Goal: Task Accomplishment & Management: Manage account settings

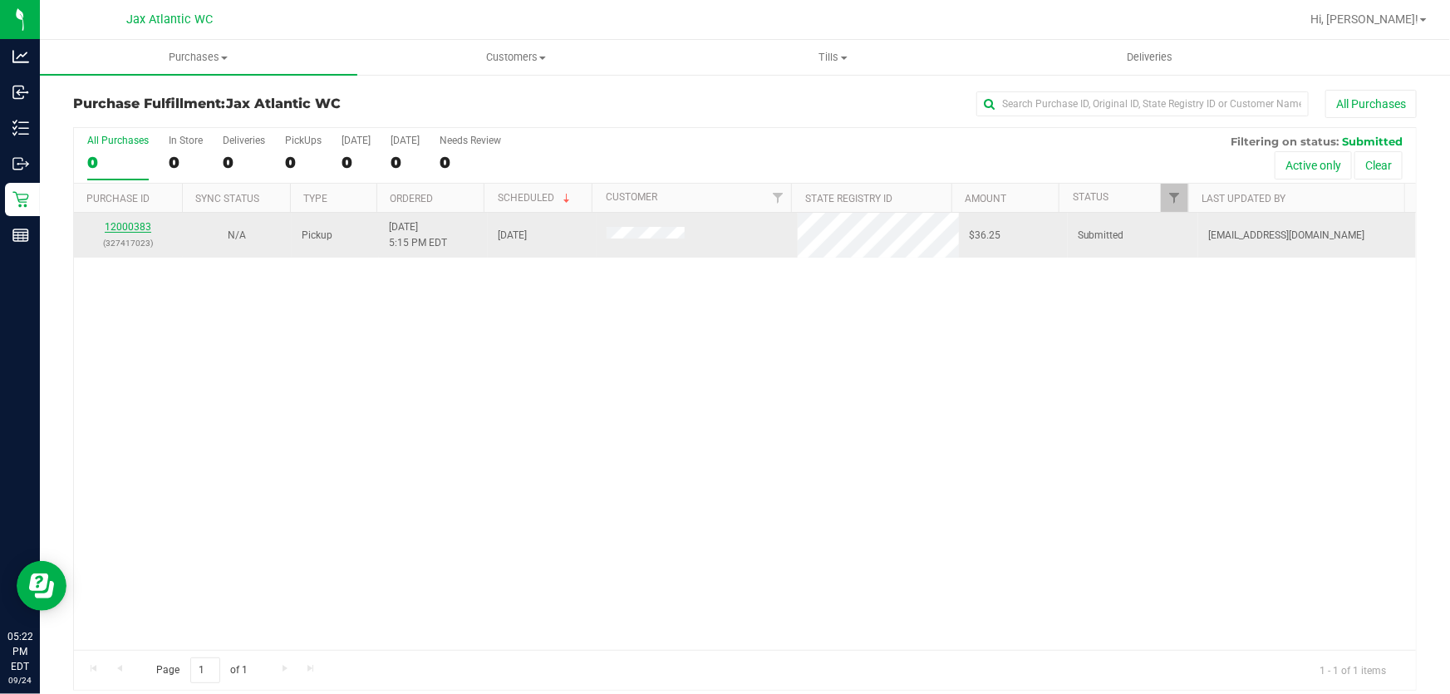
click at [138, 227] on link "12000383" at bounding box center [128, 227] width 47 height 12
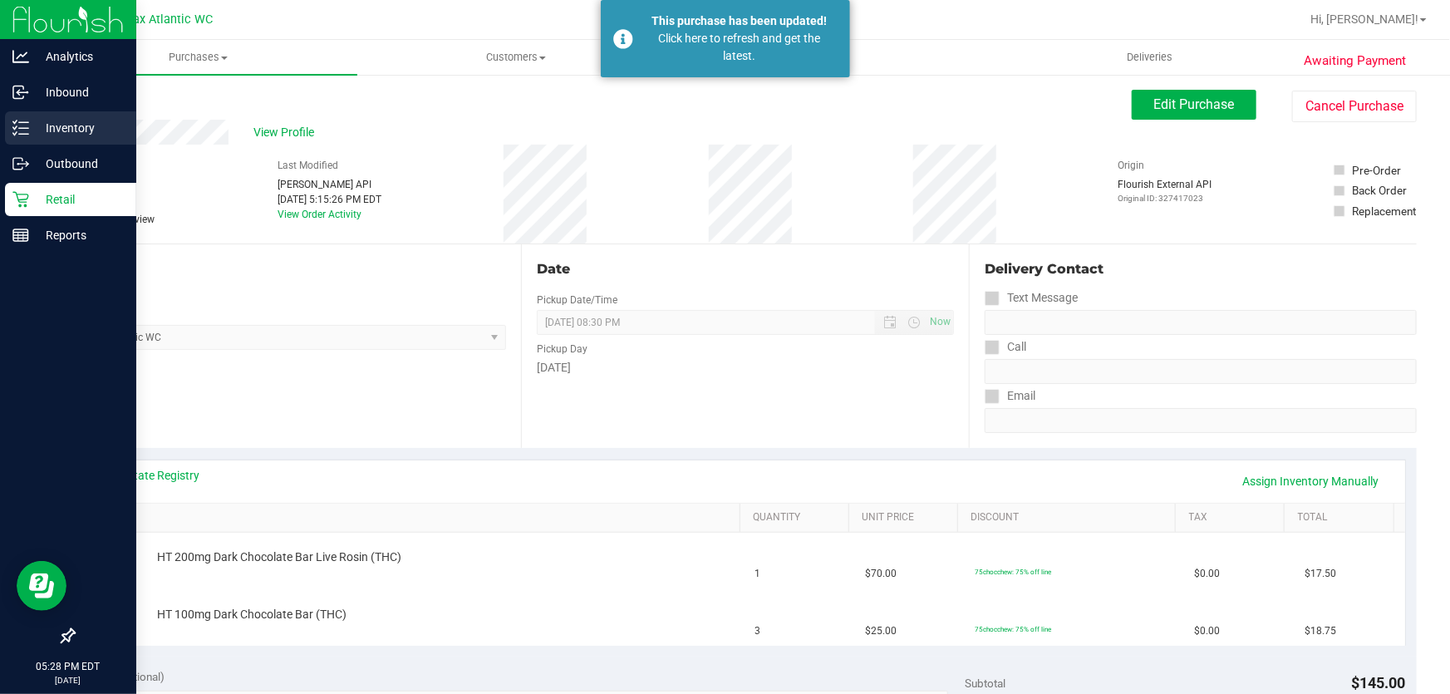
click at [68, 129] on p "Inventory" at bounding box center [79, 128] width 100 height 20
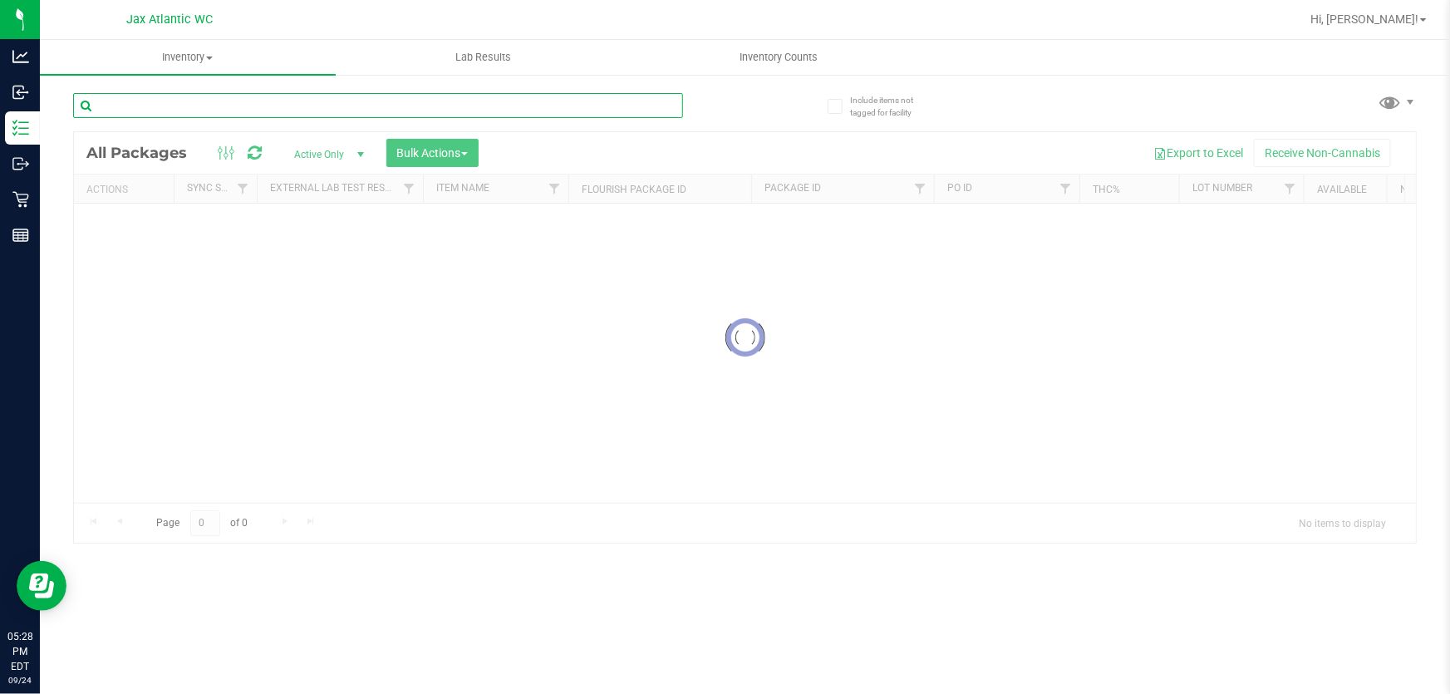
click at [285, 101] on input "text" at bounding box center [378, 105] width 610 height 25
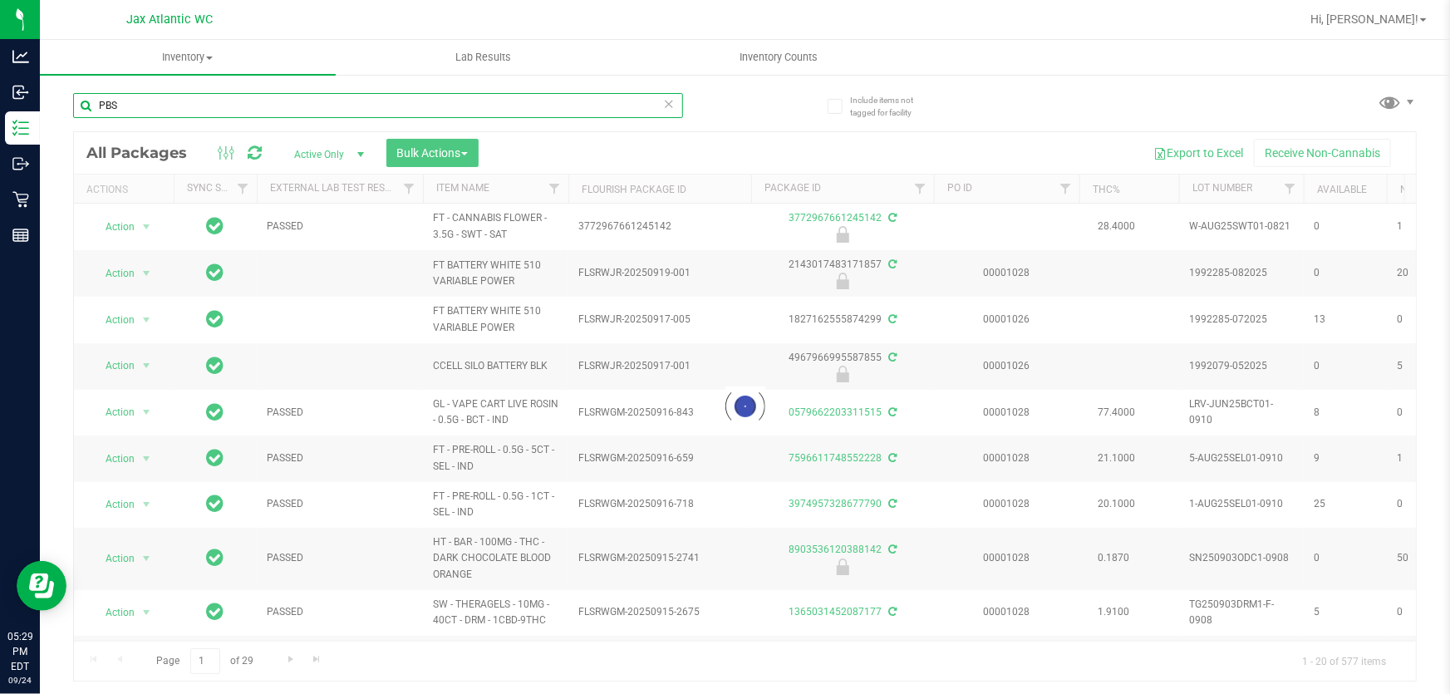
type input "PBS"
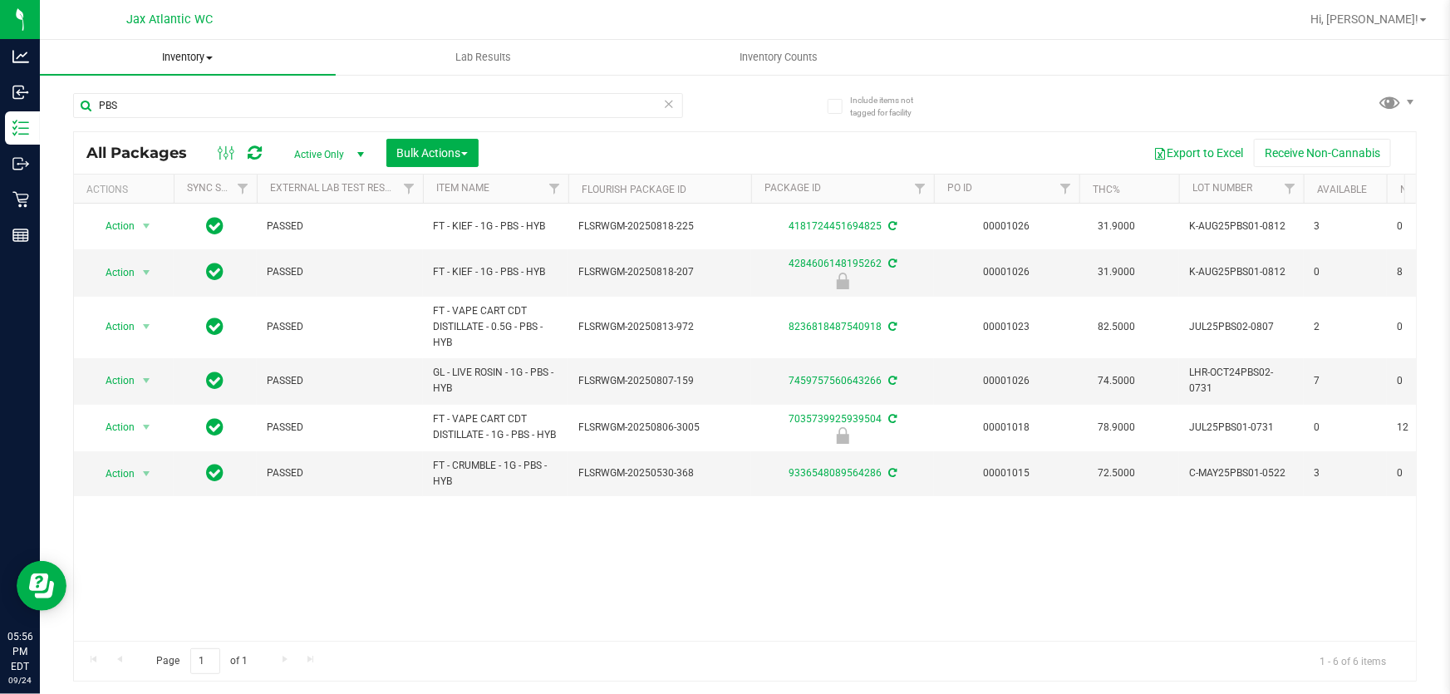
click at [192, 52] on span "Inventory" at bounding box center [188, 57] width 296 height 15
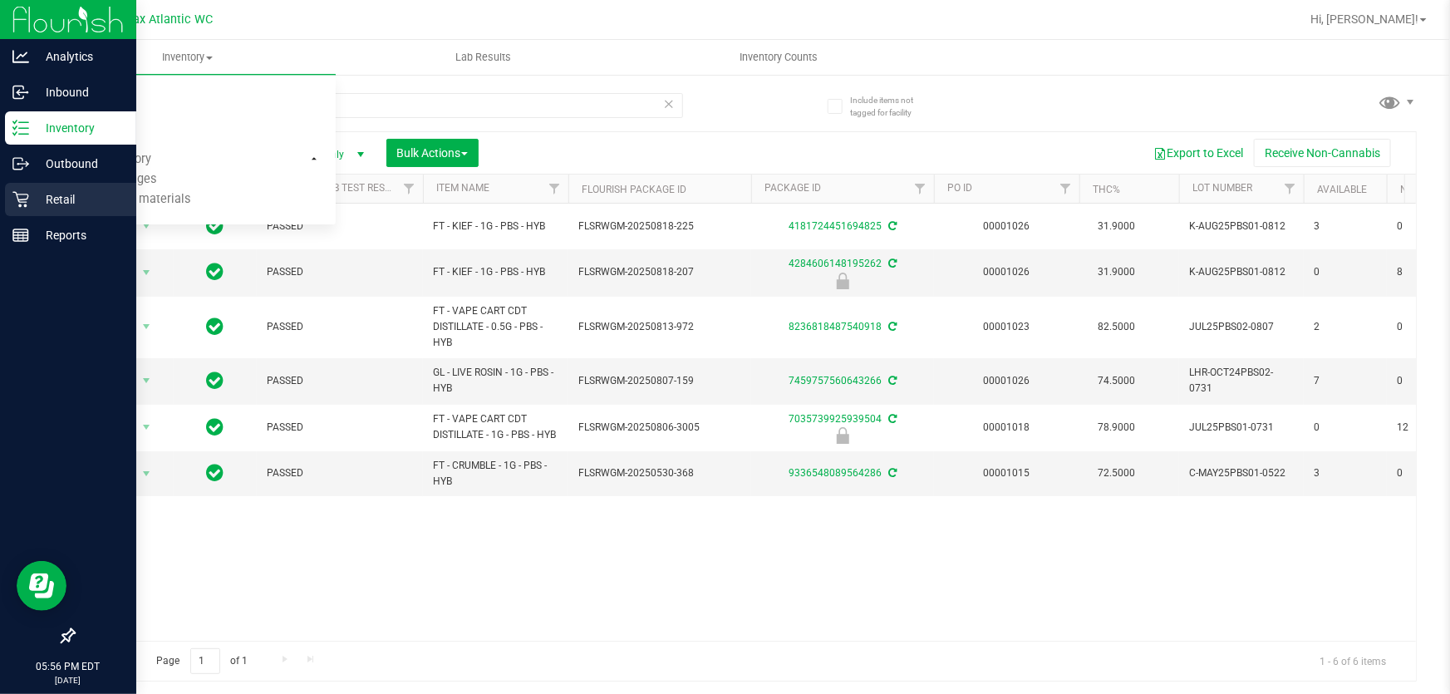
click at [31, 199] on p "Retail" at bounding box center [79, 199] width 100 height 20
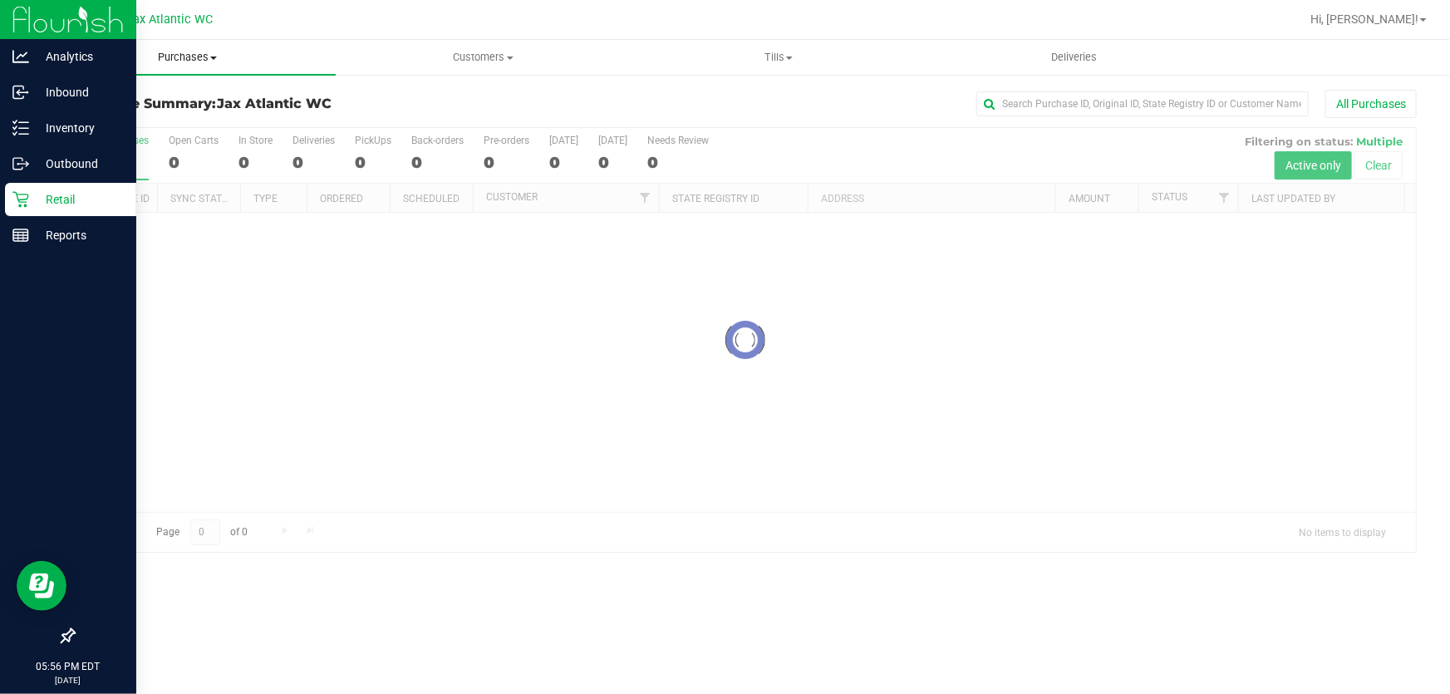
click at [196, 53] on span "Purchases" at bounding box center [188, 57] width 296 height 15
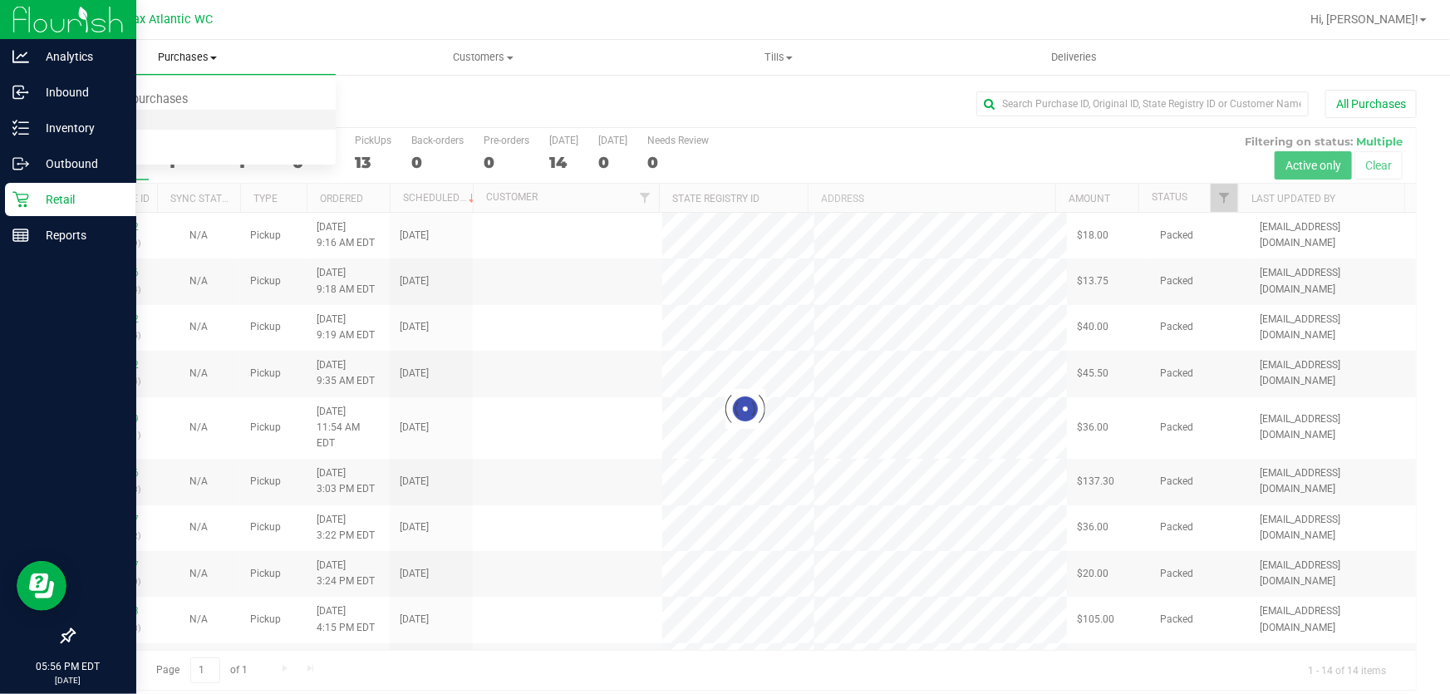
click at [97, 119] on span "Fulfillment" at bounding box center [91, 120] width 103 height 14
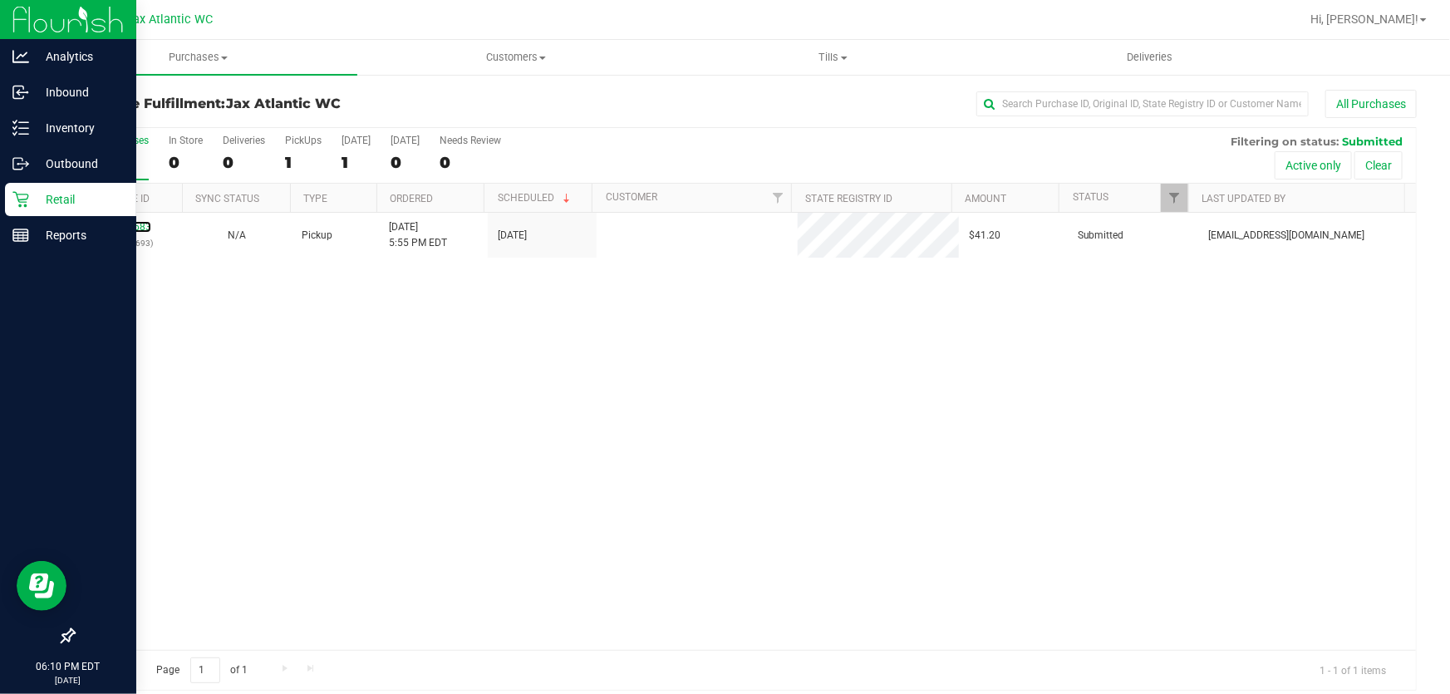
click at [130, 230] on link "12000683" at bounding box center [128, 227] width 47 height 12
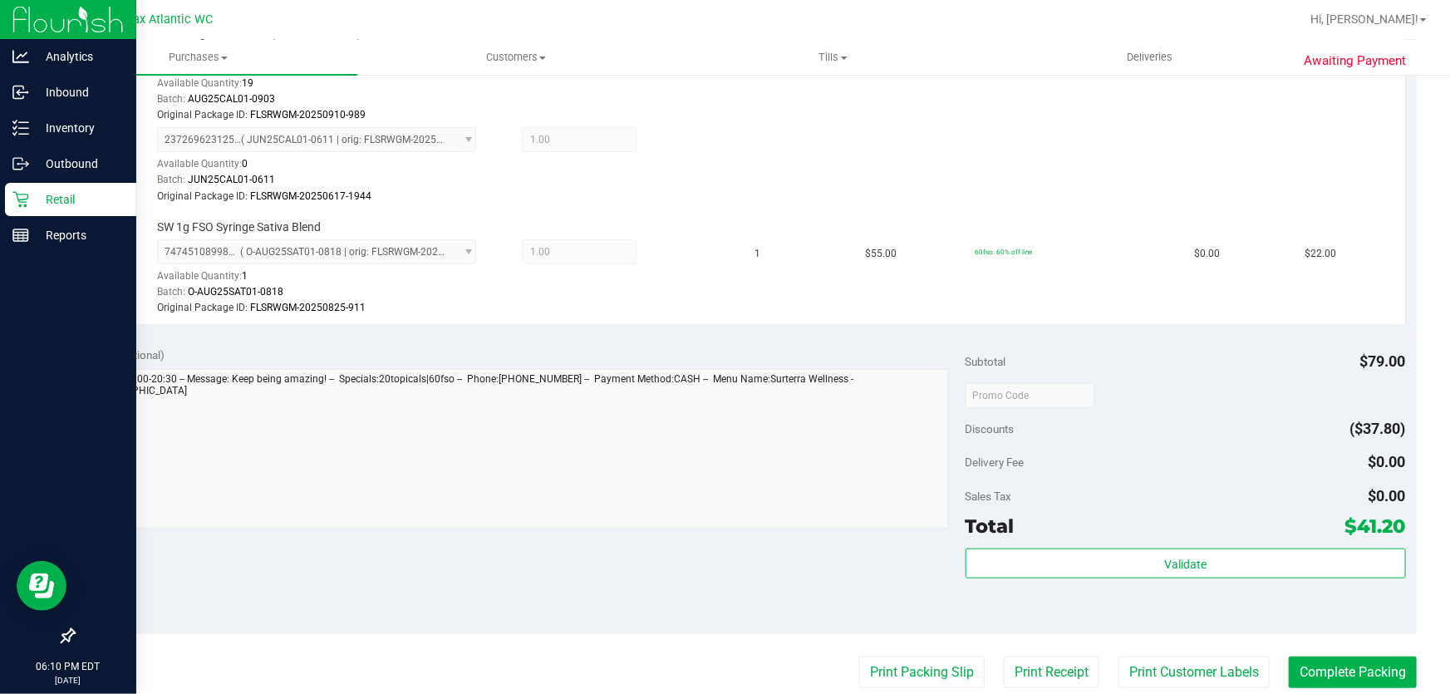
scroll to position [755, 0]
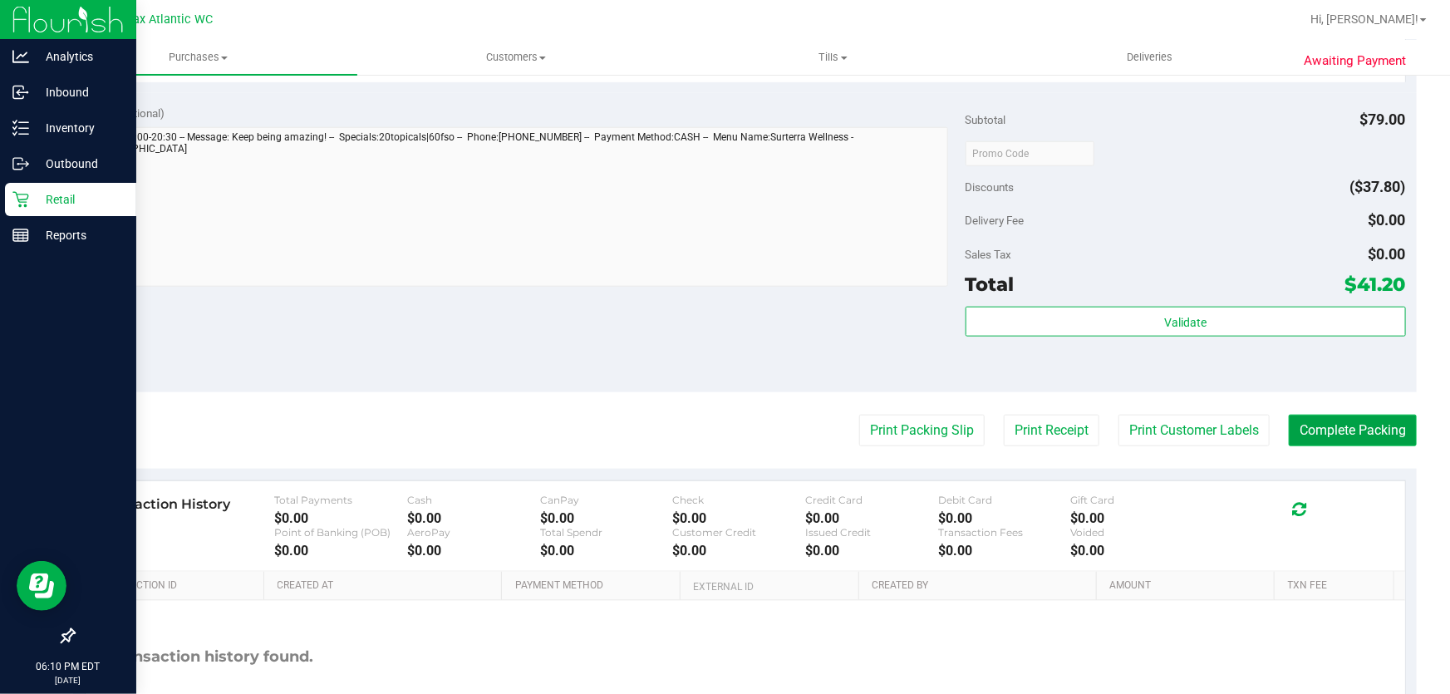
click at [1336, 437] on button "Complete Packing" at bounding box center [1353, 431] width 128 height 32
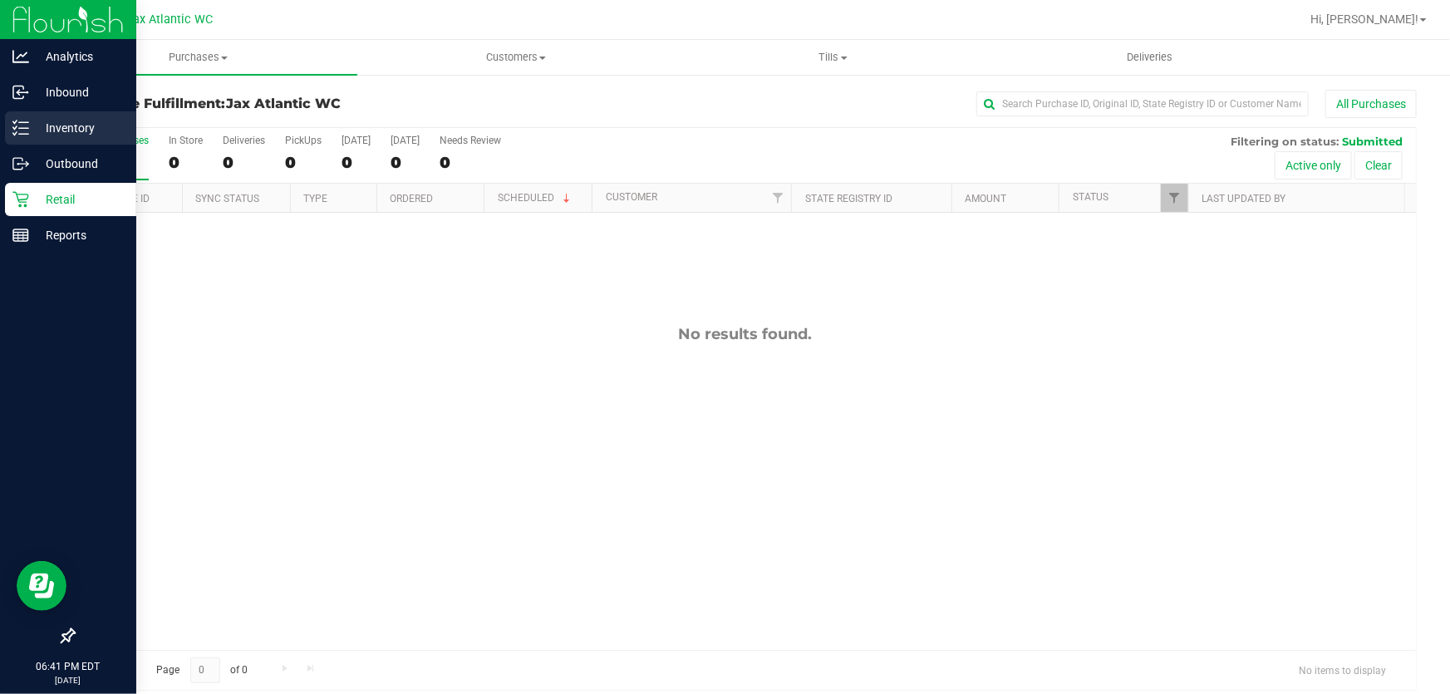
click at [91, 130] on p "Inventory" at bounding box center [79, 128] width 100 height 20
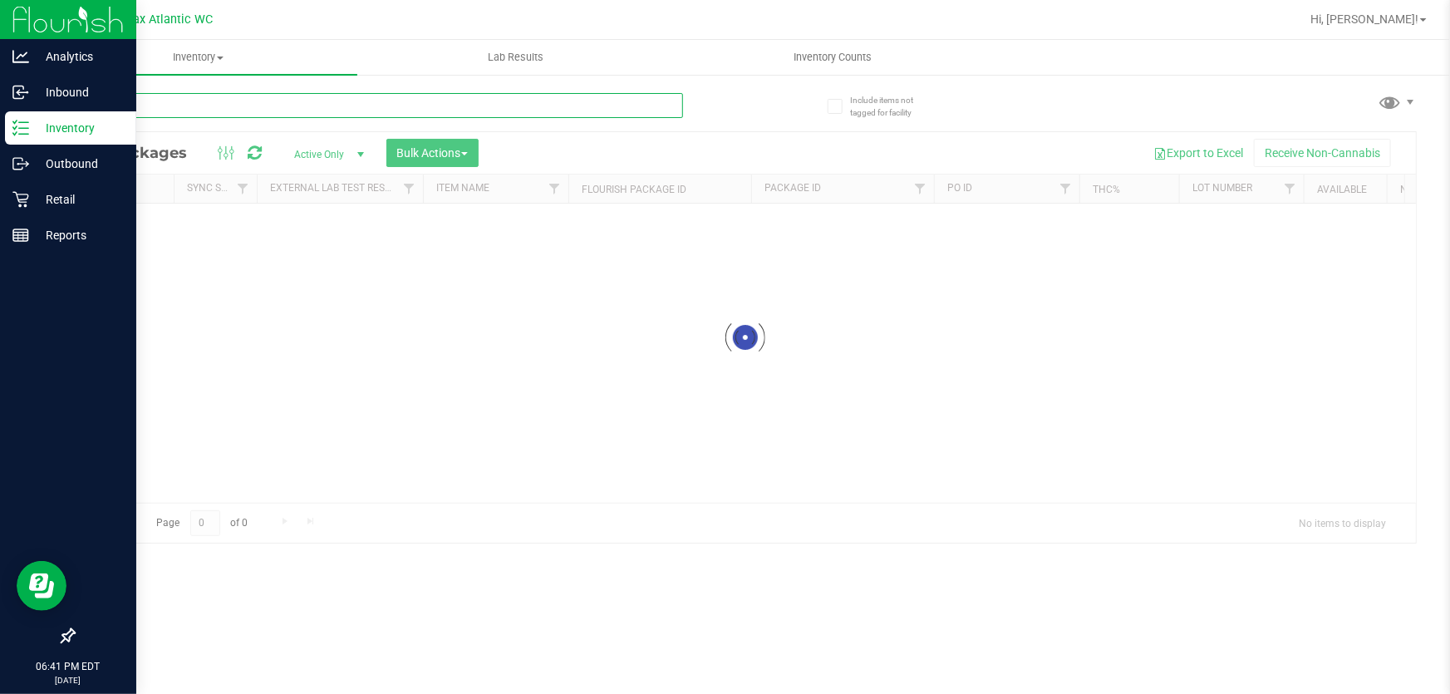
click at [607, 116] on input "text" at bounding box center [378, 105] width 610 height 25
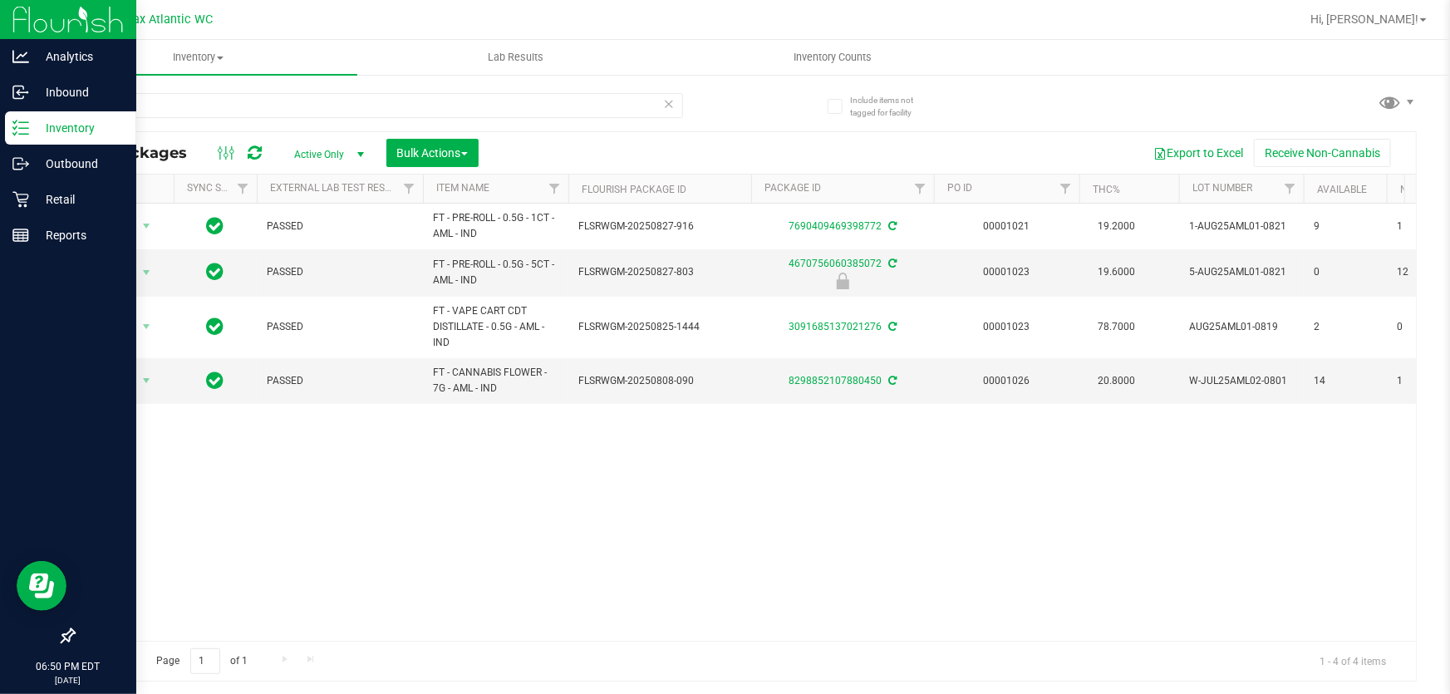
drag, startPoint x: 256, startPoint y: 84, endPoint x: 251, endPoint y: 91, distance: 9.0
click at [252, 91] on div "aml" at bounding box center [409, 104] width 672 height 53
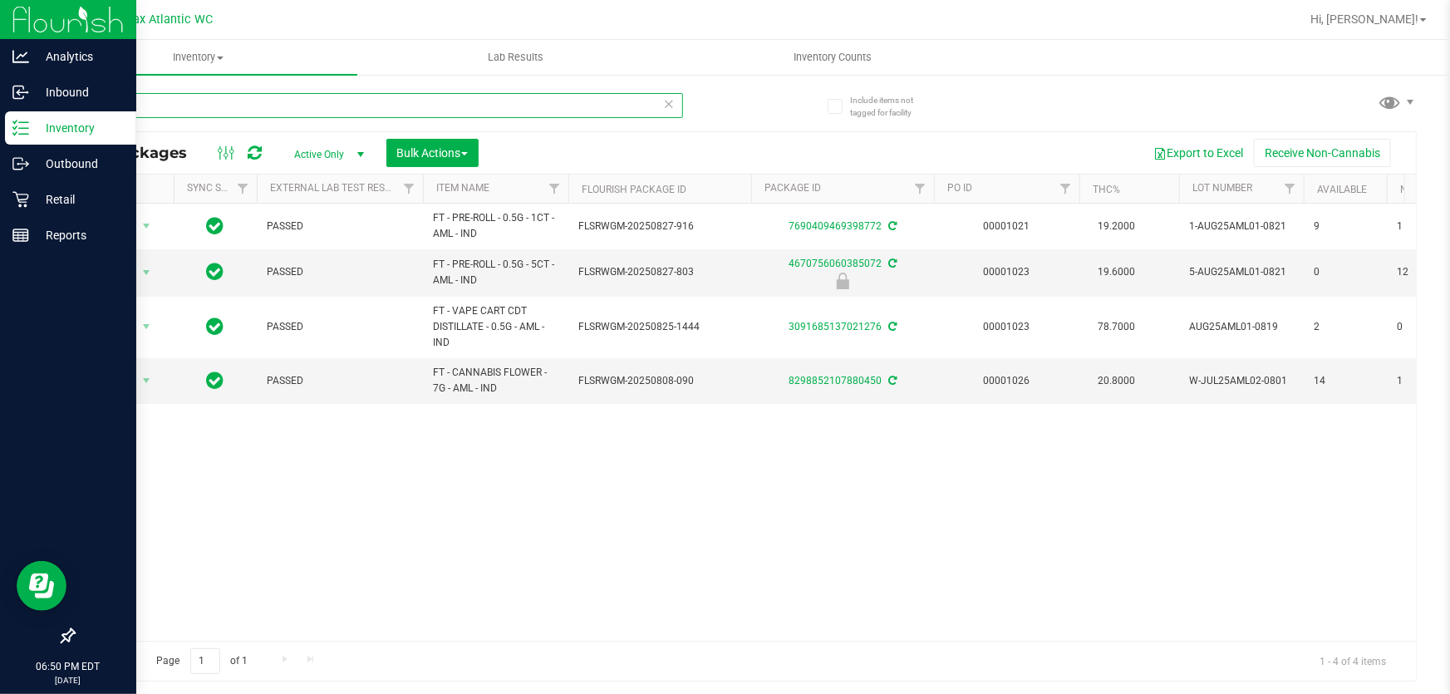
click at [245, 98] on input "aml" at bounding box center [378, 105] width 610 height 25
click at [199, 101] on input "aml" at bounding box center [378, 105] width 610 height 25
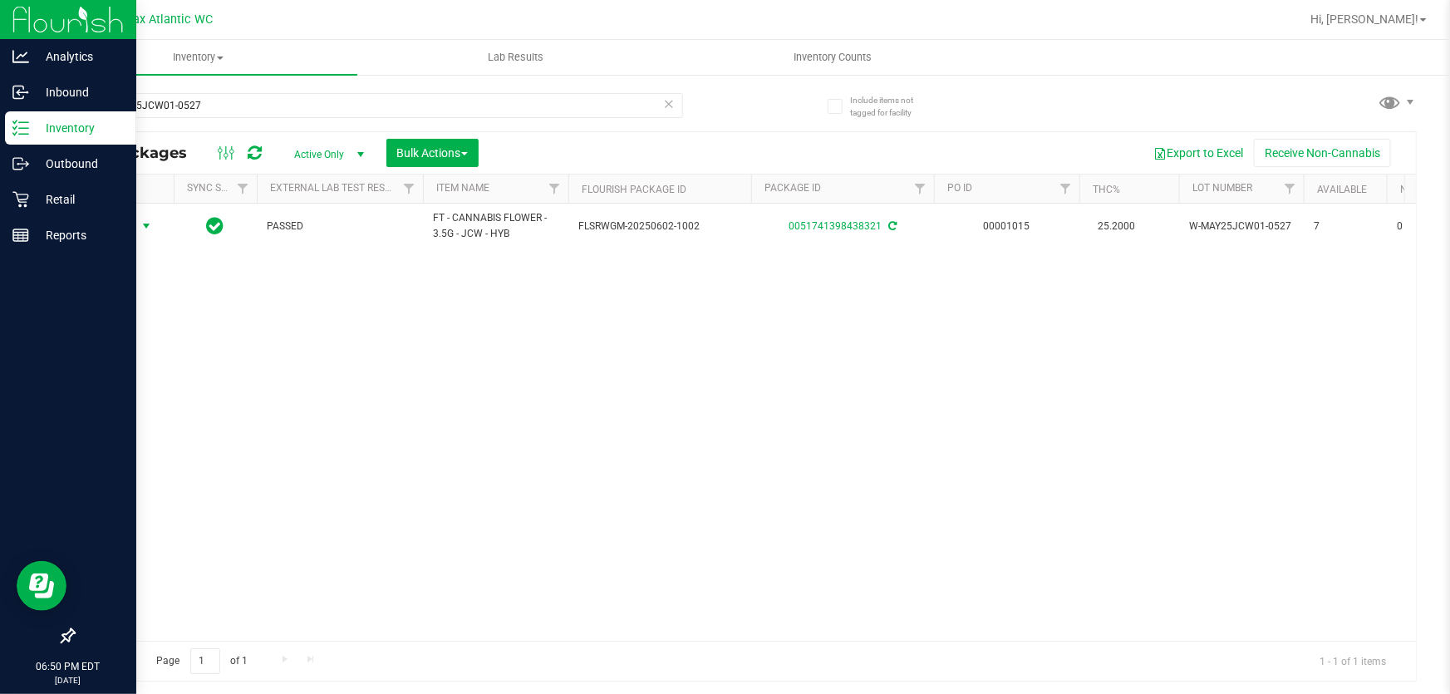
click at [142, 225] on span "select" at bounding box center [146, 225] width 13 height 13
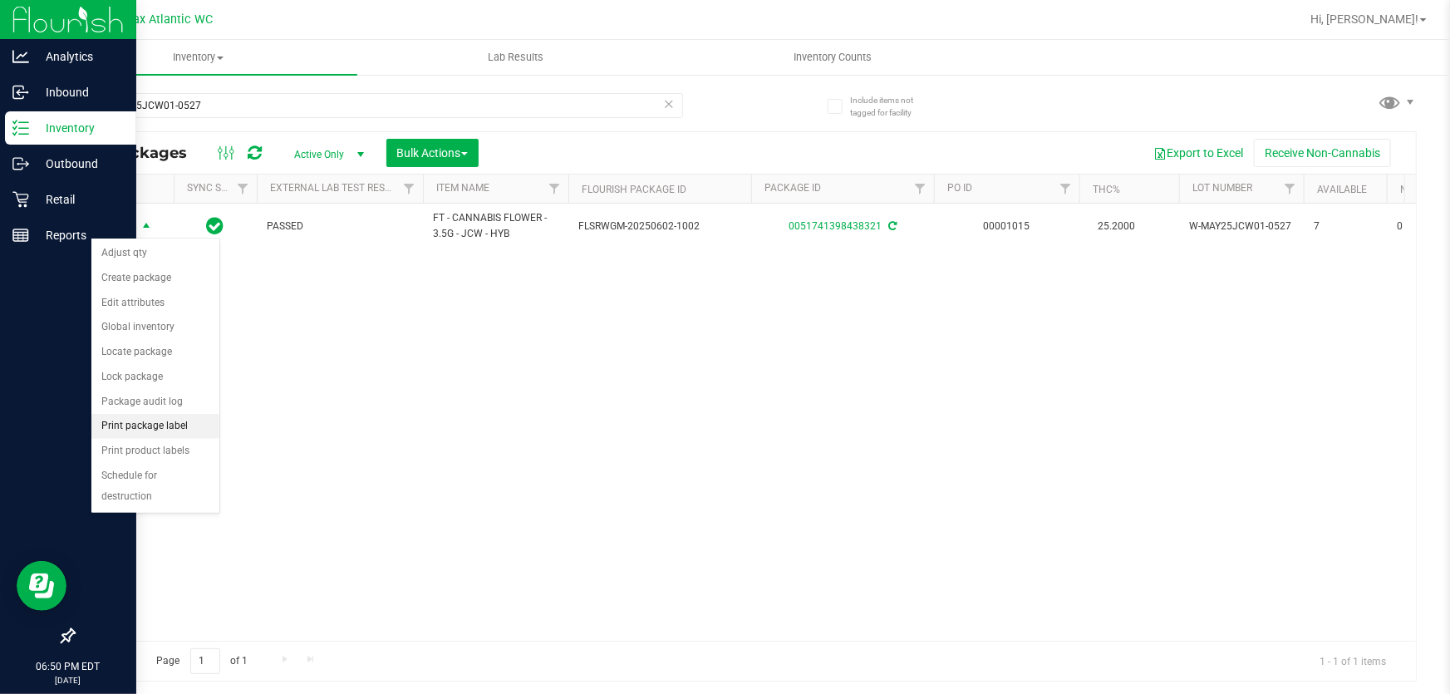
click at [182, 430] on li "Print package label" at bounding box center [155, 426] width 128 height 25
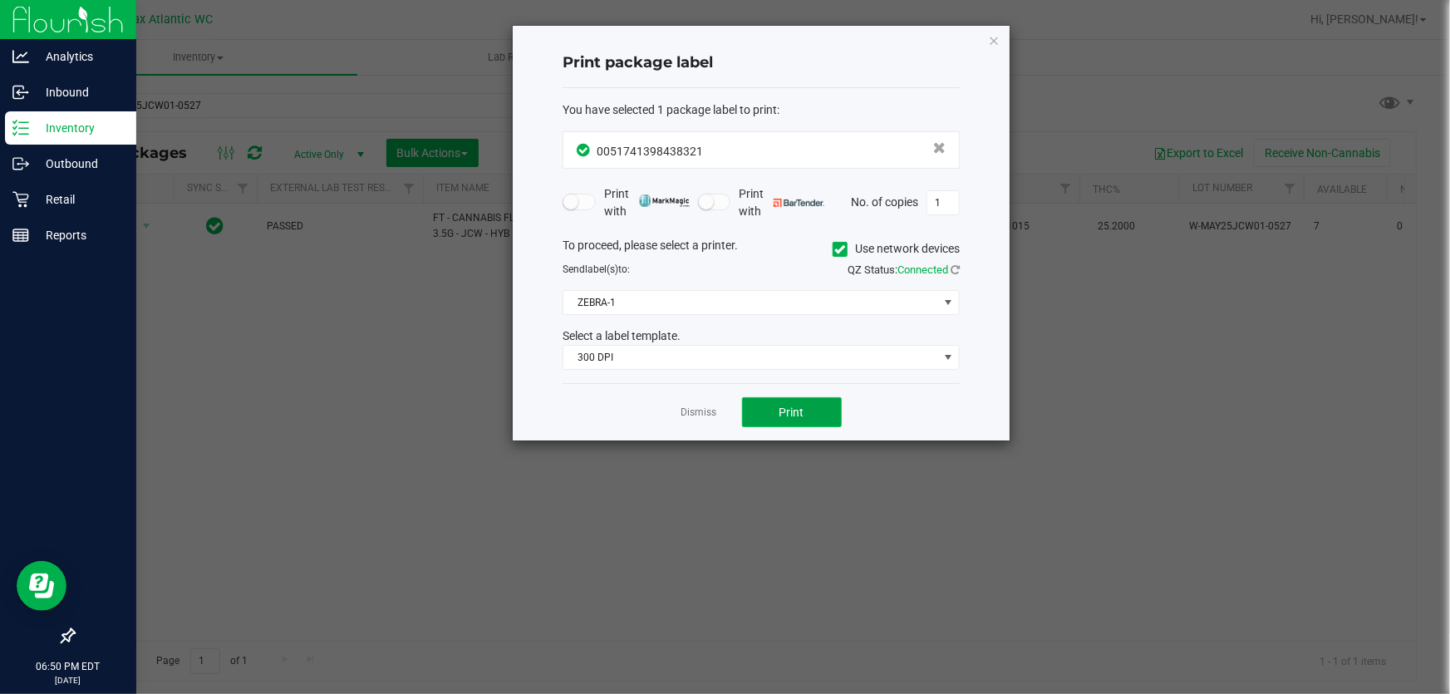
click at [775, 409] on button "Print" at bounding box center [792, 412] width 100 height 30
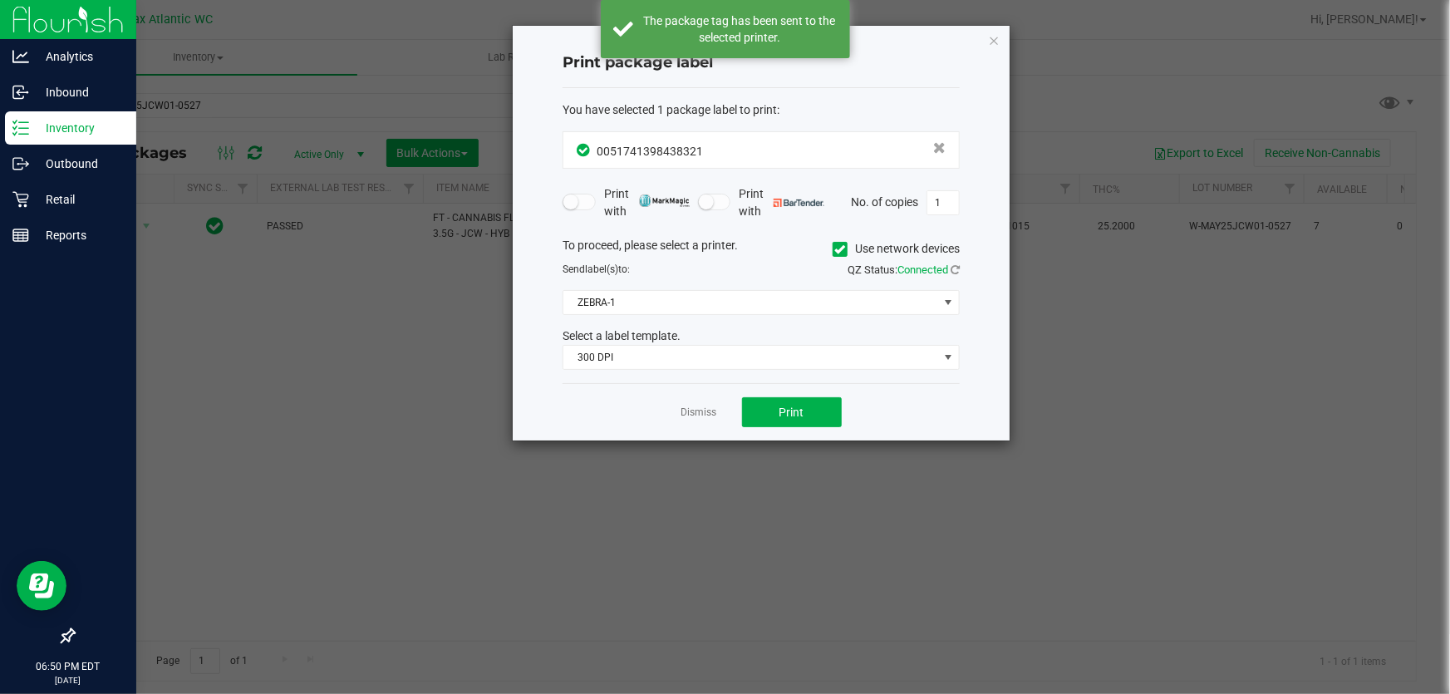
click at [703, 412] on link "Dismiss" at bounding box center [699, 412] width 36 height 14
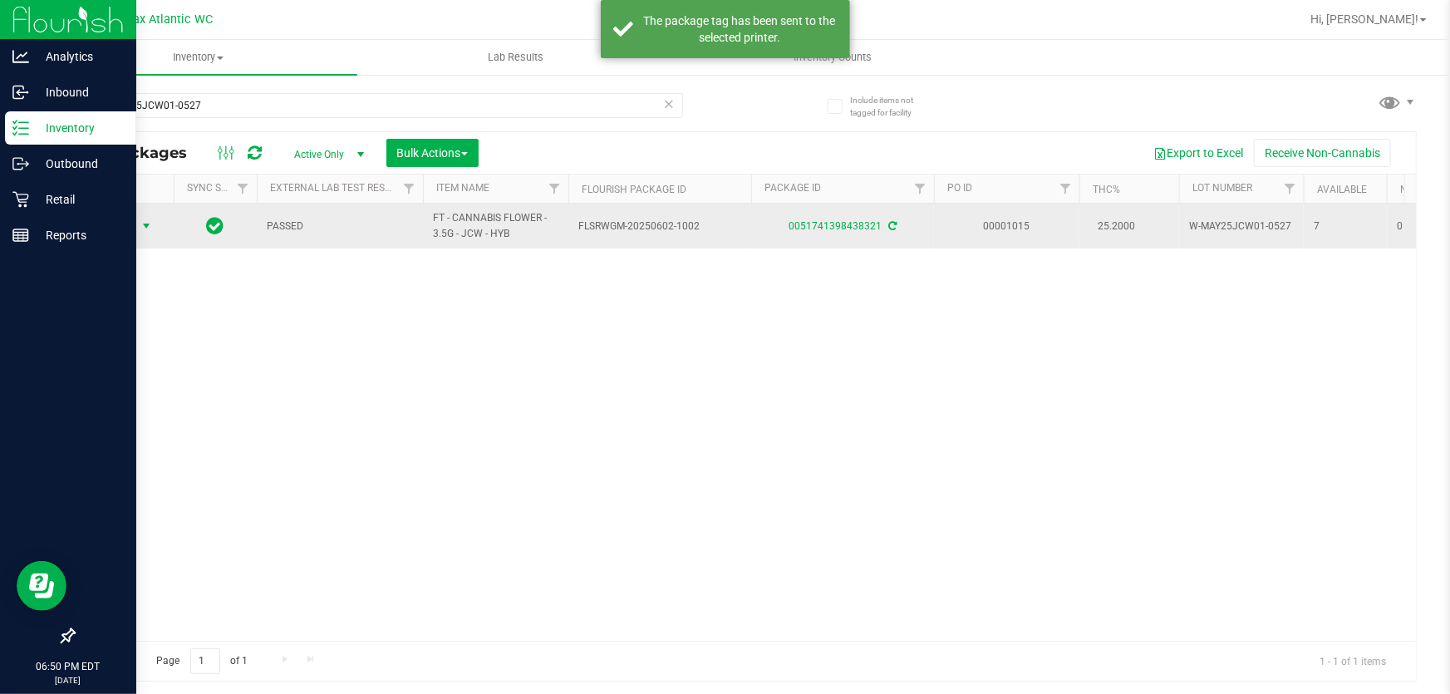
click at [146, 221] on span "select" at bounding box center [146, 225] width 13 height 13
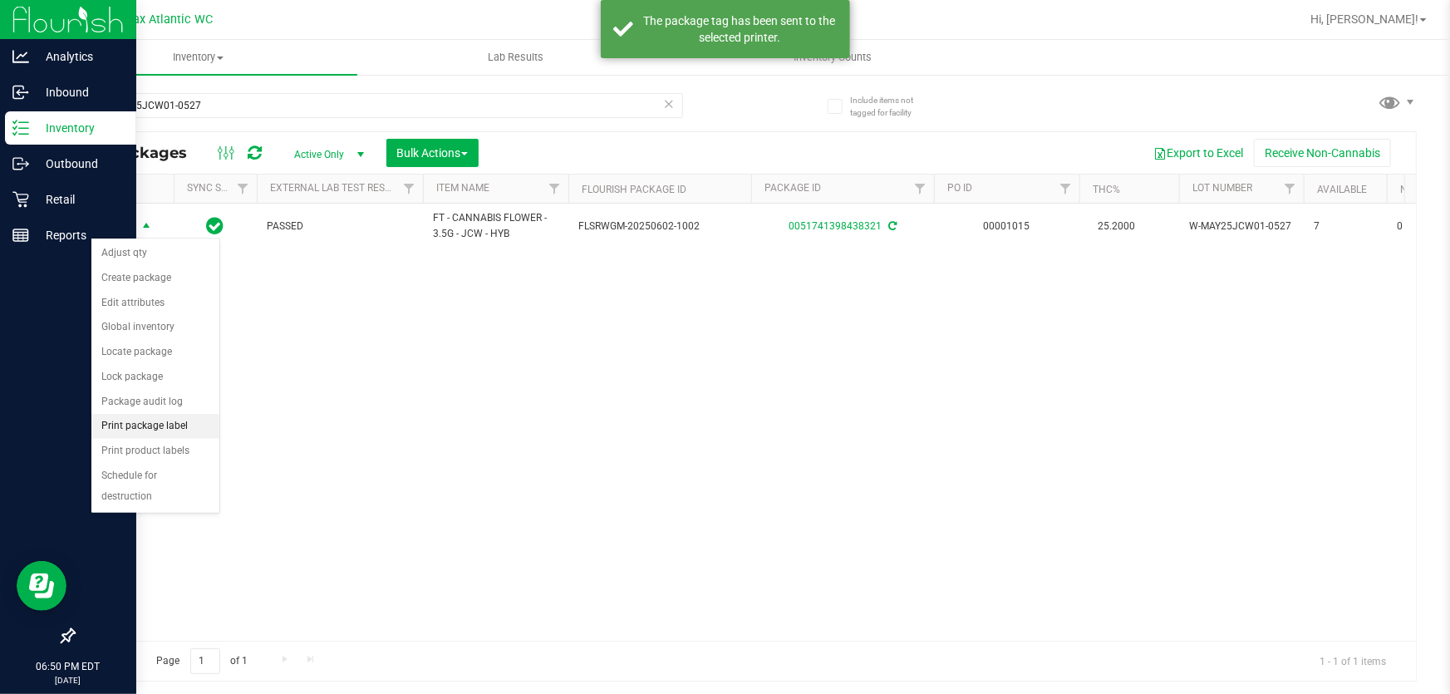
drag, startPoint x: 159, startPoint y: 425, endPoint x: 199, endPoint y: 415, distance: 41.3
click at [161, 426] on li "Print package label" at bounding box center [155, 426] width 128 height 25
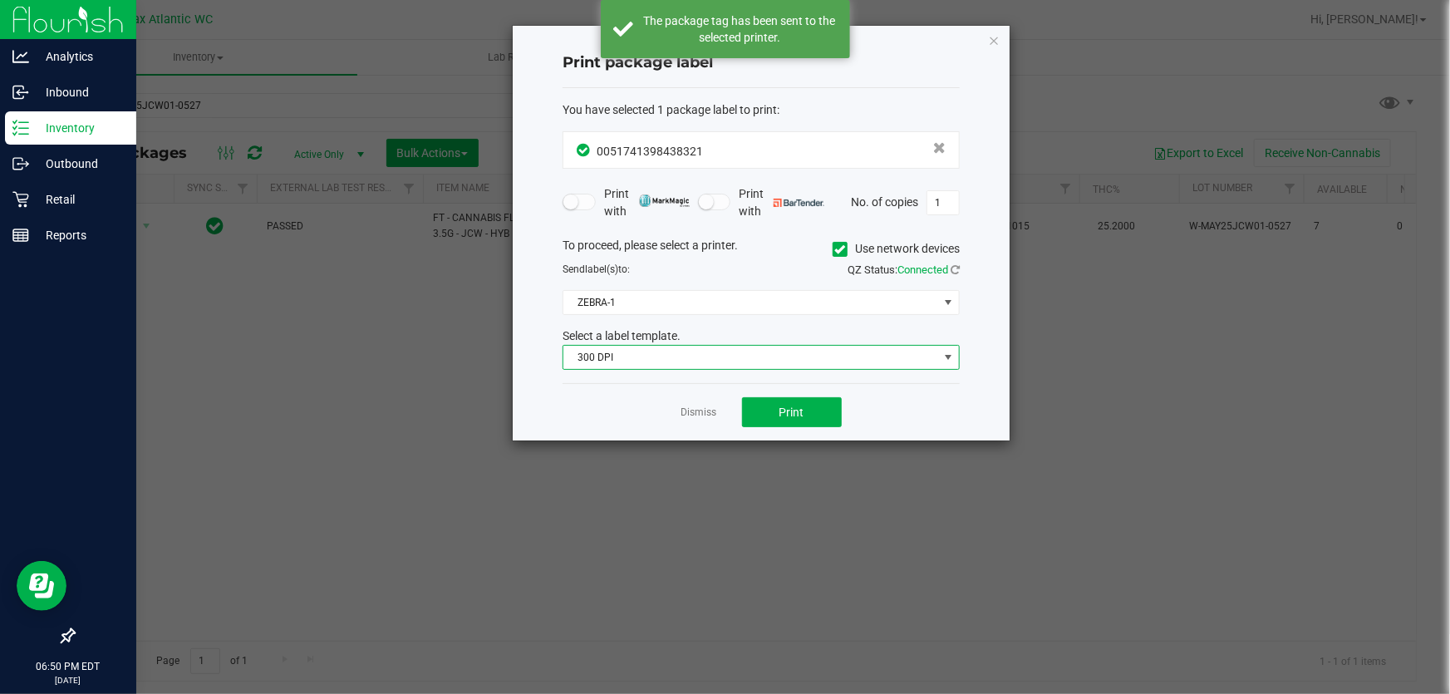
click at [642, 367] on span "300 DPI" at bounding box center [750, 357] width 375 height 23
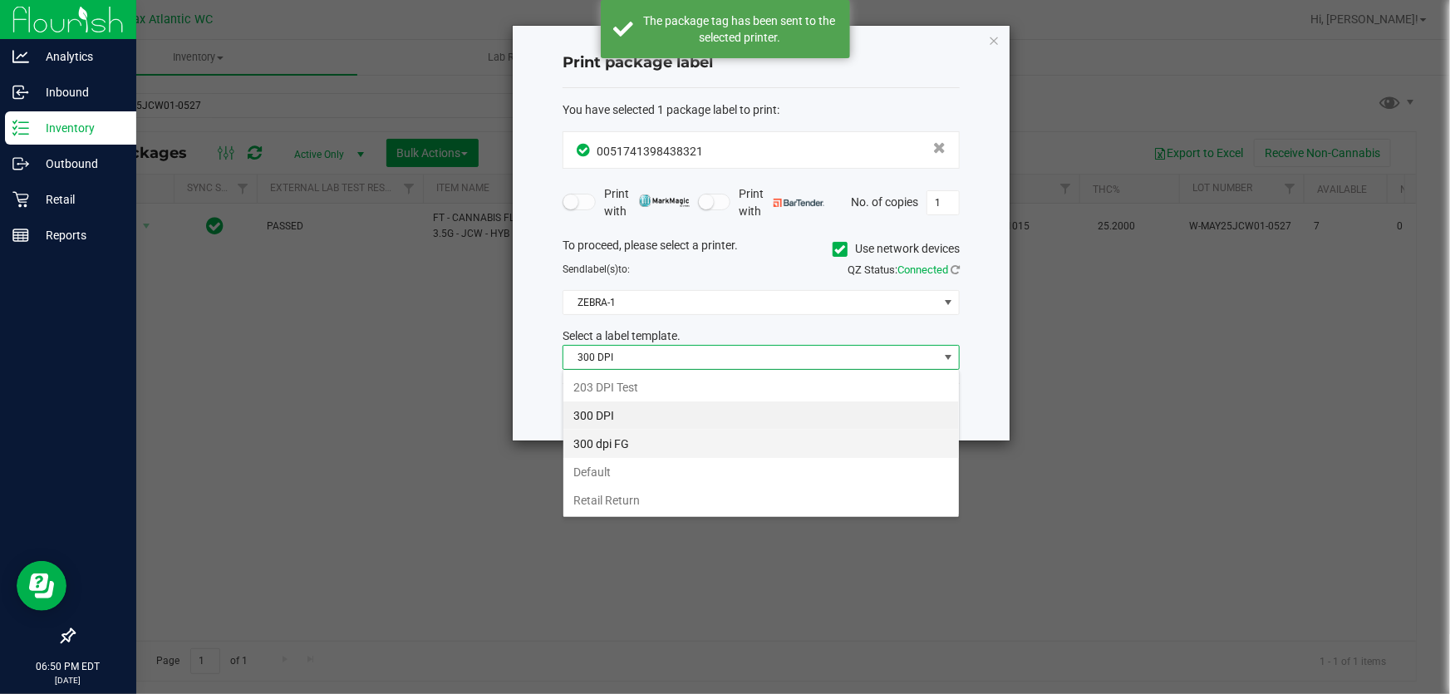
scroll to position [25, 397]
click at [640, 376] on li "203 DPI Test" at bounding box center [760, 387] width 395 height 28
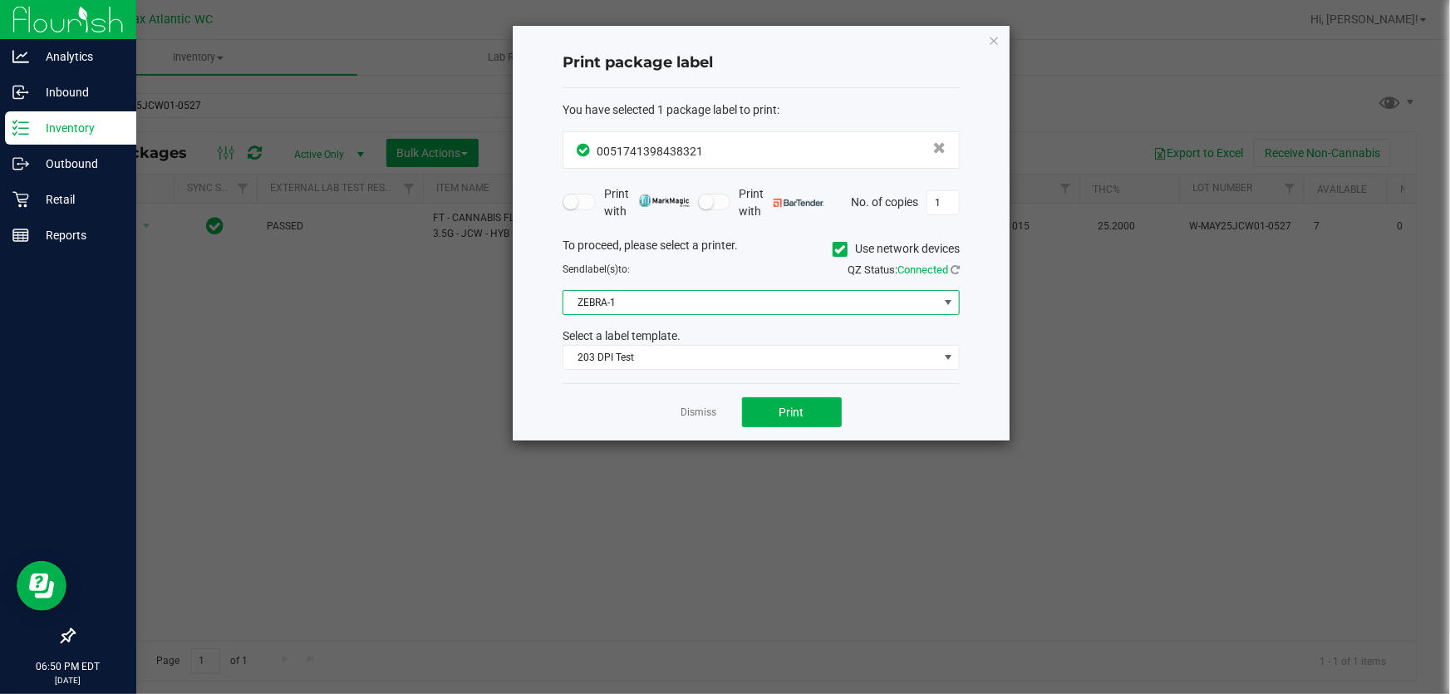
click at [645, 307] on span "ZEBRA-1" at bounding box center [750, 302] width 375 height 23
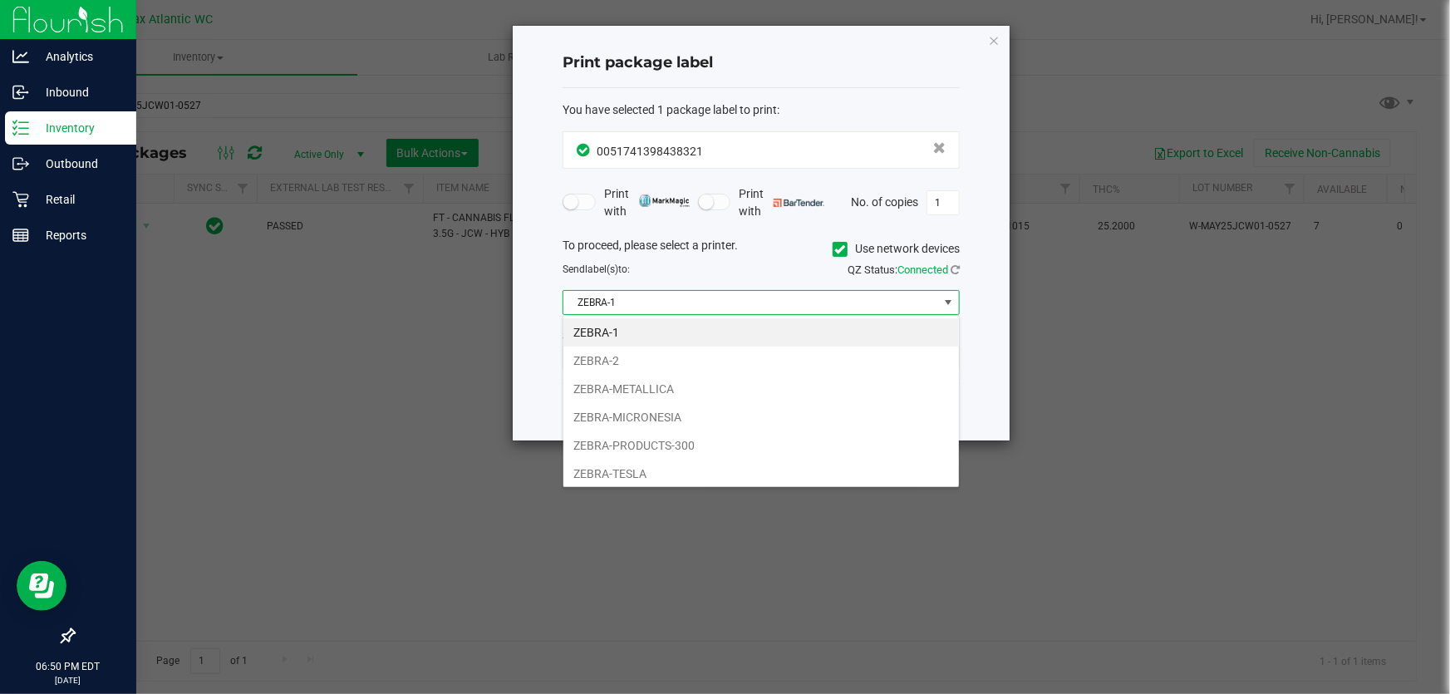
click at [642, 416] on li "ZEBRA-MICRONESIA" at bounding box center [760, 417] width 395 height 28
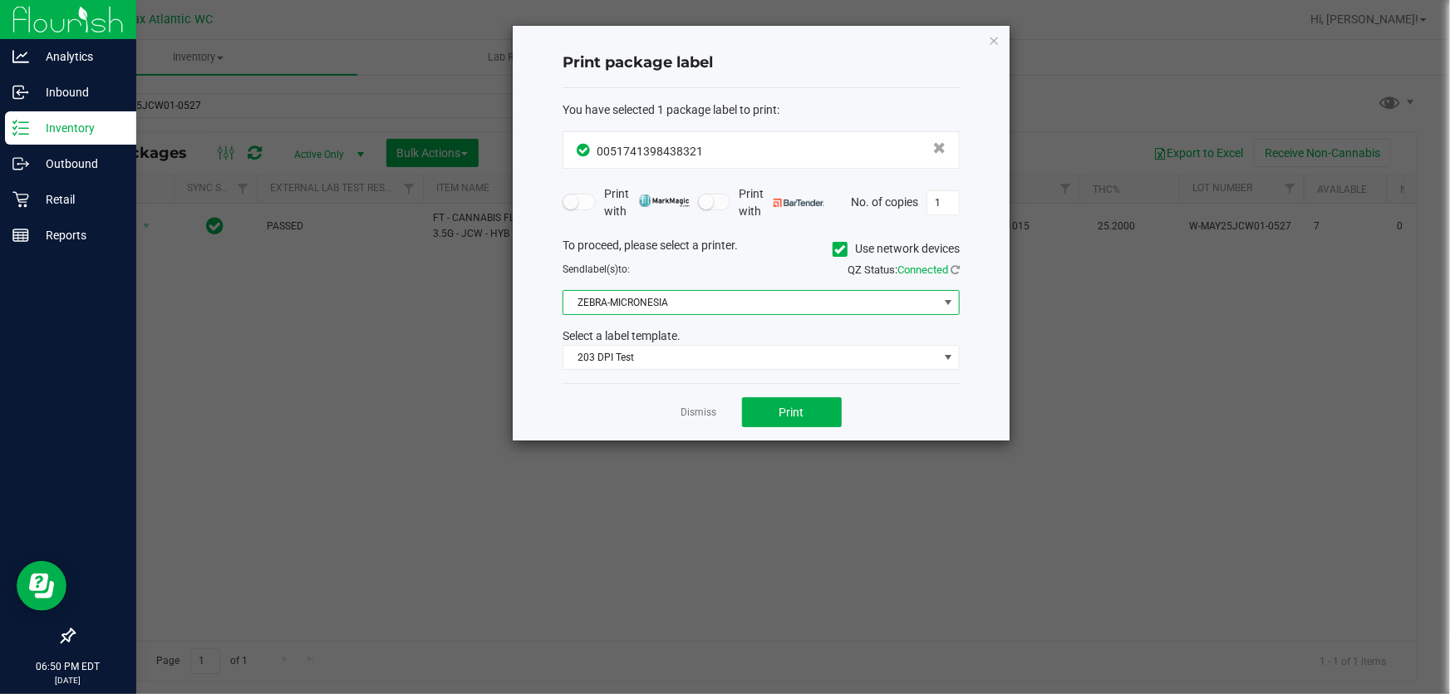
click at [805, 395] on div "Dismiss Print" at bounding box center [760, 411] width 397 height 57
click at [802, 406] on span "Print" at bounding box center [791, 411] width 25 height 13
click at [683, 415] on link "Dismiss" at bounding box center [699, 412] width 36 height 14
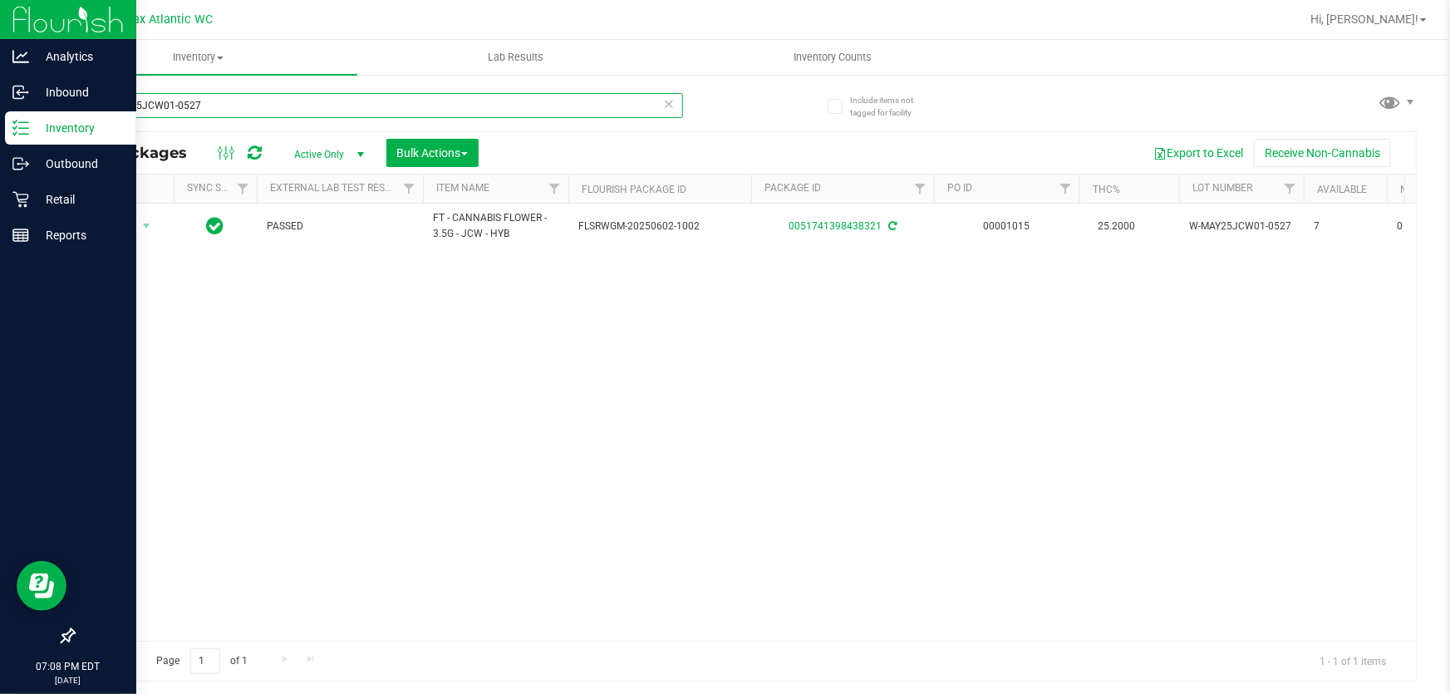
click at [0, 110] on div "Analytics Inbound Inventory Outbound Retail Reports 07:08 PM EDT 09/24/2025 09/…" at bounding box center [725, 347] width 1450 height 694
type input "bct"
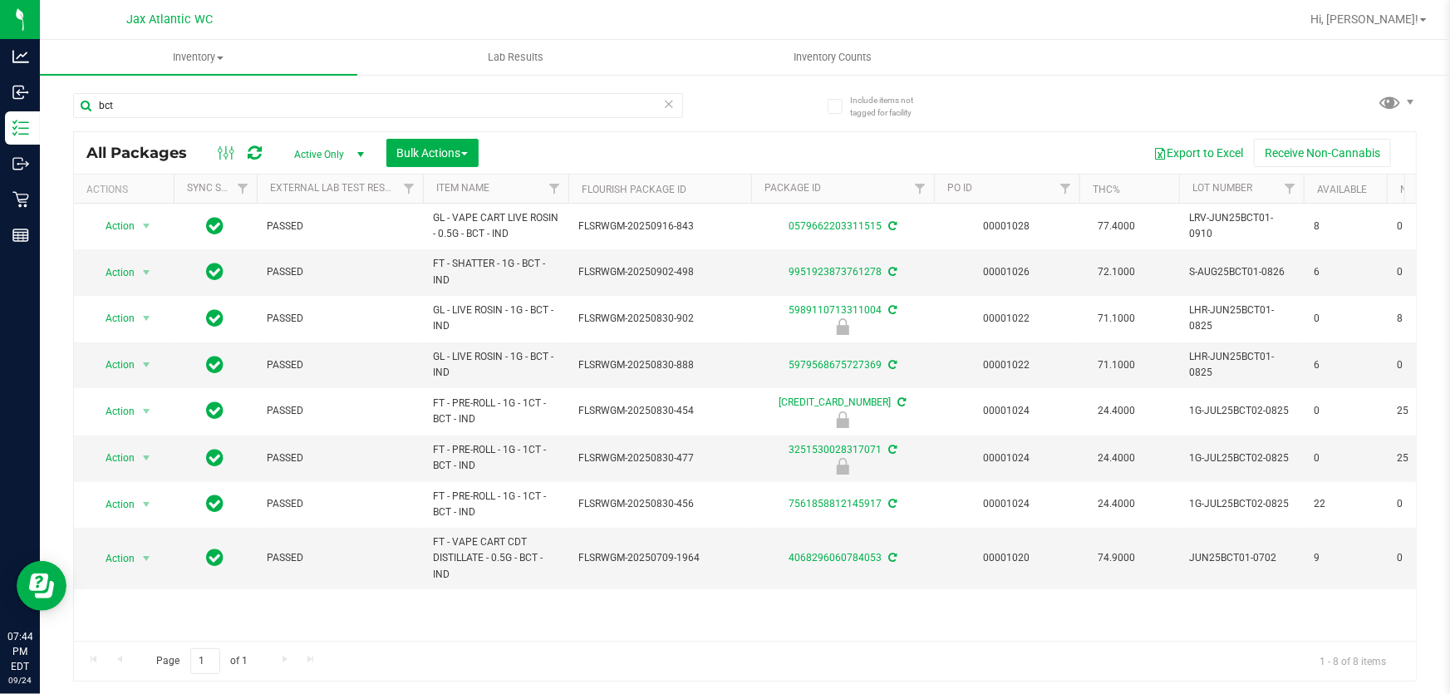
click at [673, 101] on icon at bounding box center [669, 103] width 12 height 20
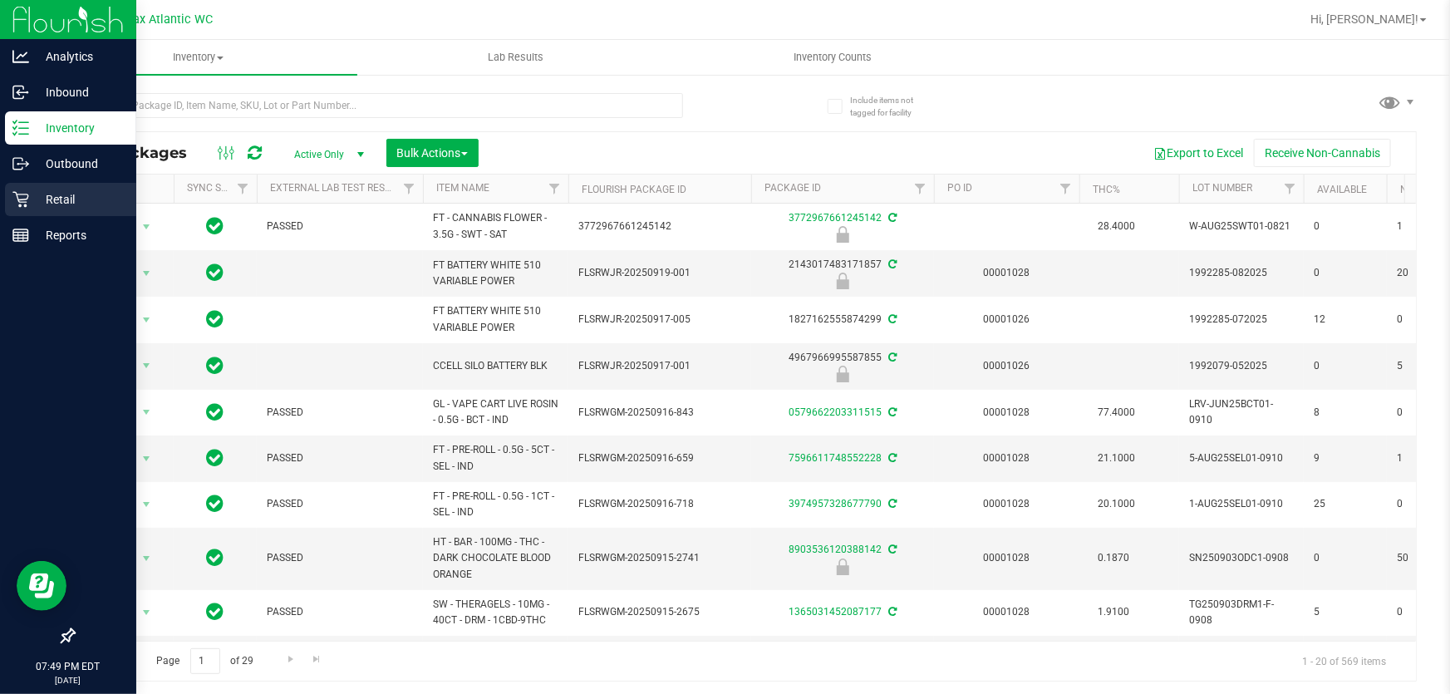
click at [64, 208] on p "Retail" at bounding box center [79, 199] width 100 height 20
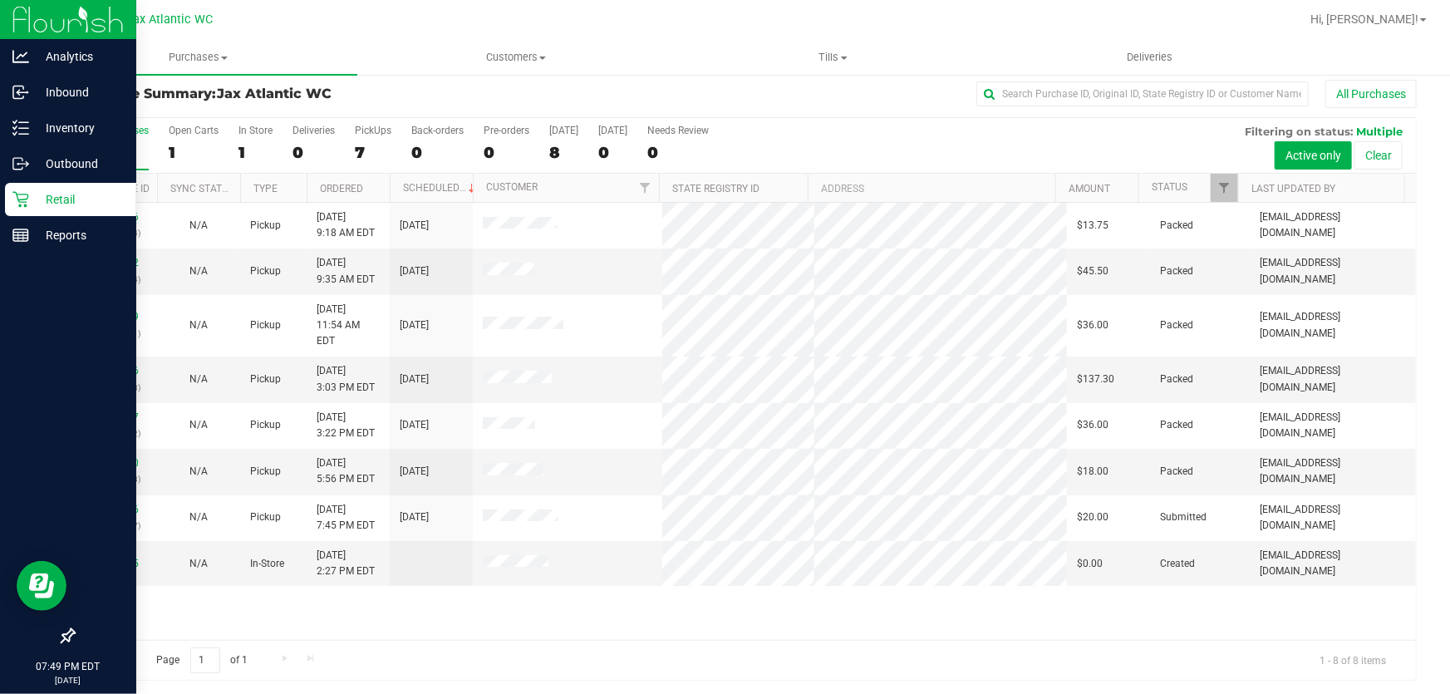
scroll to position [12, 0]
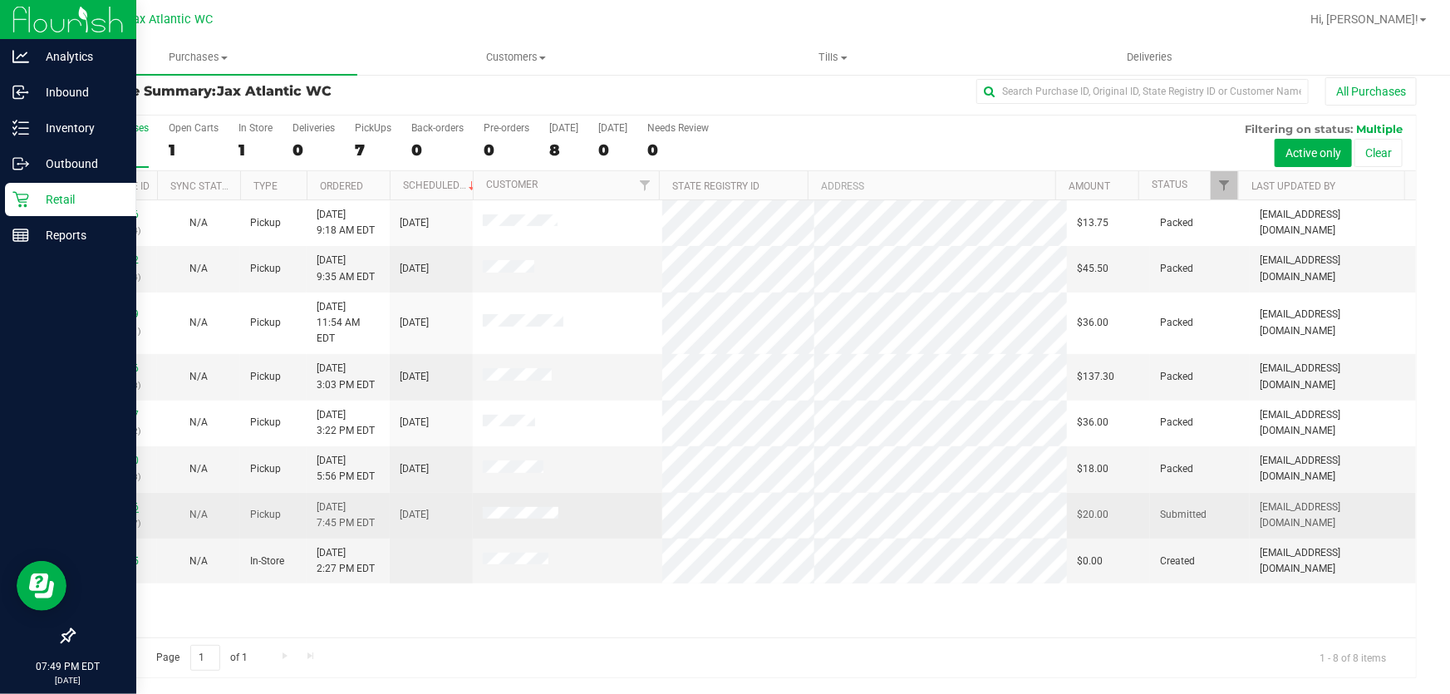
click at [122, 501] on link "12001386" at bounding box center [115, 507] width 47 height 12
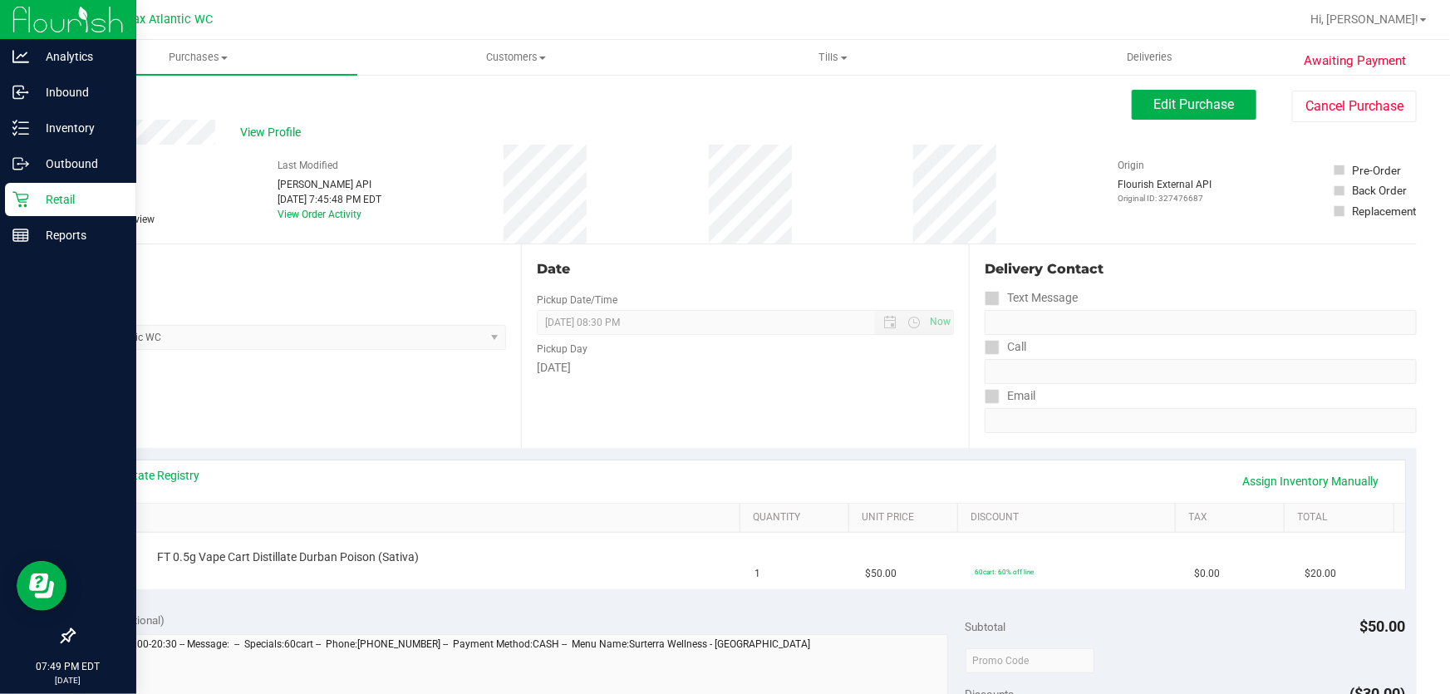
click at [47, 199] on p "Retail" at bounding box center [79, 199] width 100 height 20
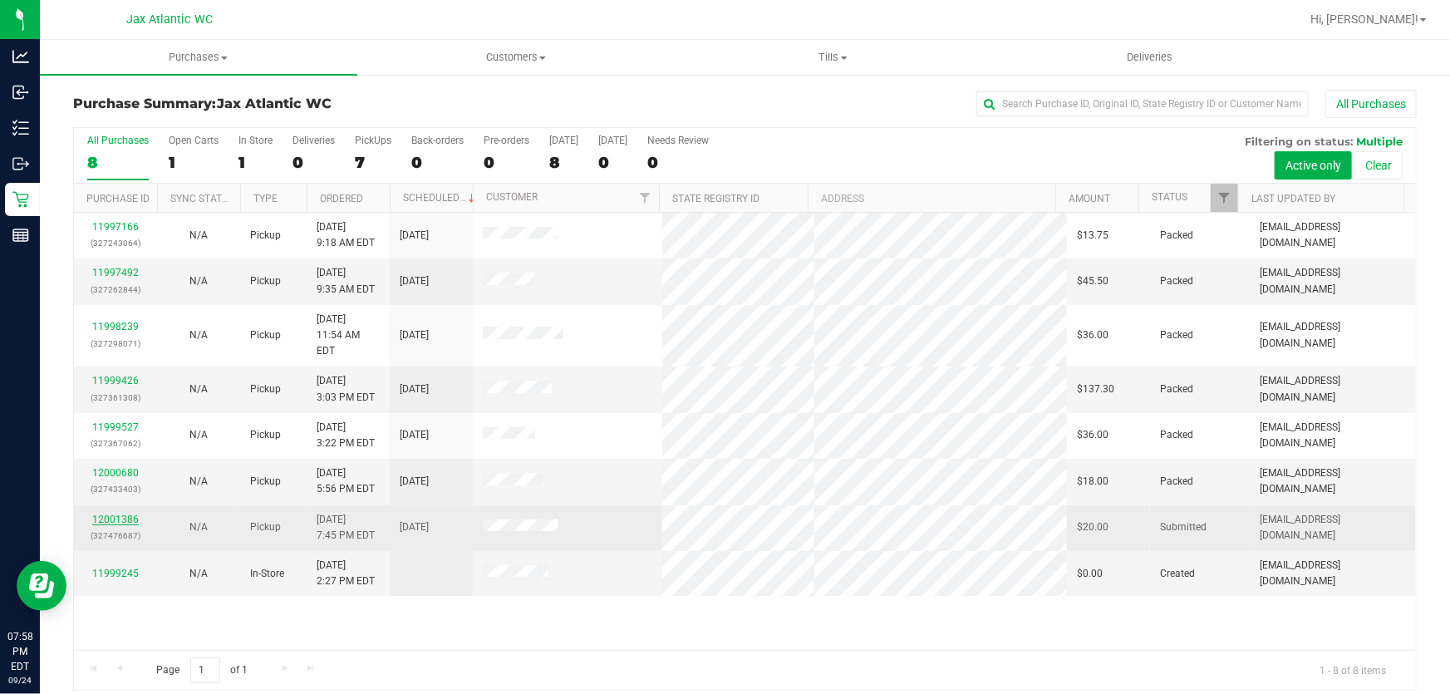
click at [110, 513] on link "12001386" at bounding box center [115, 519] width 47 height 12
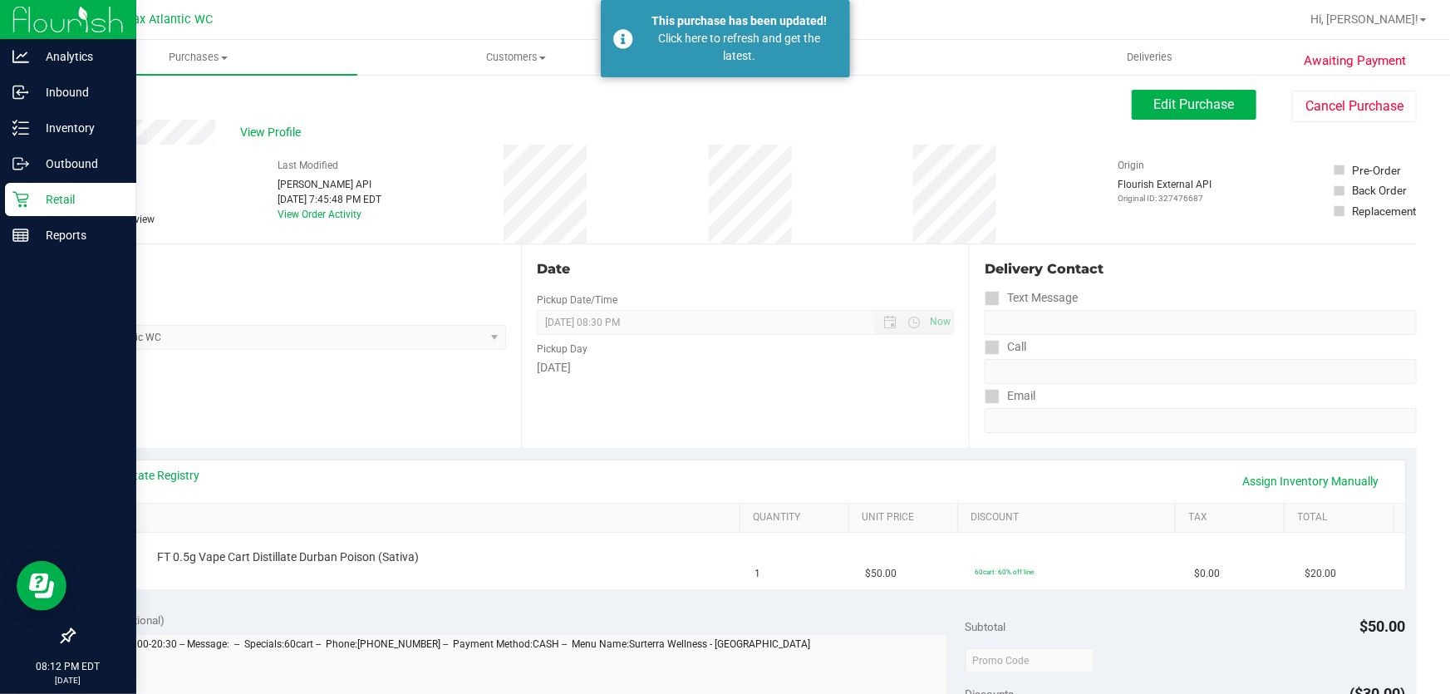
click at [76, 196] on p "Retail" at bounding box center [79, 199] width 100 height 20
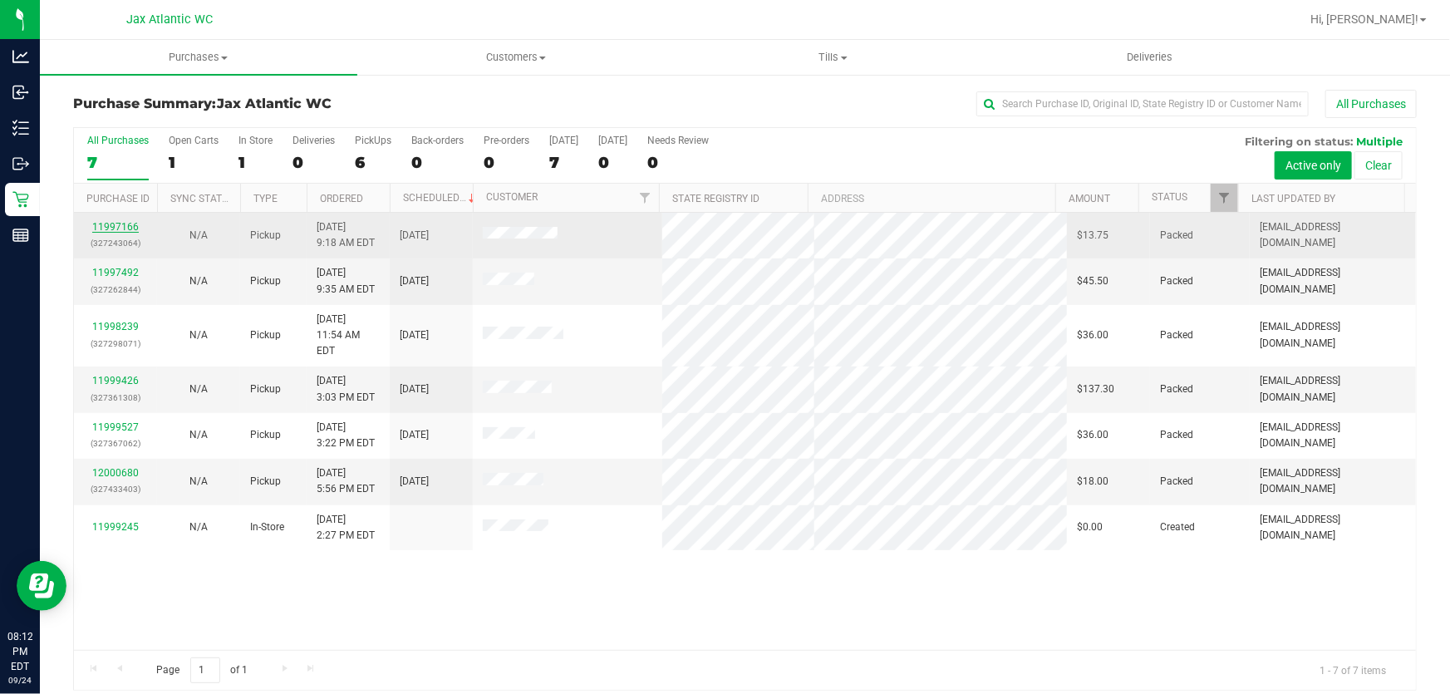
click at [110, 223] on link "11997166" at bounding box center [115, 227] width 47 height 12
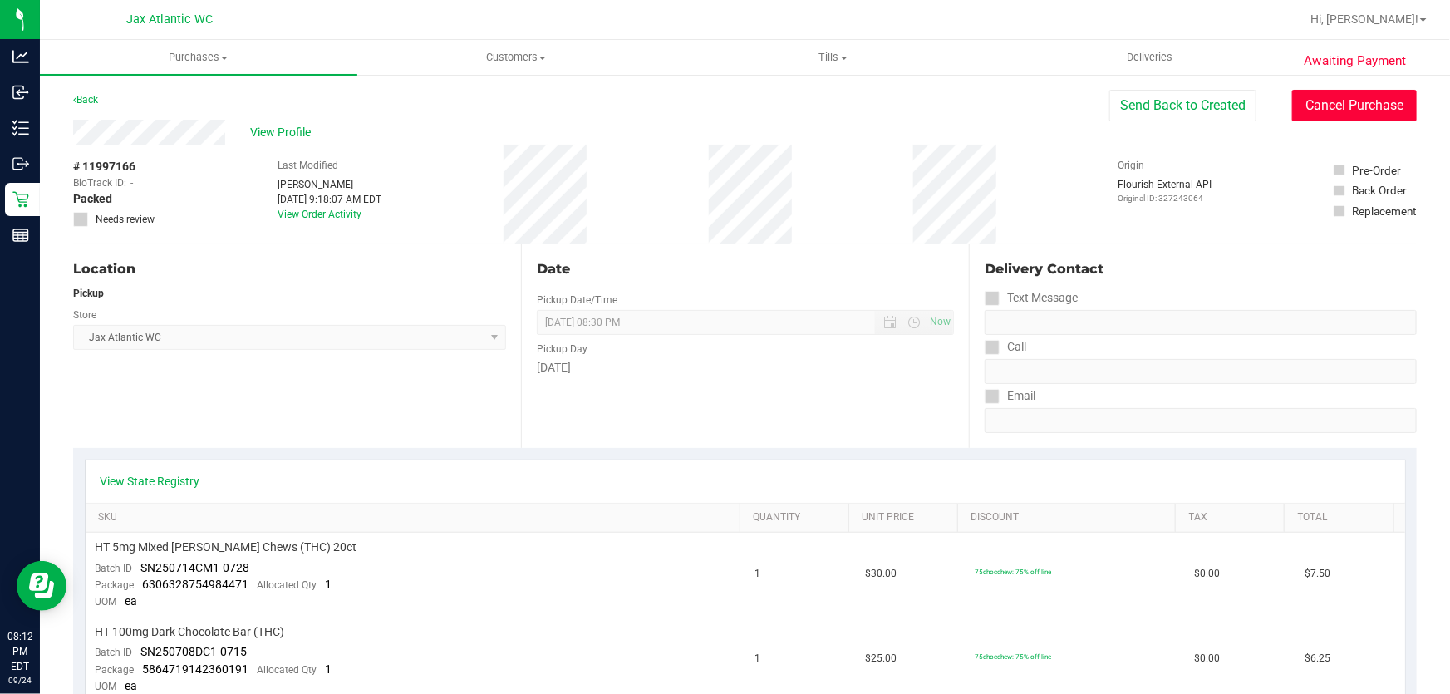
click at [1322, 106] on button "Cancel Purchase" at bounding box center [1354, 106] width 125 height 32
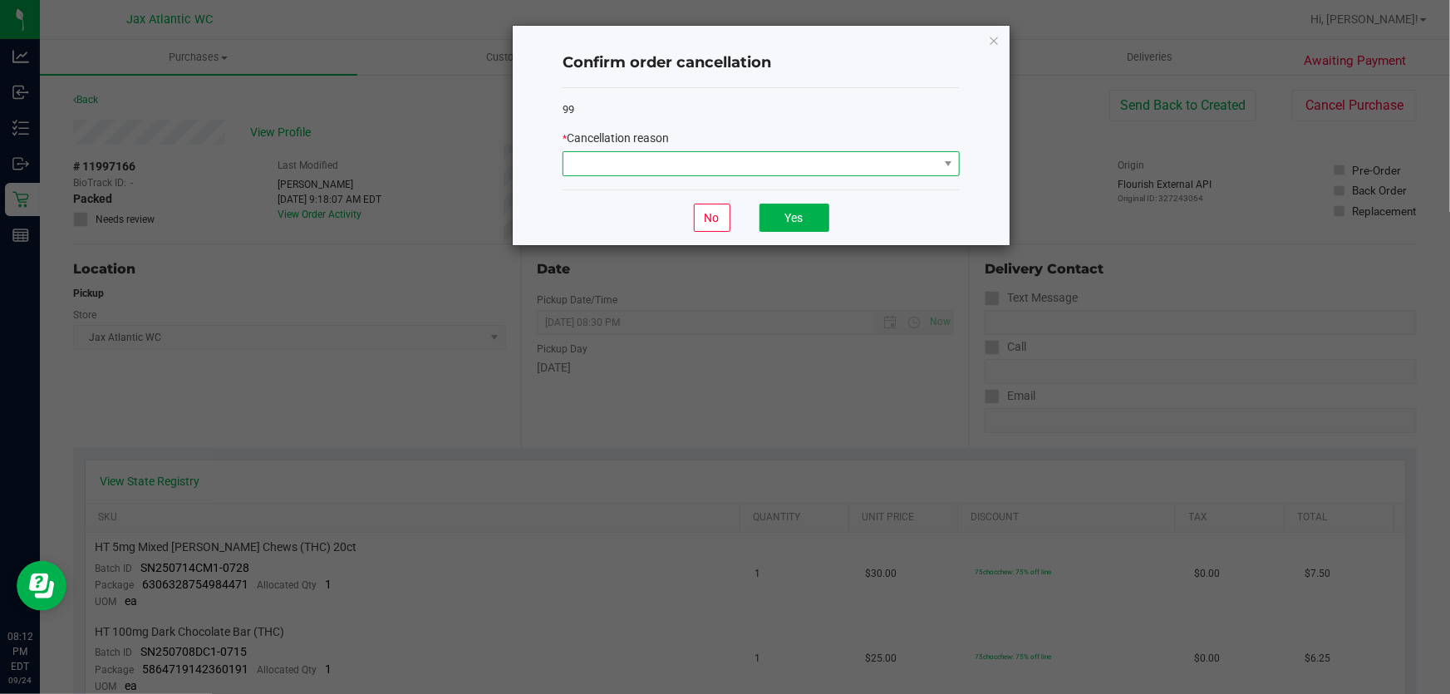
click at [722, 174] on span at bounding box center [750, 163] width 375 height 23
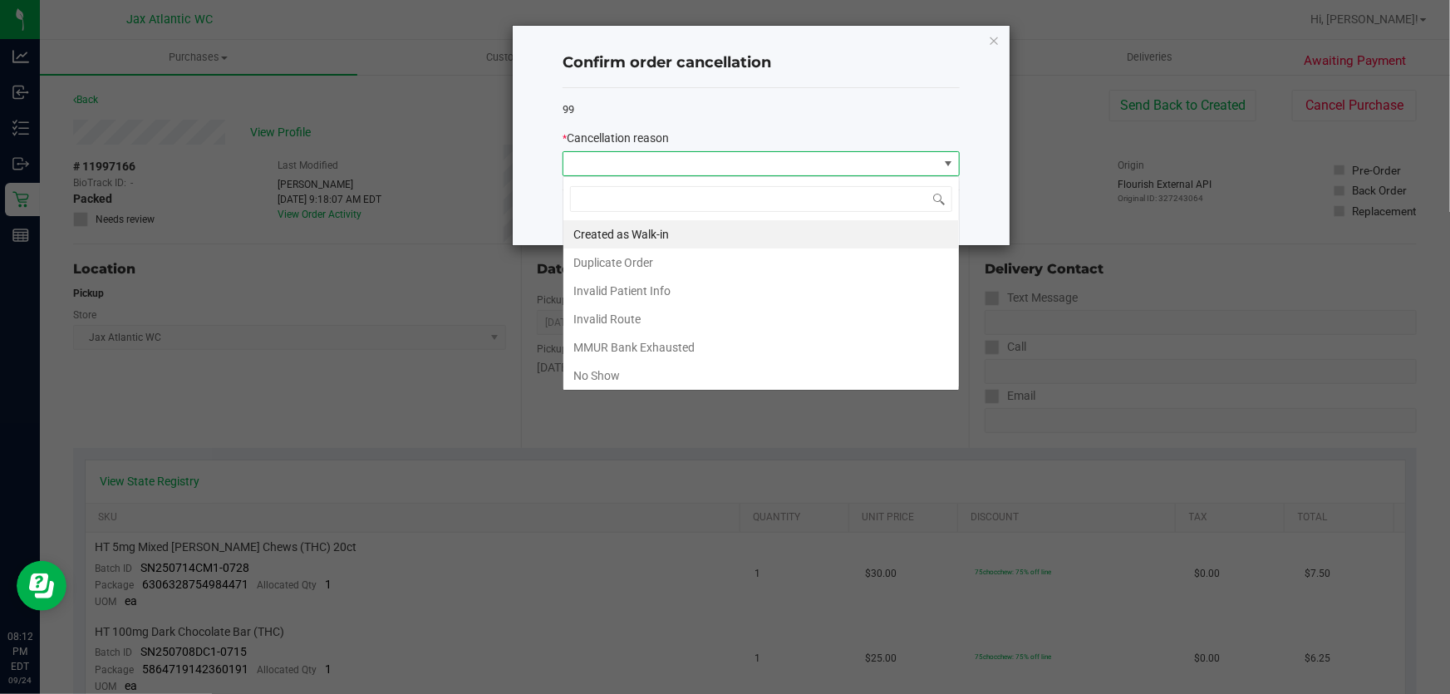
scroll to position [25, 397]
click at [630, 376] on li "No Show" at bounding box center [760, 375] width 395 height 28
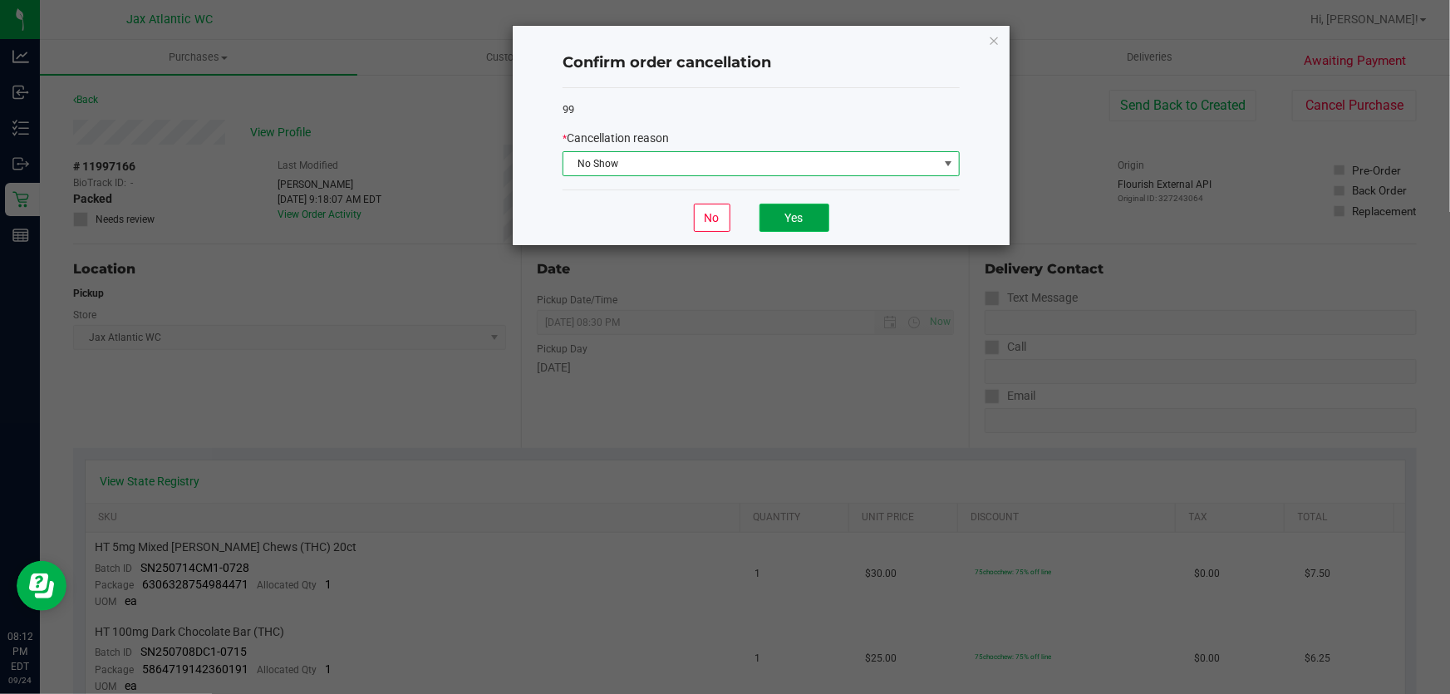
click at [798, 211] on button "Yes" at bounding box center [794, 218] width 70 height 28
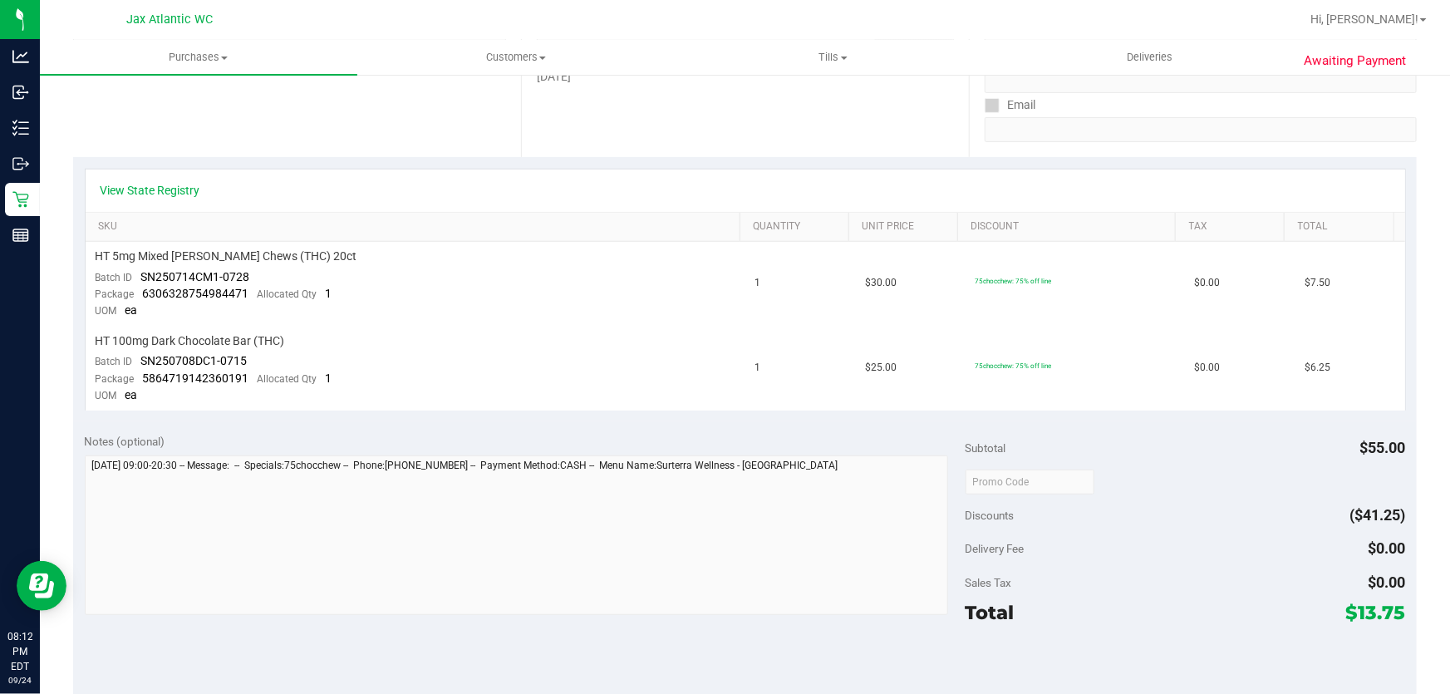
scroll to position [453, 0]
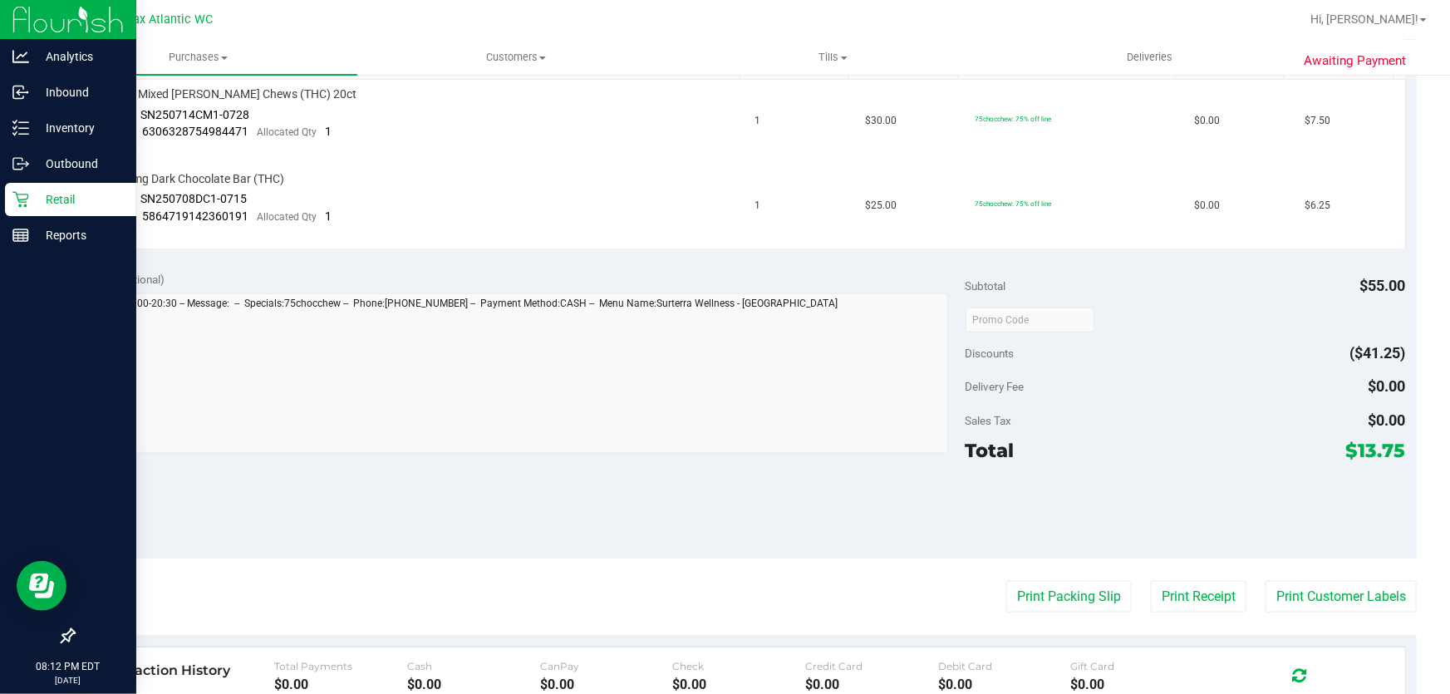
click at [79, 200] on p "Retail" at bounding box center [79, 199] width 100 height 20
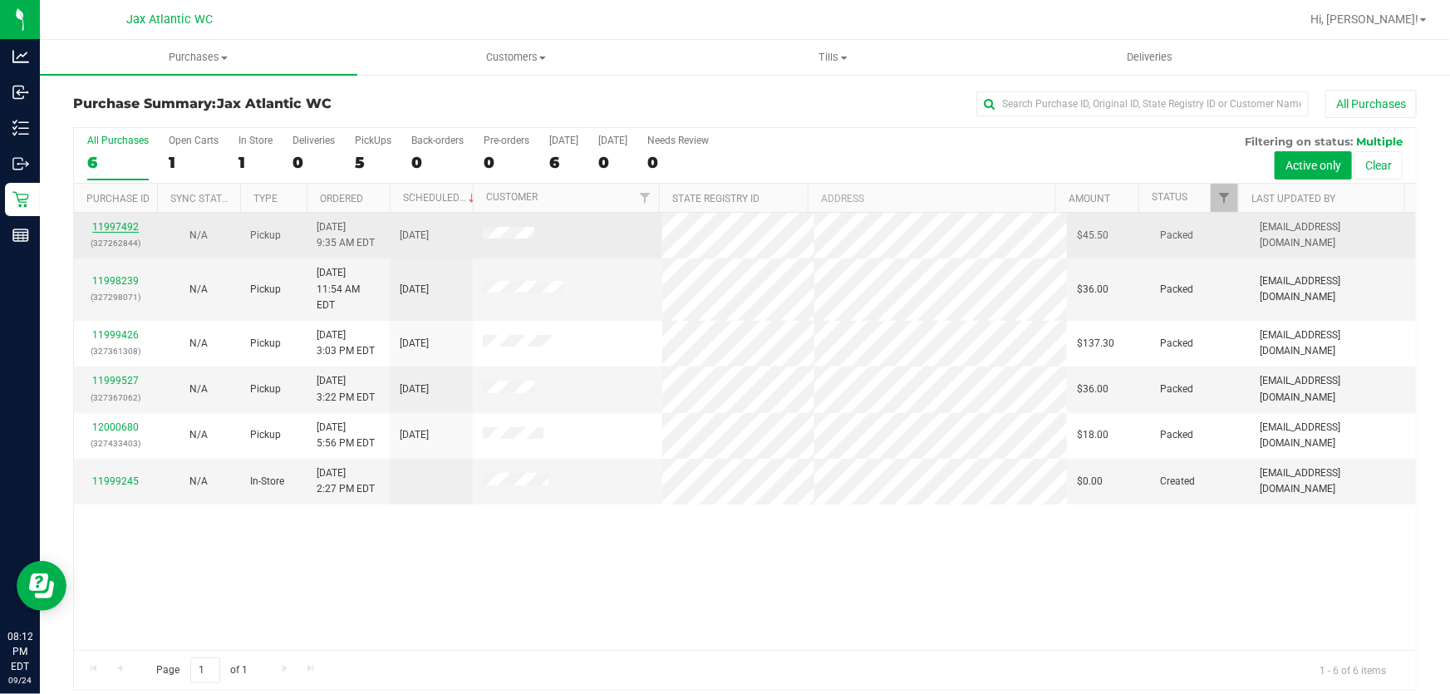
click at [133, 229] on link "11997492" at bounding box center [115, 227] width 47 height 12
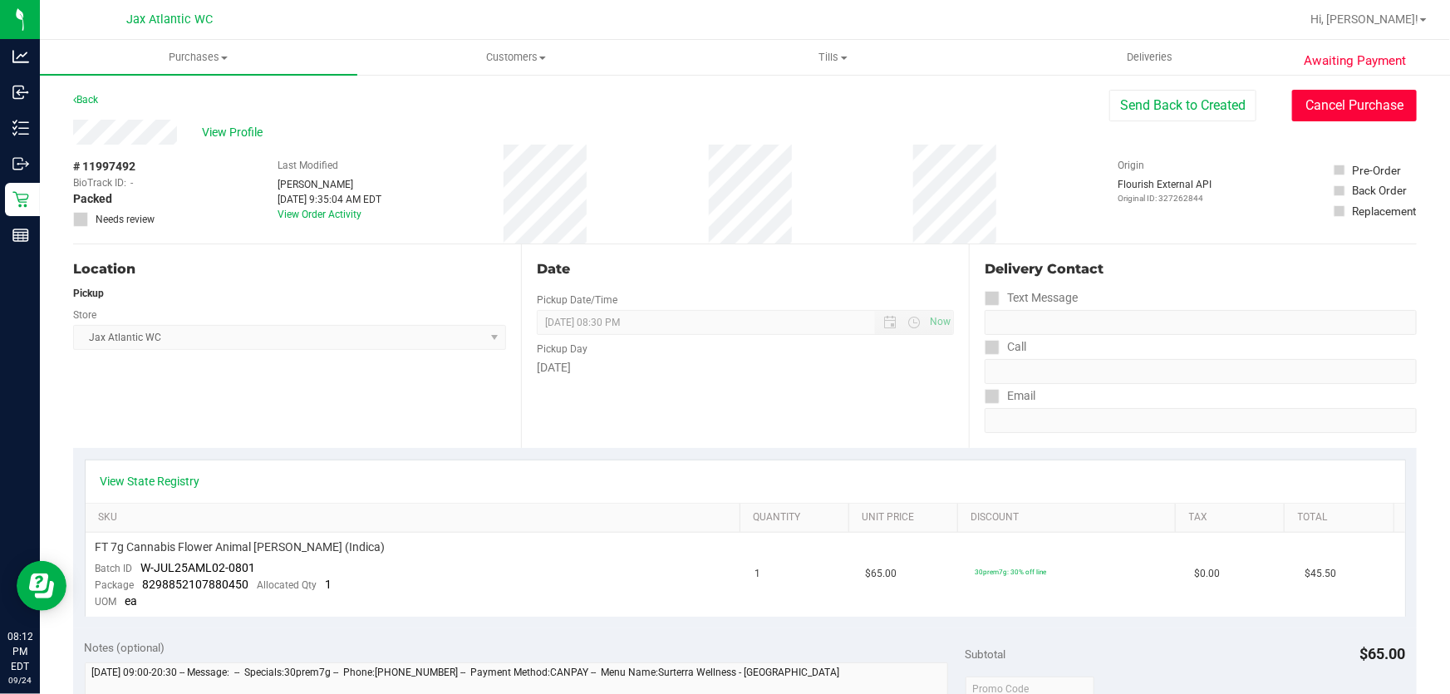
click at [1352, 99] on button "Cancel Purchase" at bounding box center [1354, 106] width 125 height 32
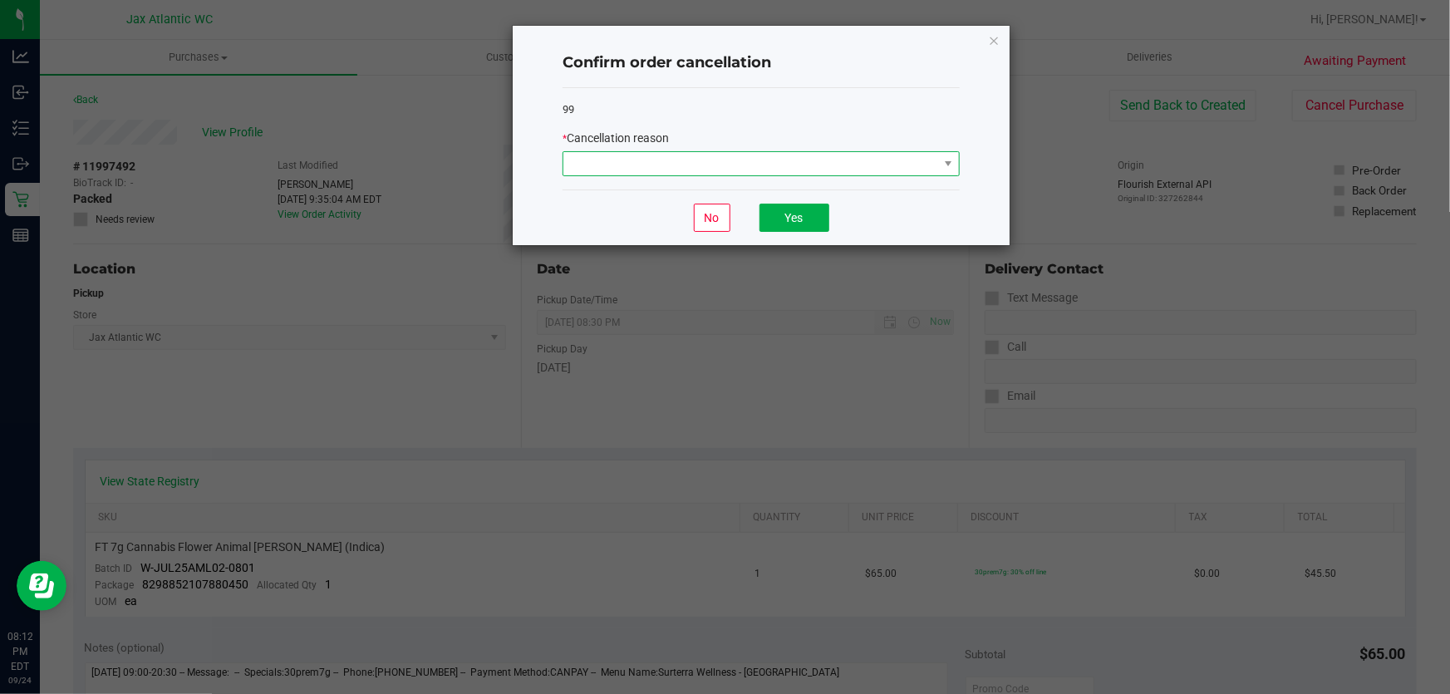
click at [723, 160] on span at bounding box center [750, 163] width 375 height 23
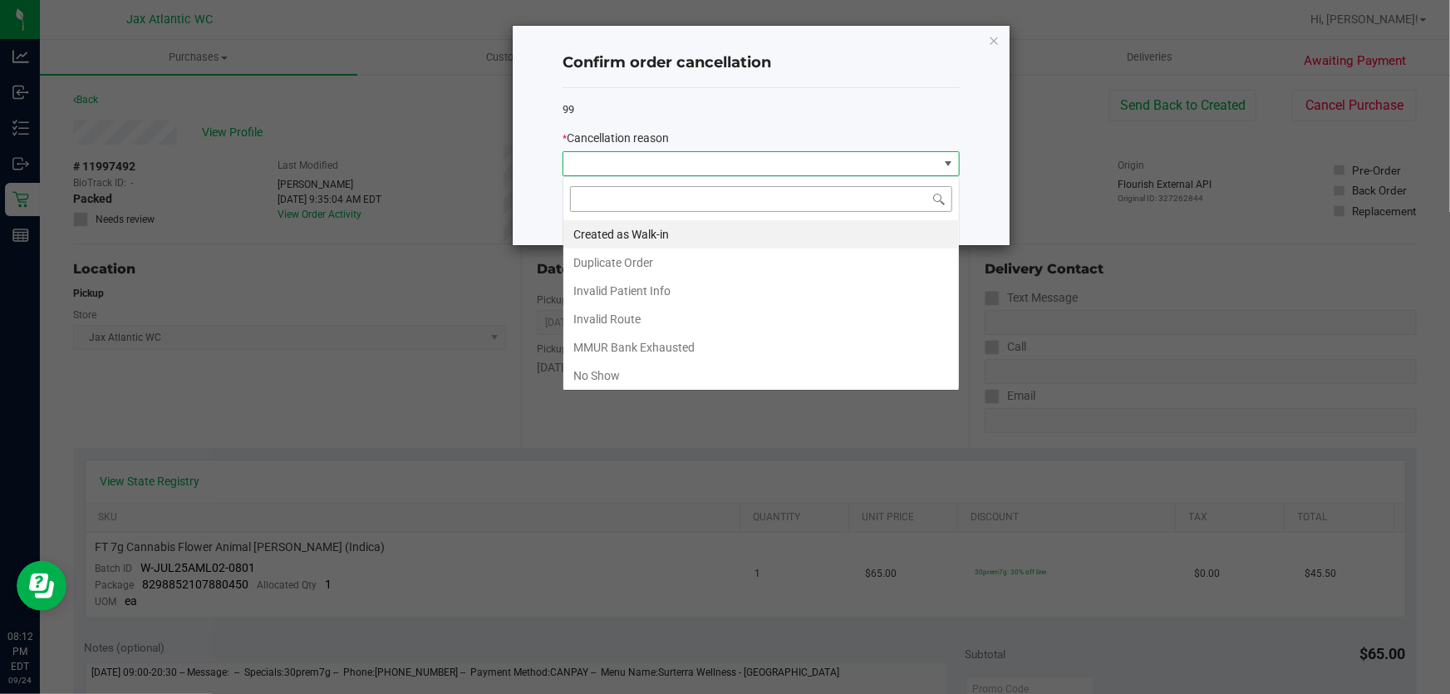
scroll to position [25, 397]
click at [647, 374] on li "No Show" at bounding box center [760, 375] width 395 height 28
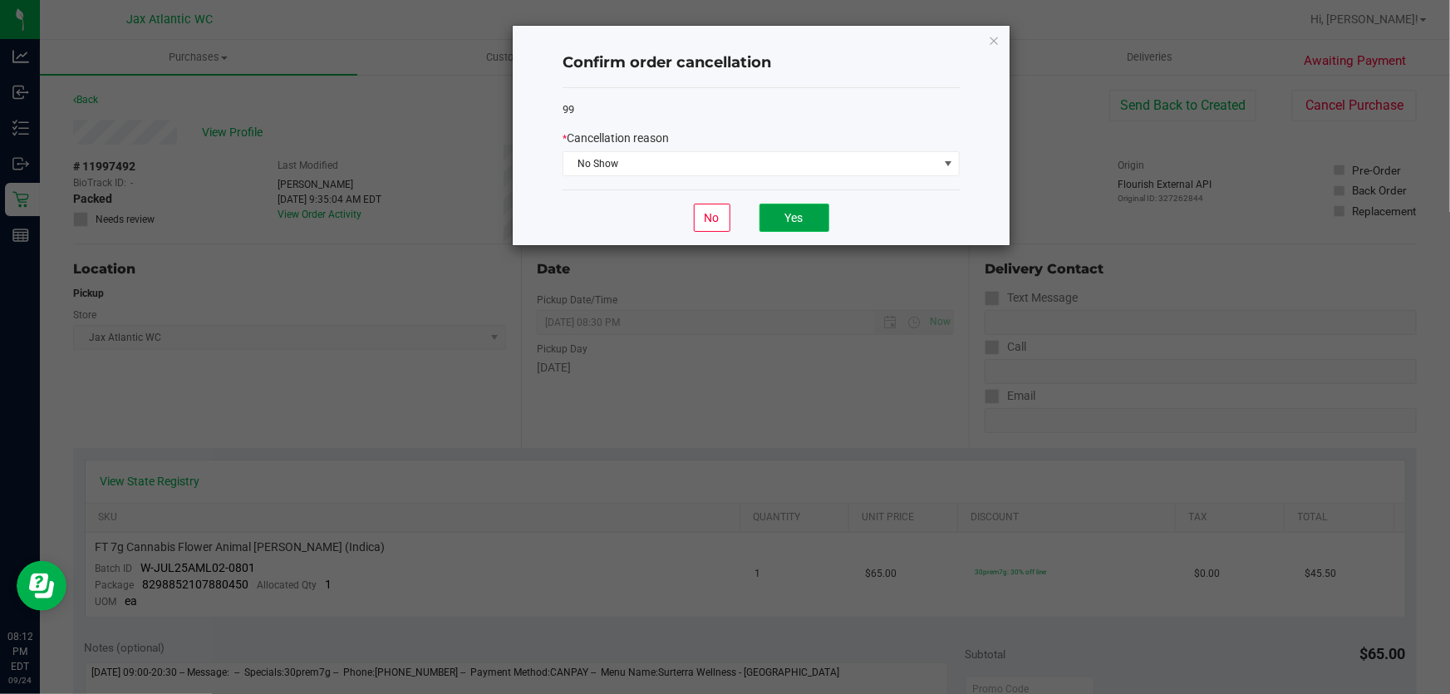
click at [800, 221] on button "Yes" at bounding box center [794, 218] width 70 height 28
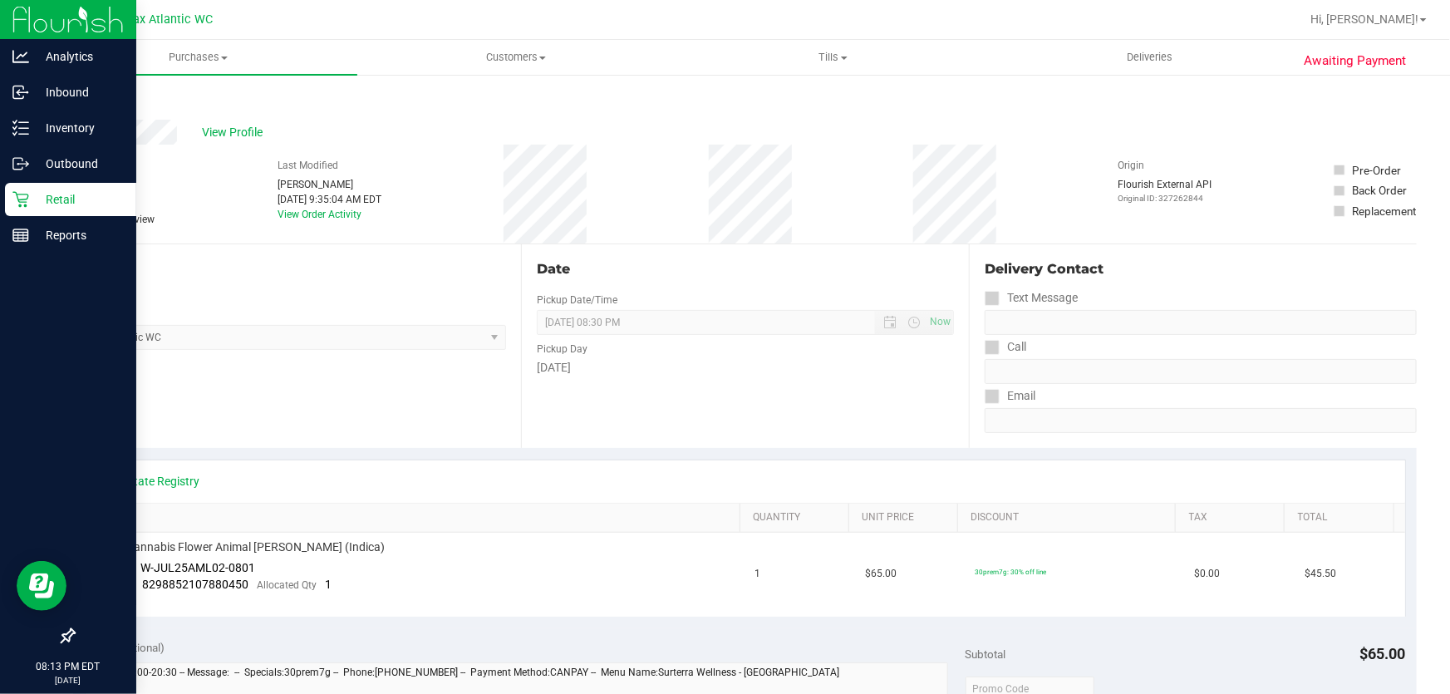
click at [33, 196] on p "Retail" at bounding box center [79, 199] width 100 height 20
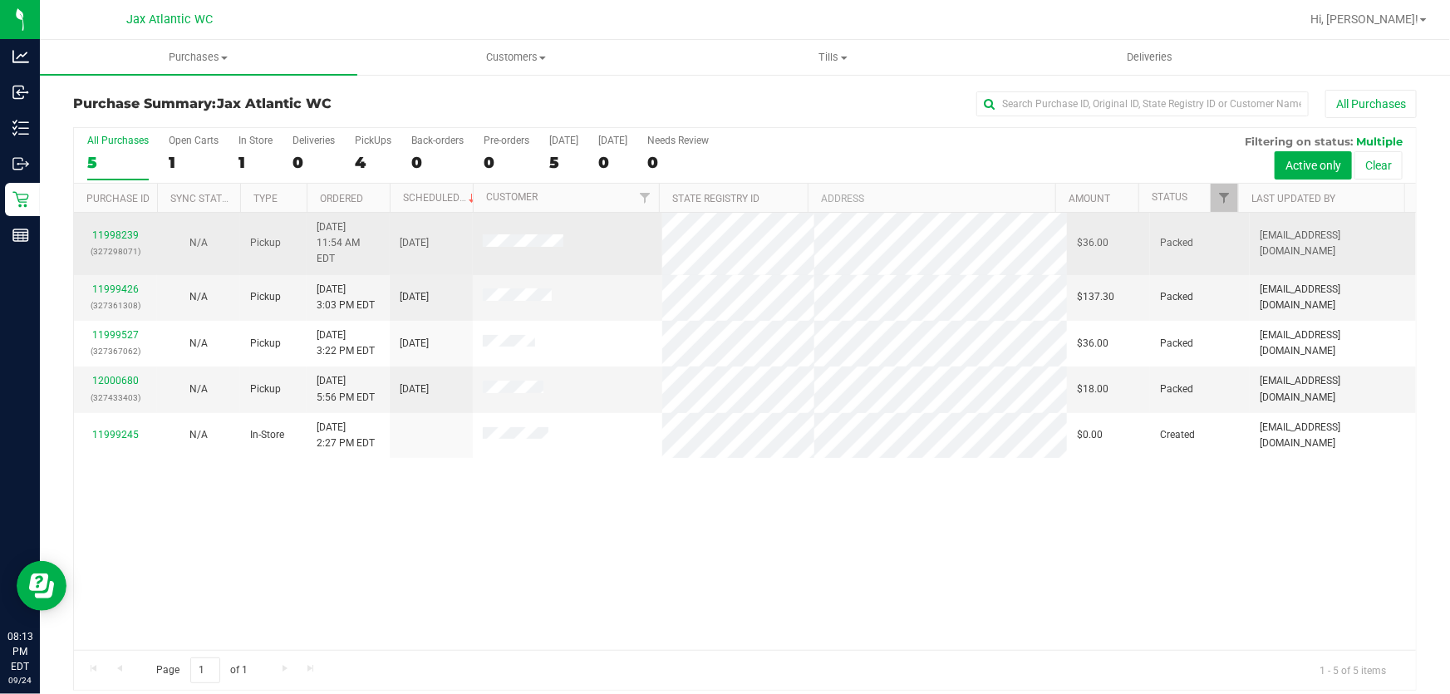
click at [115, 217] on td "11998239 (327298071)" at bounding box center [115, 244] width 83 height 62
click at [120, 229] on link "11998239" at bounding box center [115, 235] width 47 height 12
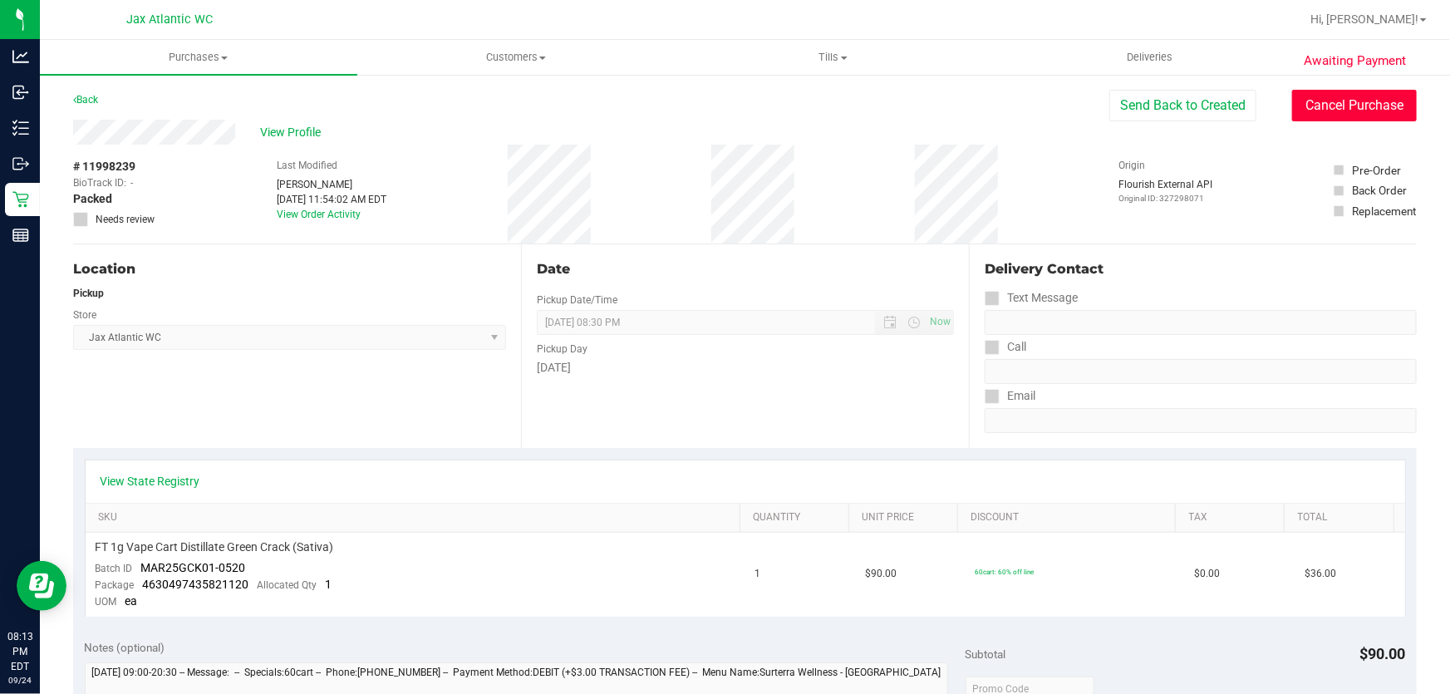
click at [1309, 100] on button "Cancel Purchase" at bounding box center [1354, 106] width 125 height 32
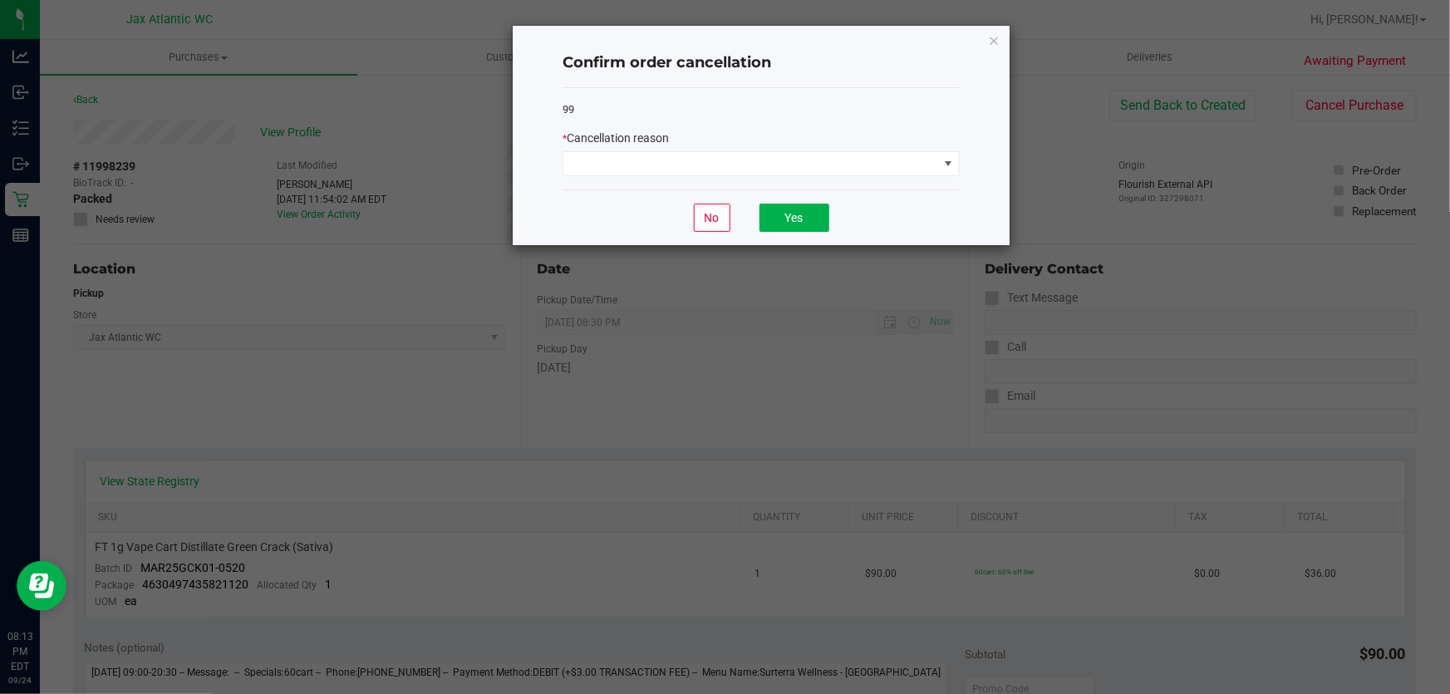
click at [827, 178] on div "99 * Cancellation reason" at bounding box center [760, 139] width 397 height 102
click at [822, 169] on span at bounding box center [750, 163] width 375 height 23
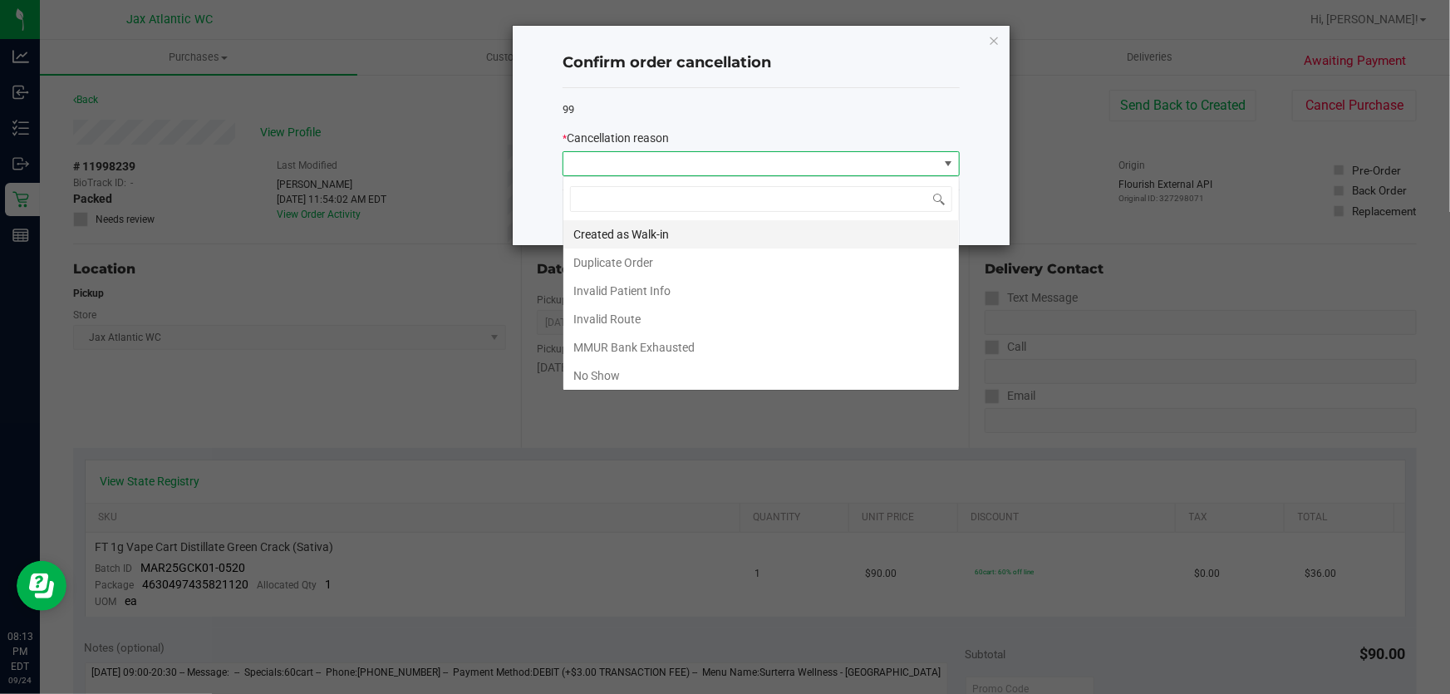
scroll to position [25, 397]
click at [640, 373] on li "No Show" at bounding box center [760, 375] width 395 height 28
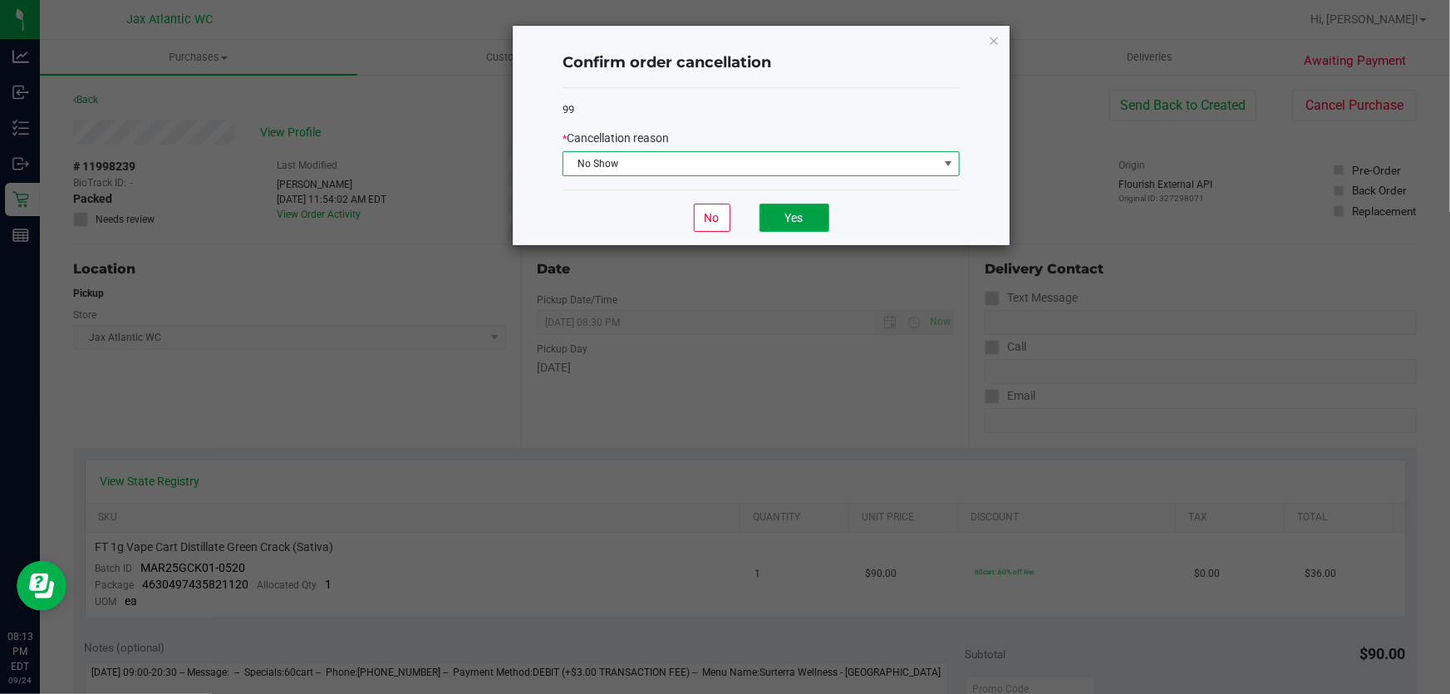
click at [797, 207] on button "Yes" at bounding box center [794, 218] width 70 height 28
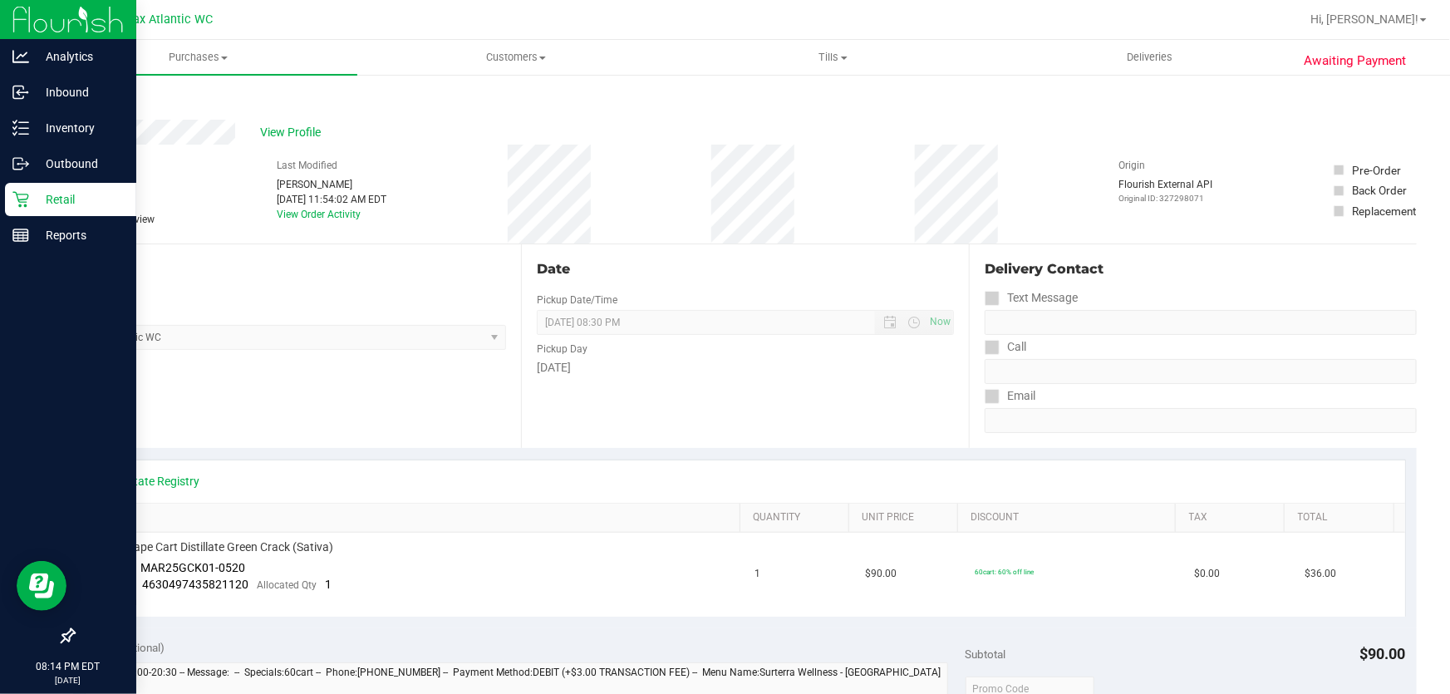
click at [59, 192] on p "Retail" at bounding box center [79, 199] width 100 height 20
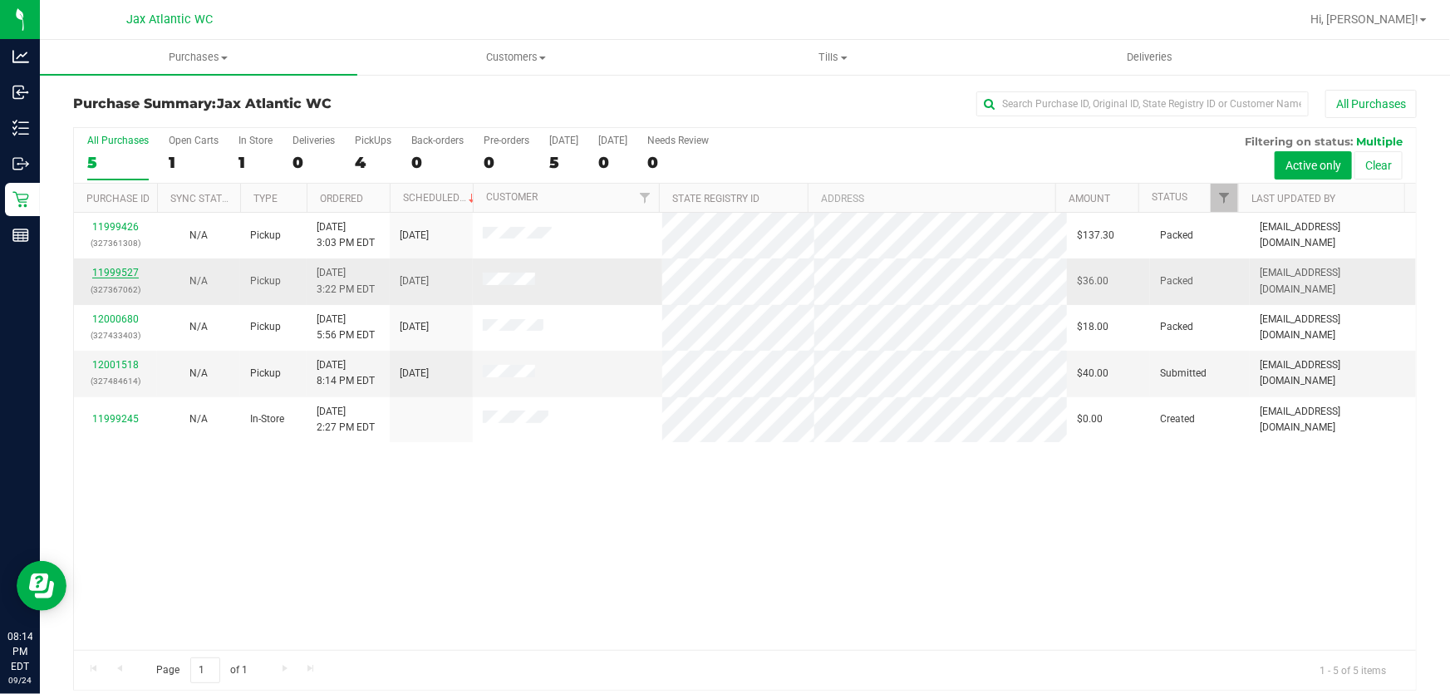
click at [120, 268] on link "11999527" at bounding box center [115, 273] width 47 height 12
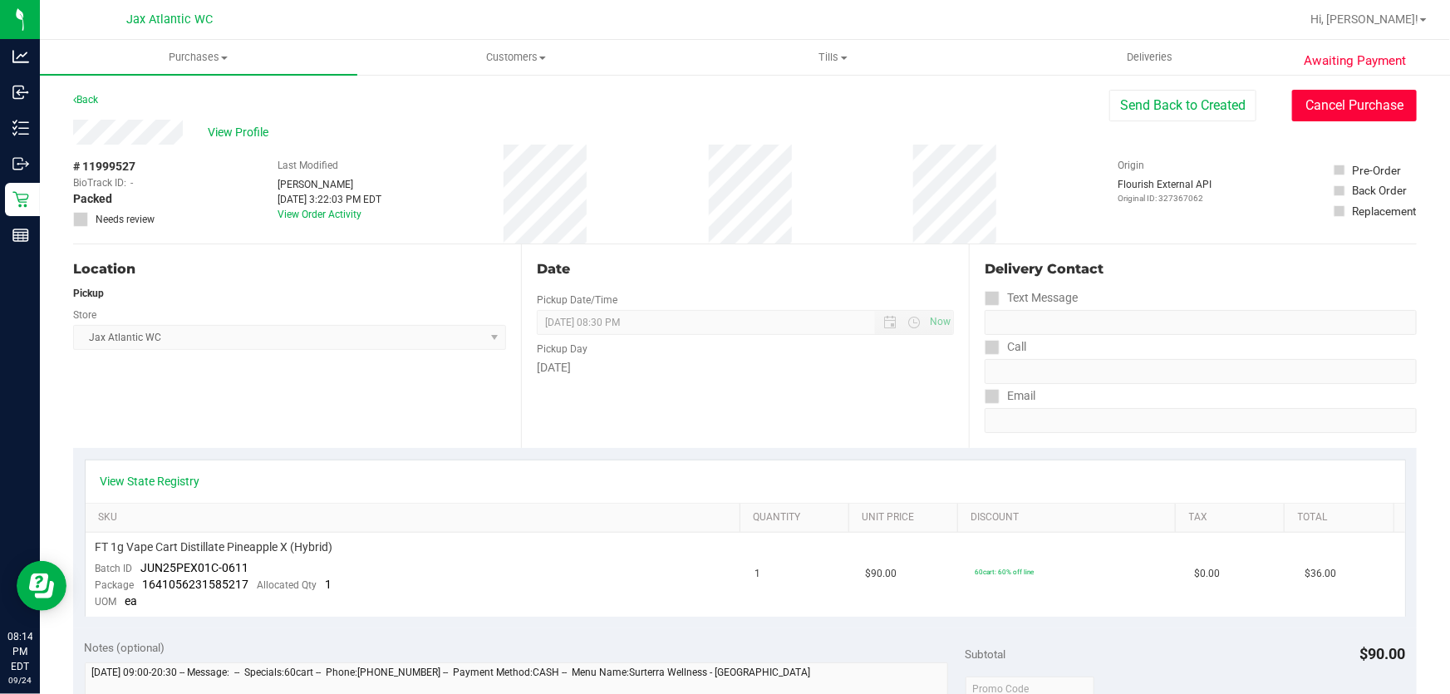
click at [1343, 114] on button "Cancel Purchase" at bounding box center [1354, 106] width 125 height 32
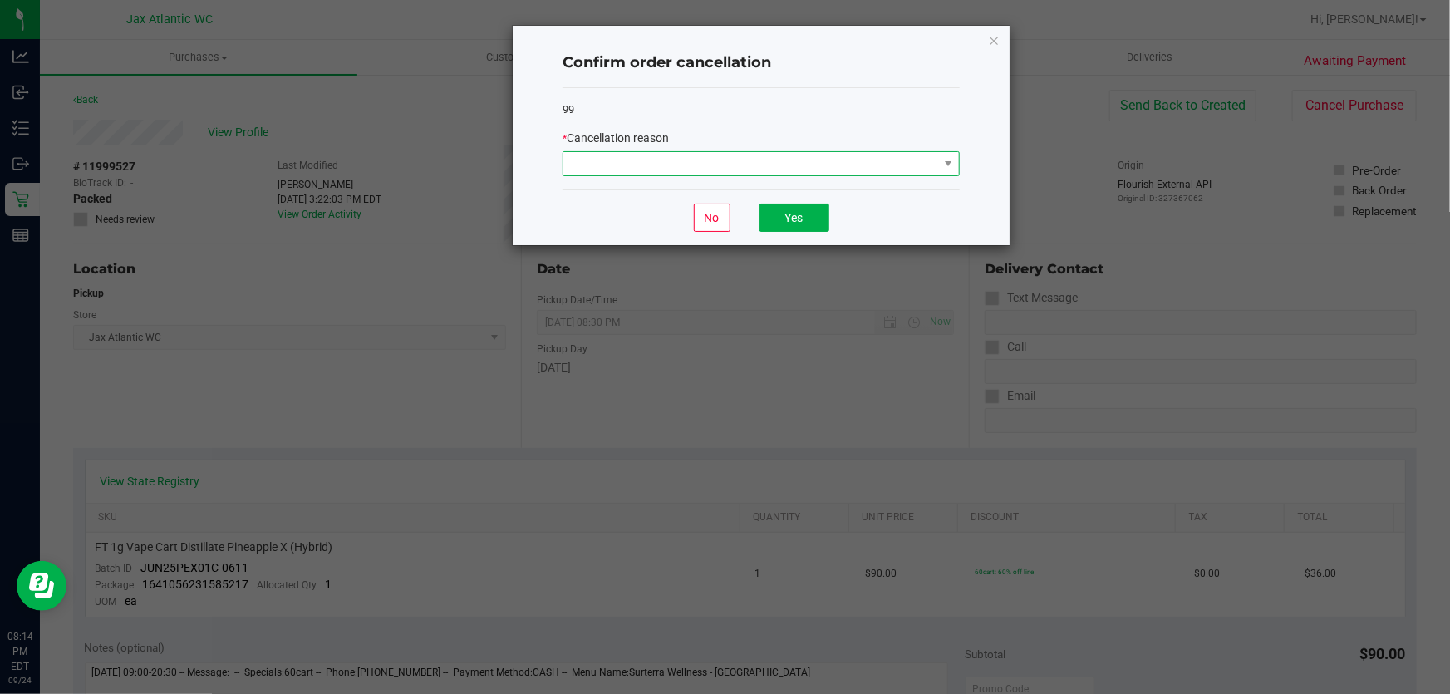
click at [687, 164] on span at bounding box center [750, 163] width 375 height 23
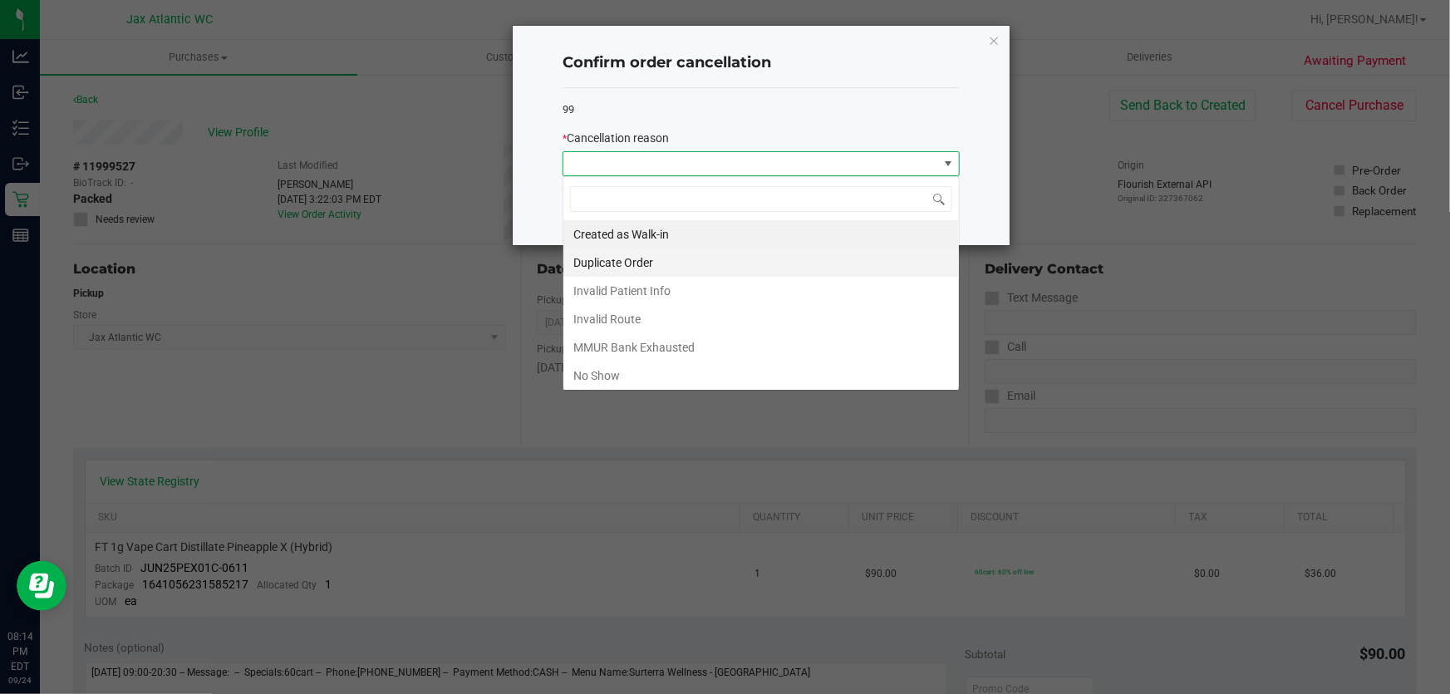
scroll to position [25, 397]
click at [600, 373] on li "No Show" at bounding box center [760, 375] width 395 height 28
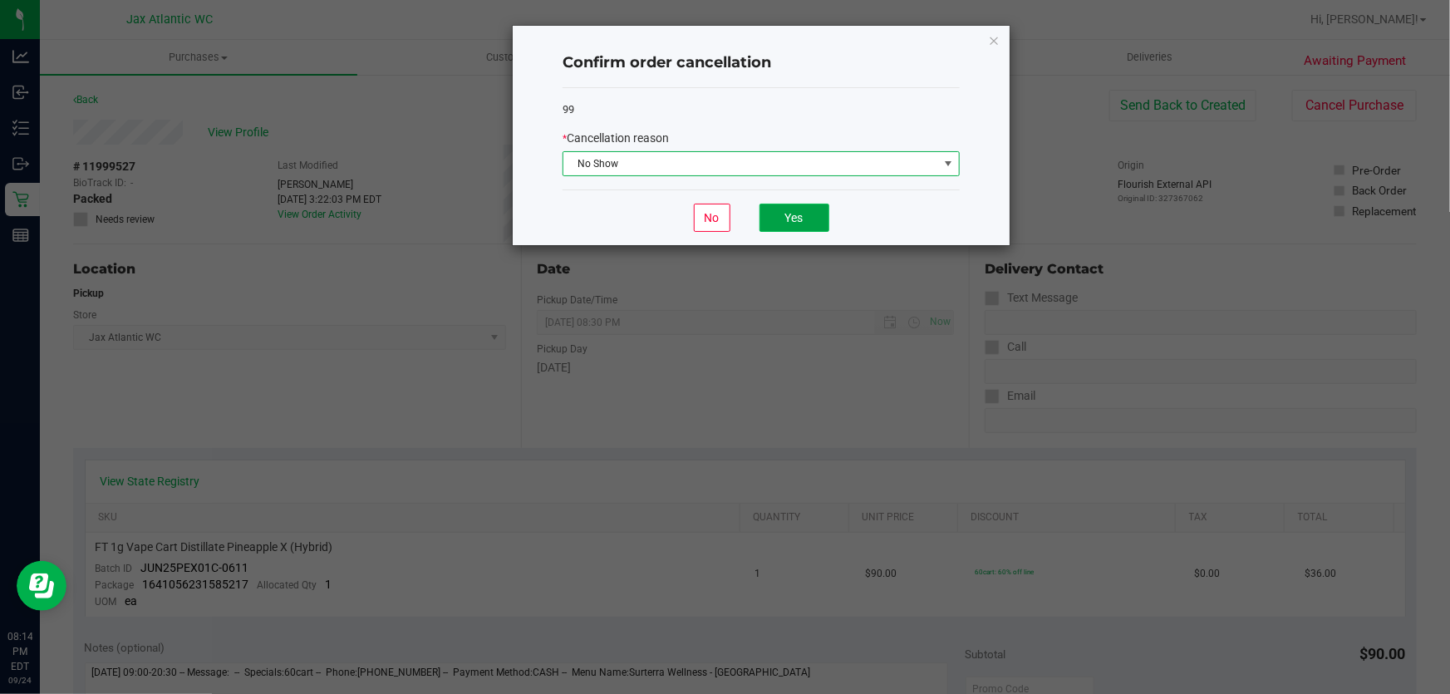
click at [803, 218] on button "Yes" at bounding box center [794, 218] width 70 height 28
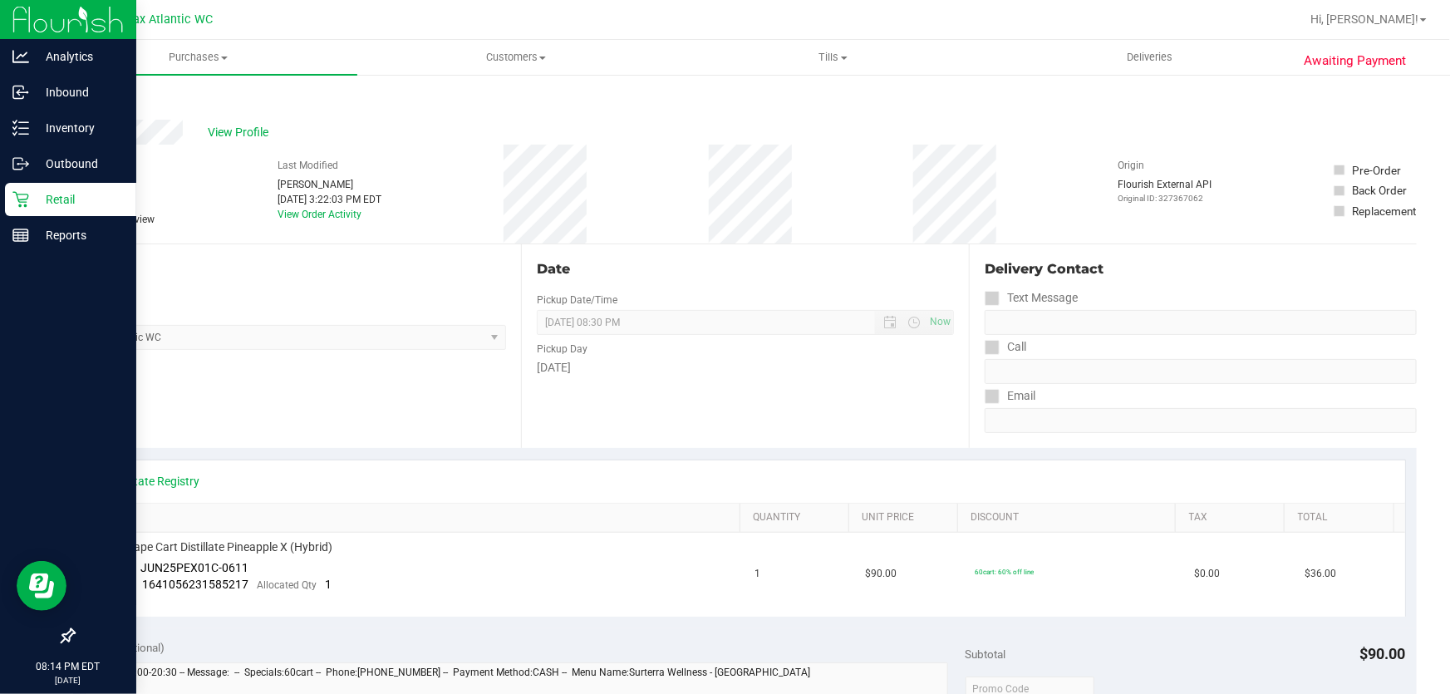
click at [18, 198] on icon at bounding box center [20, 199] width 17 height 17
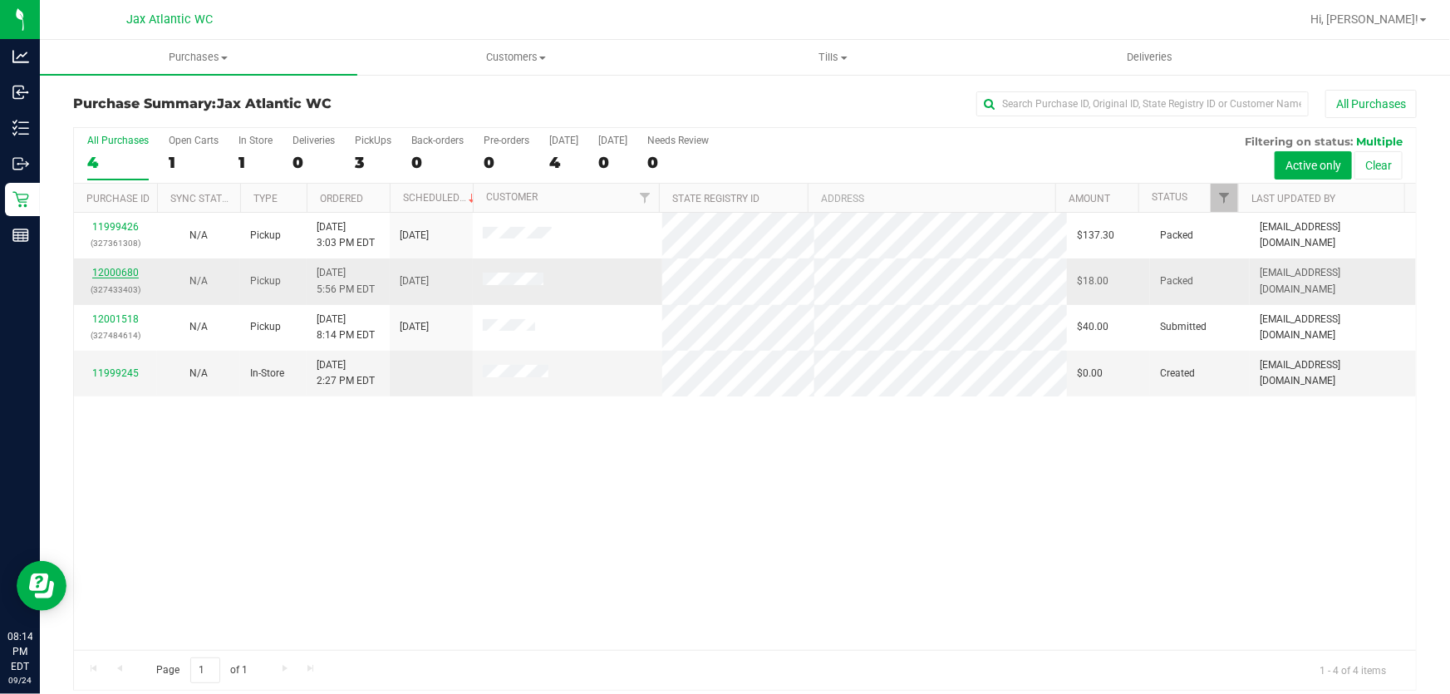
click at [121, 272] on link "12000680" at bounding box center [115, 273] width 47 height 12
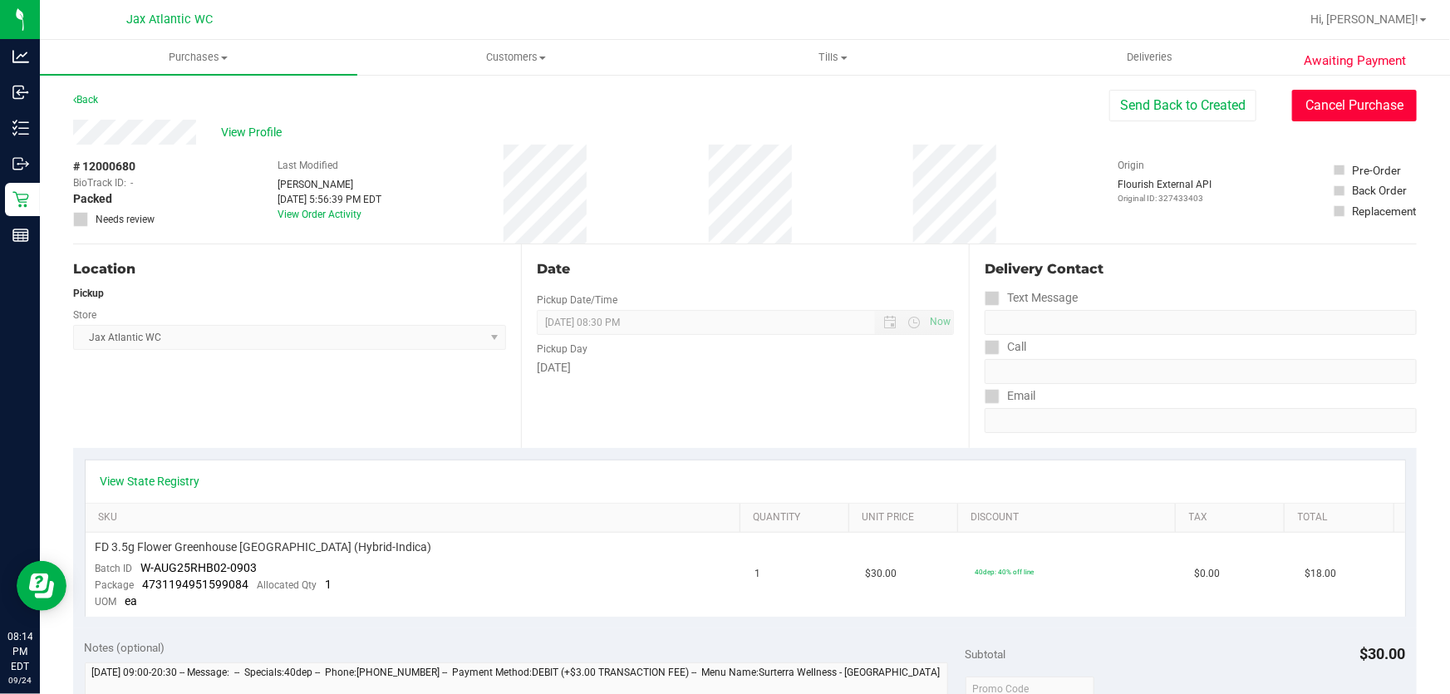
click at [1325, 103] on button "Cancel Purchase" at bounding box center [1354, 106] width 125 height 32
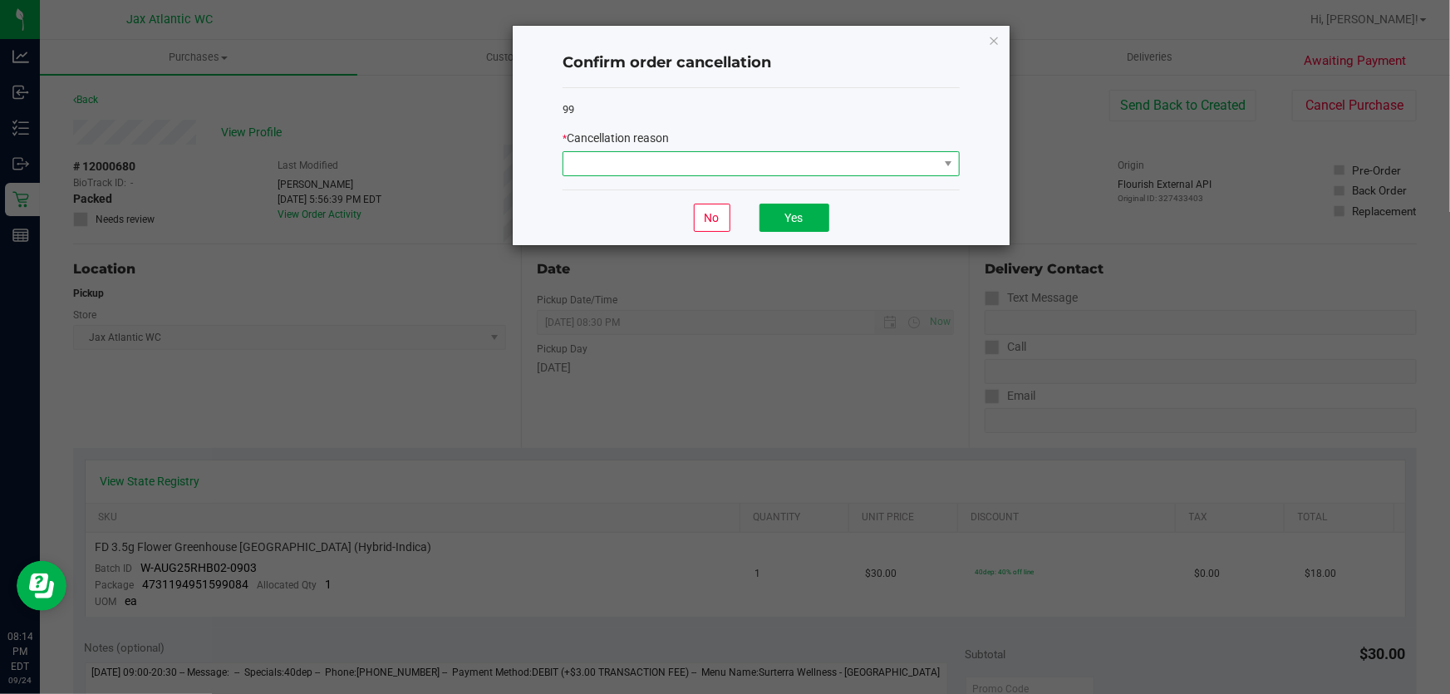
click at [830, 158] on span at bounding box center [750, 163] width 375 height 23
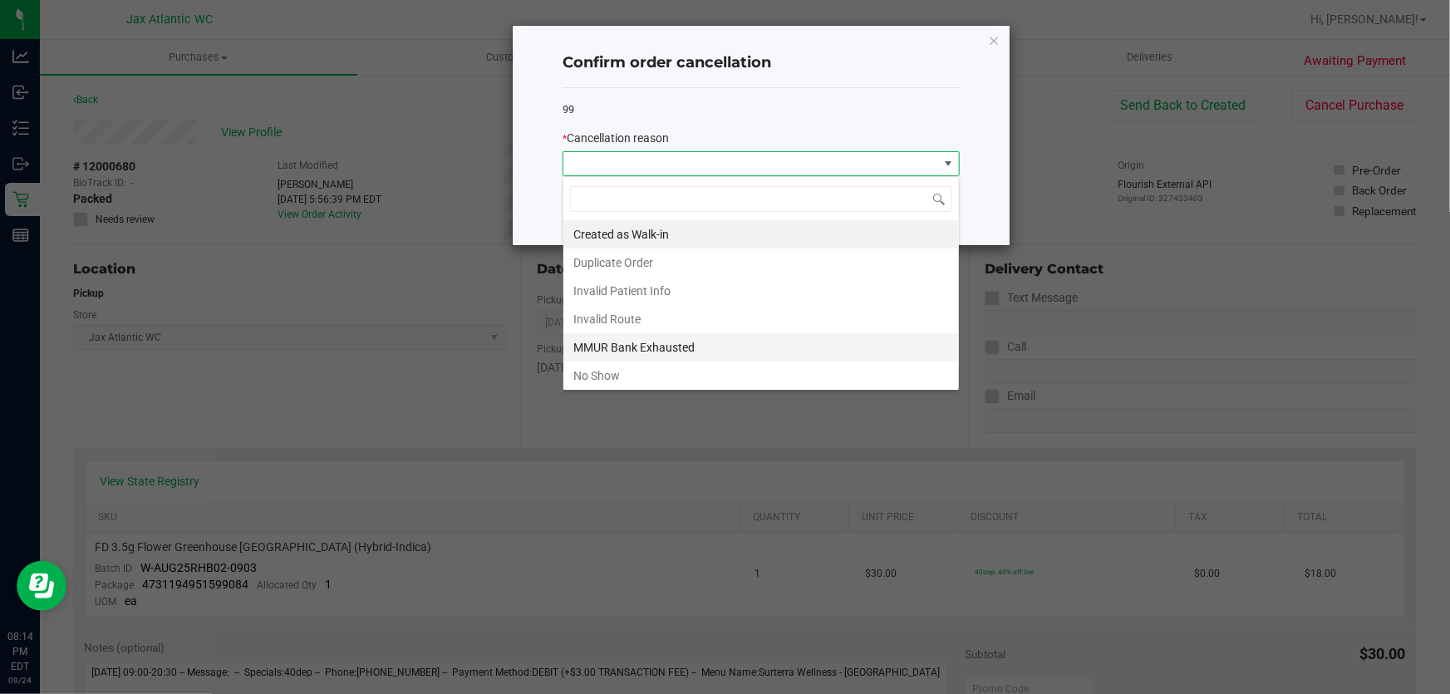
scroll to position [25, 397]
click at [648, 380] on li "No Show" at bounding box center [760, 375] width 395 height 28
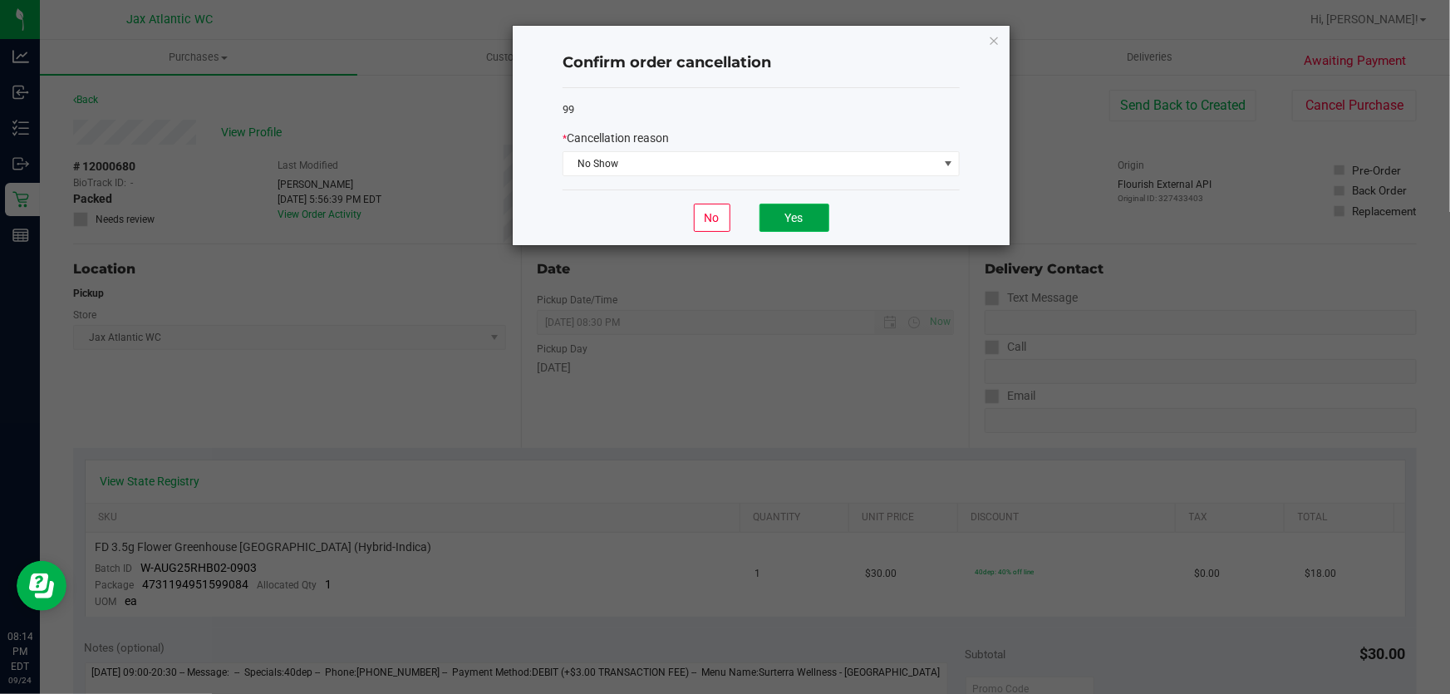
click at [779, 222] on button "Yes" at bounding box center [794, 218] width 70 height 28
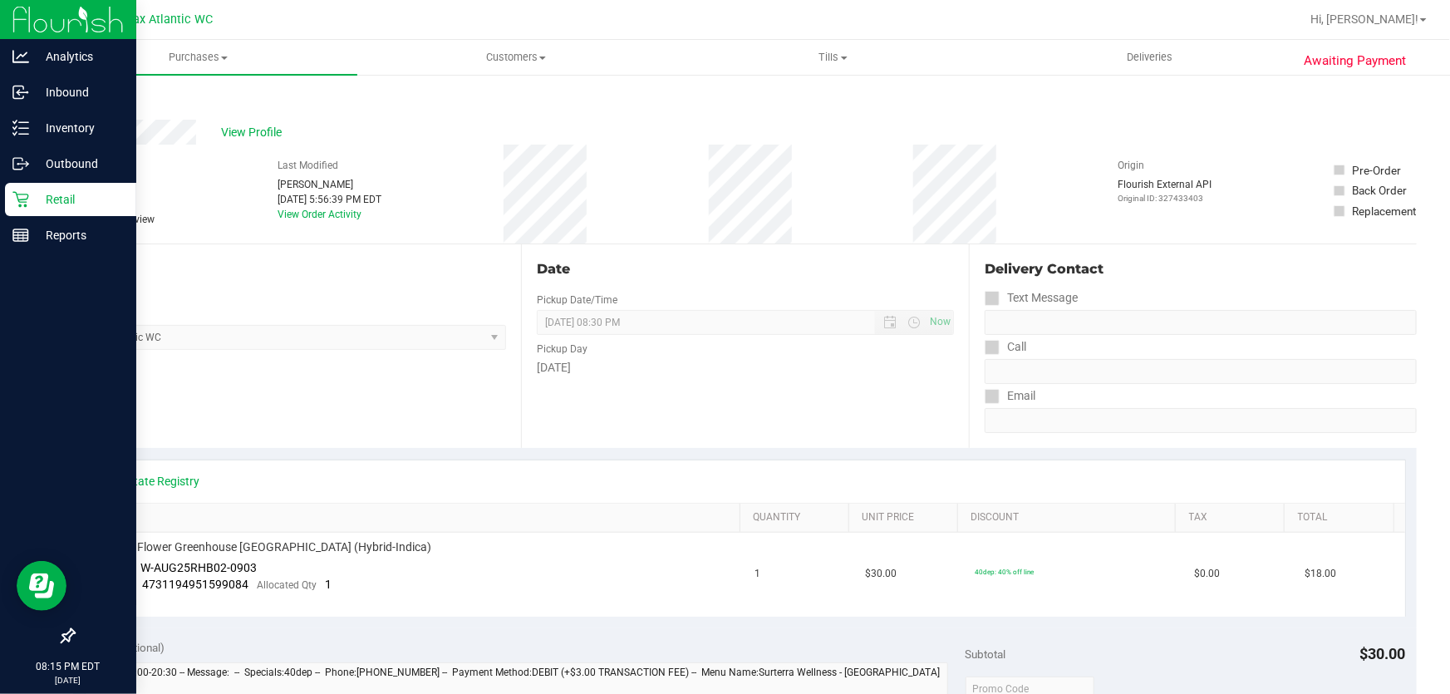
click at [56, 204] on p "Retail" at bounding box center [79, 199] width 100 height 20
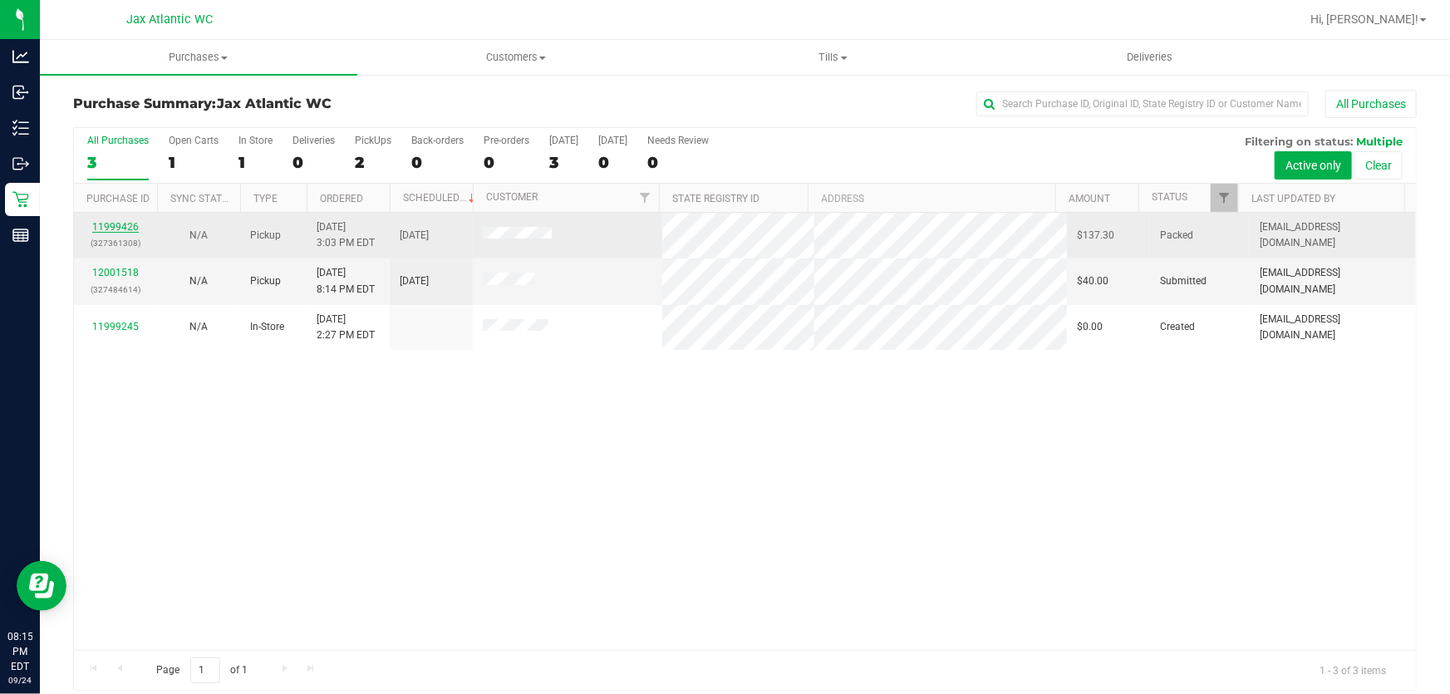
click at [127, 225] on link "11999426" at bounding box center [115, 227] width 47 height 12
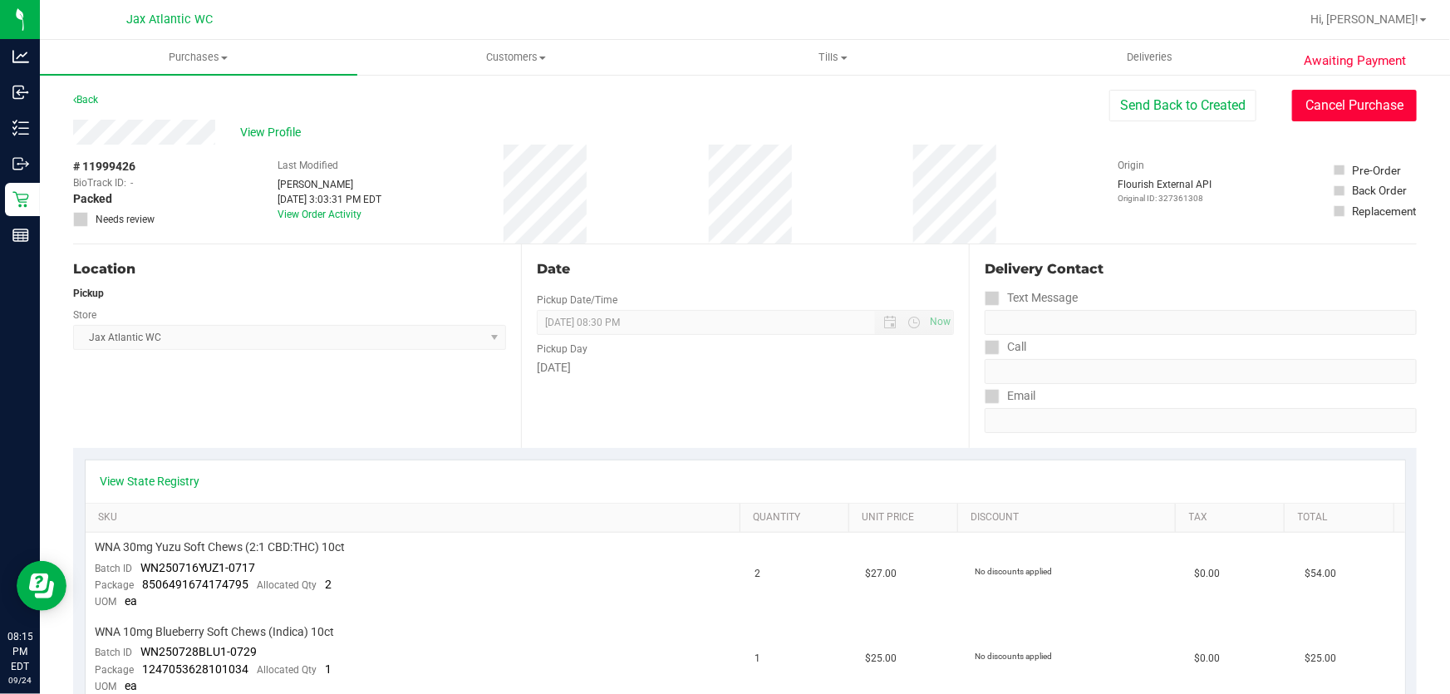
click at [1318, 108] on button "Cancel Purchase" at bounding box center [1354, 106] width 125 height 32
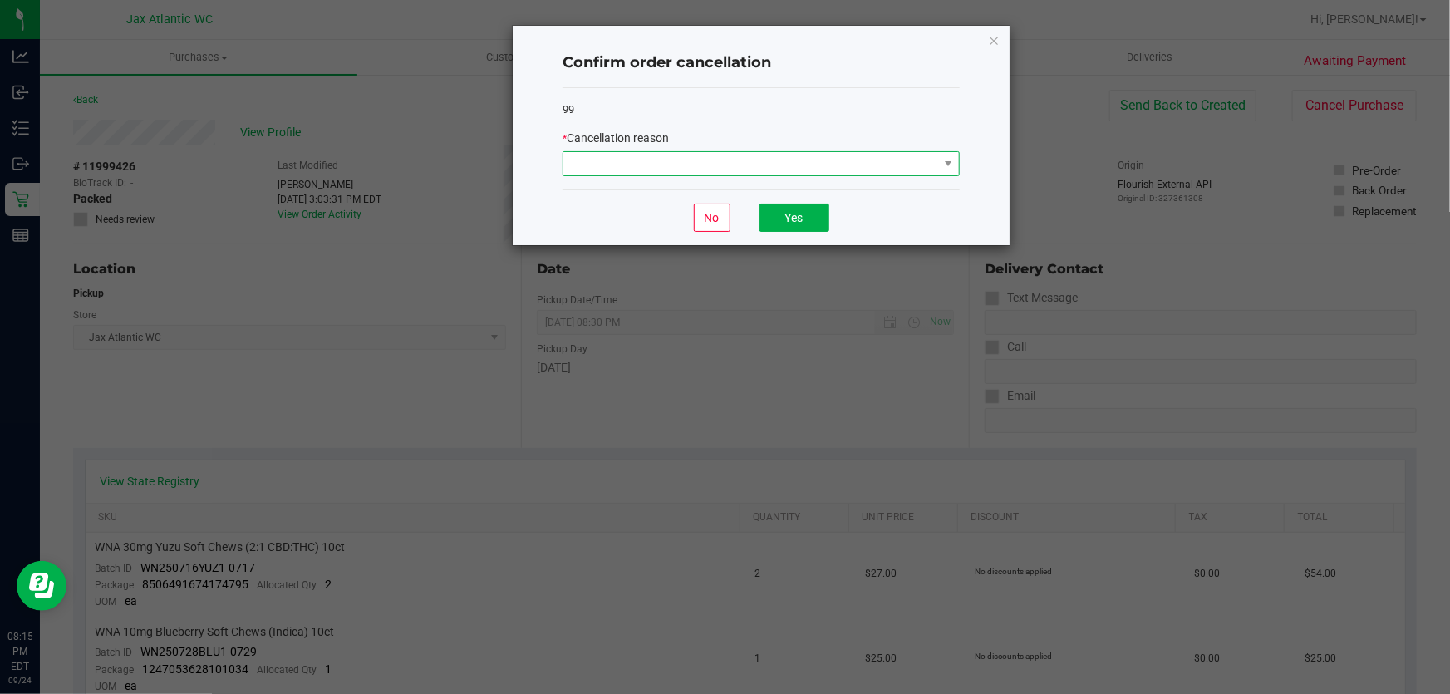
click at [811, 167] on span at bounding box center [750, 163] width 375 height 23
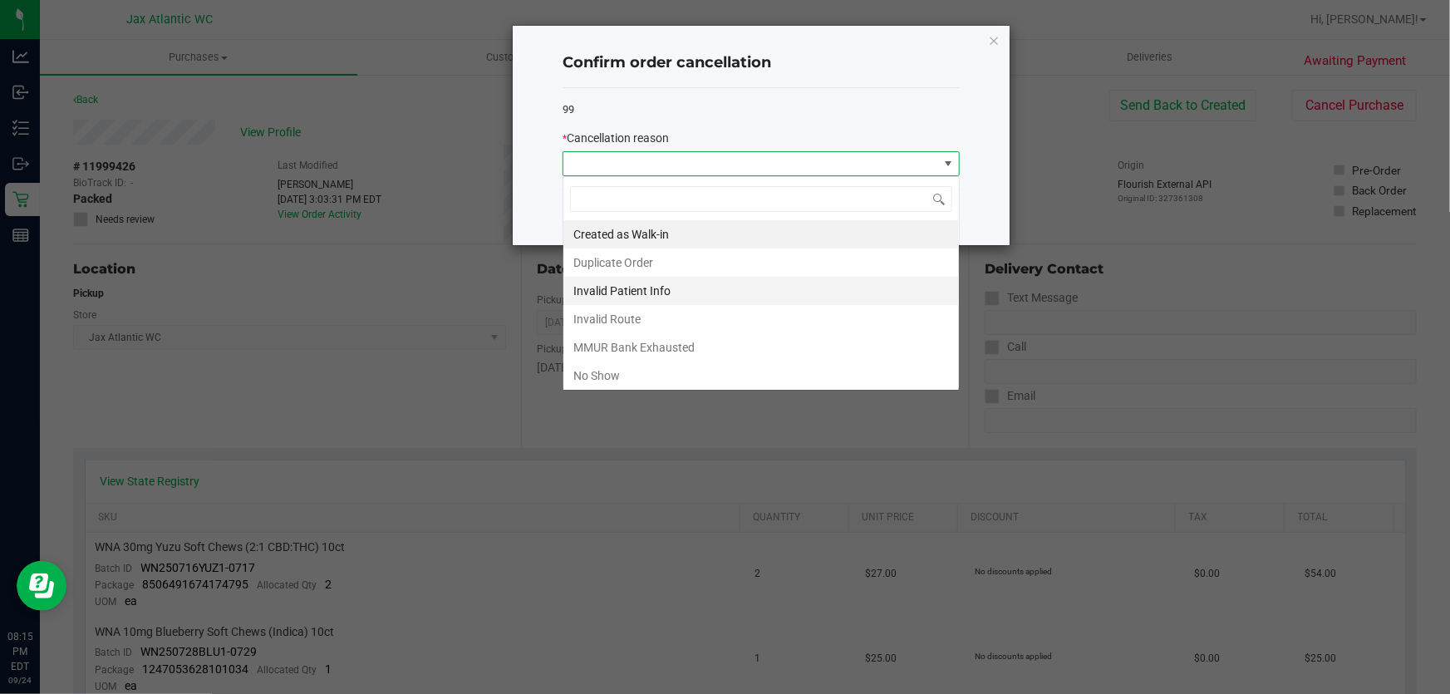
scroll to position [25, 397]
click at [647, 368] on li "No Show" at bounding box center [760, 375] width 395 height 28
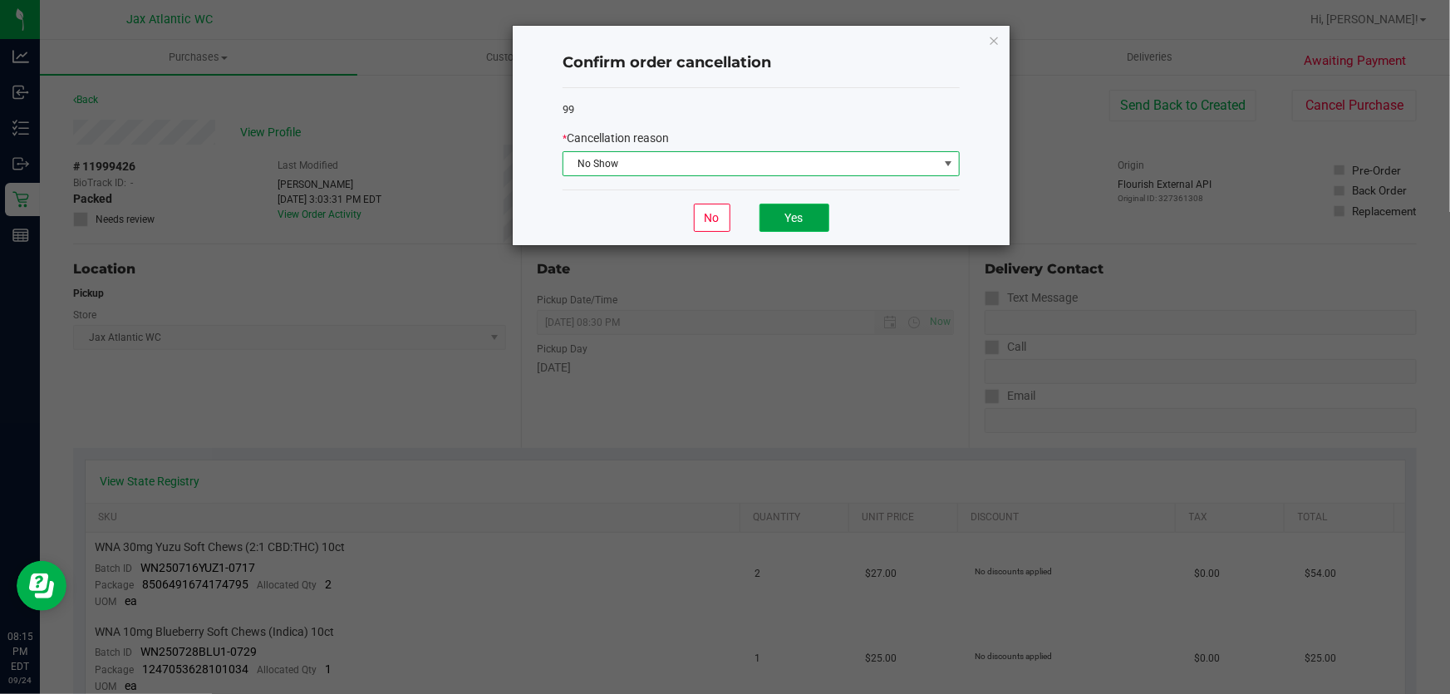
click at [794, 212] on button "Yes" at bounding box center [794, 218] width 70 height 28
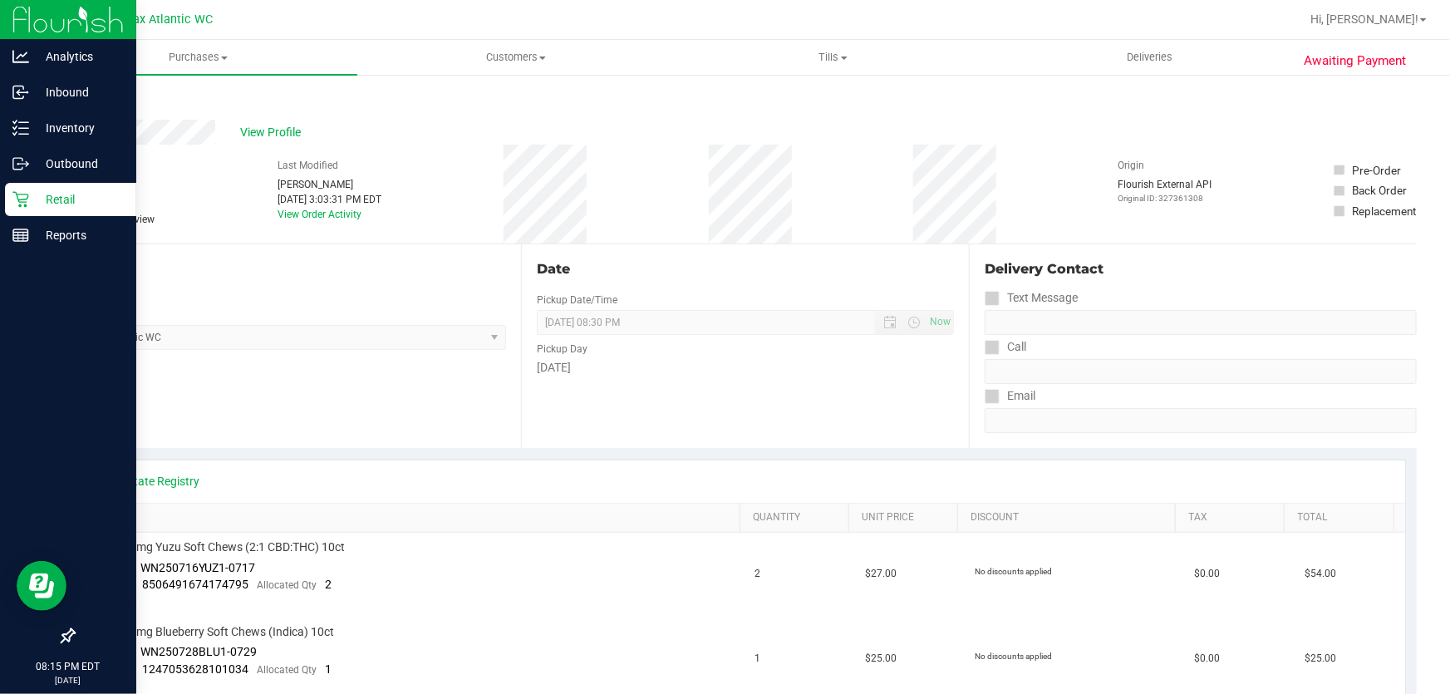
click at [47, 203] on p "Retail" at bounding box center [79, 199] width 100 height 20
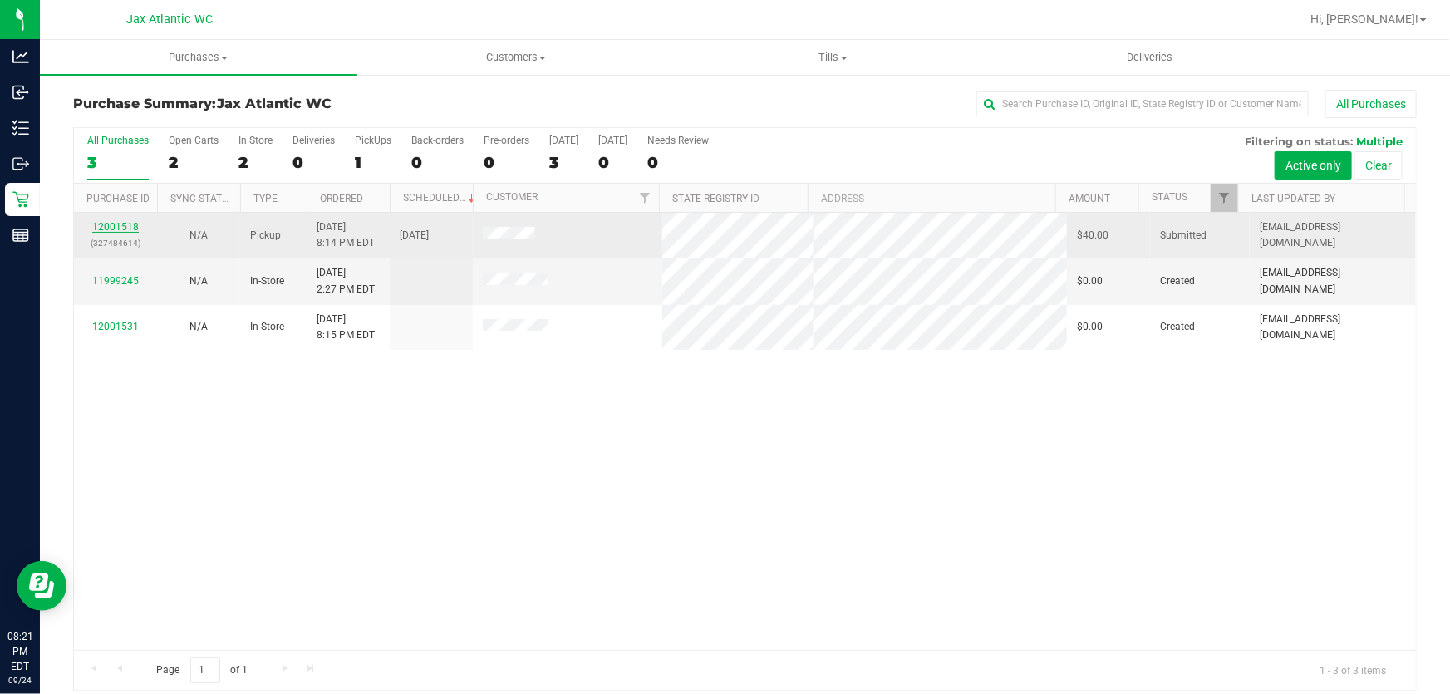
click at [130, 228] on link "12001518" at bounding box center [115, 227] width 47 height 12
